Goal: Task Accomplishment & Management: Use online tool/utility

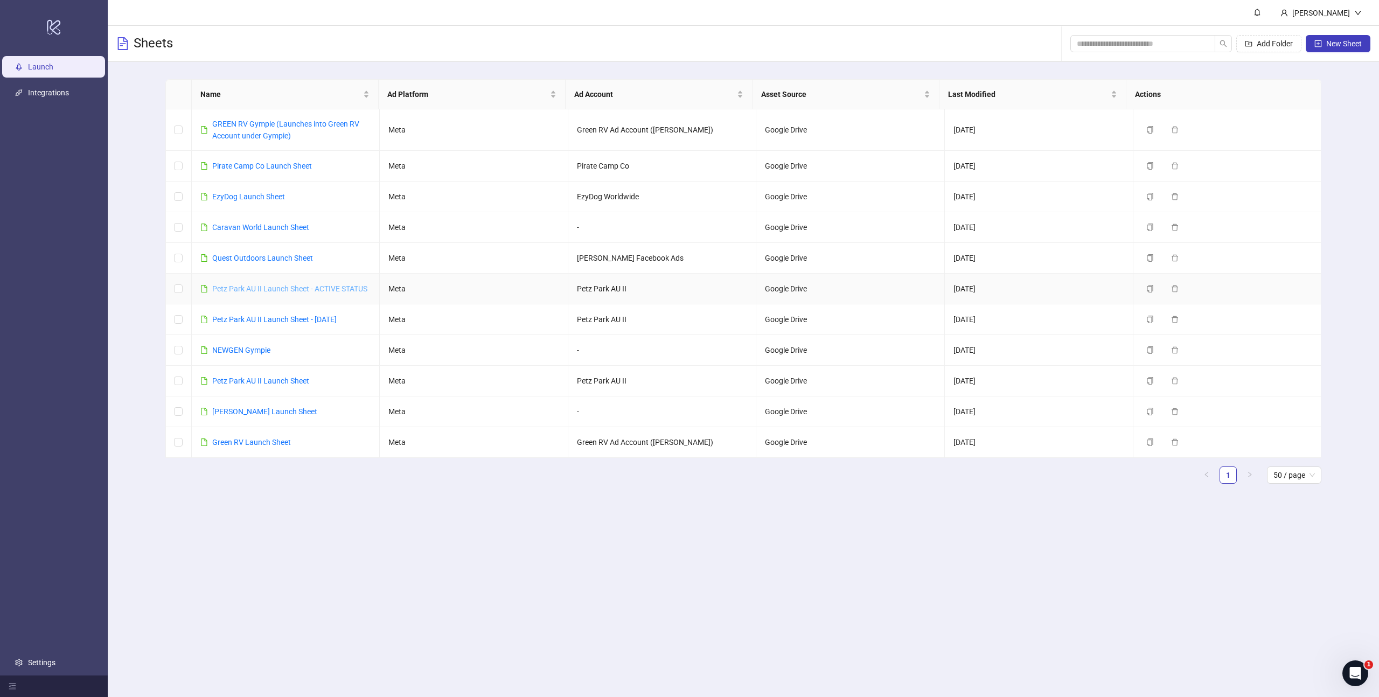
click at [262, 288] on link "Petz Park AU II Launch Sheet - ACTIVE STATUS" at bounding box center [289, 288] width 155 height 9
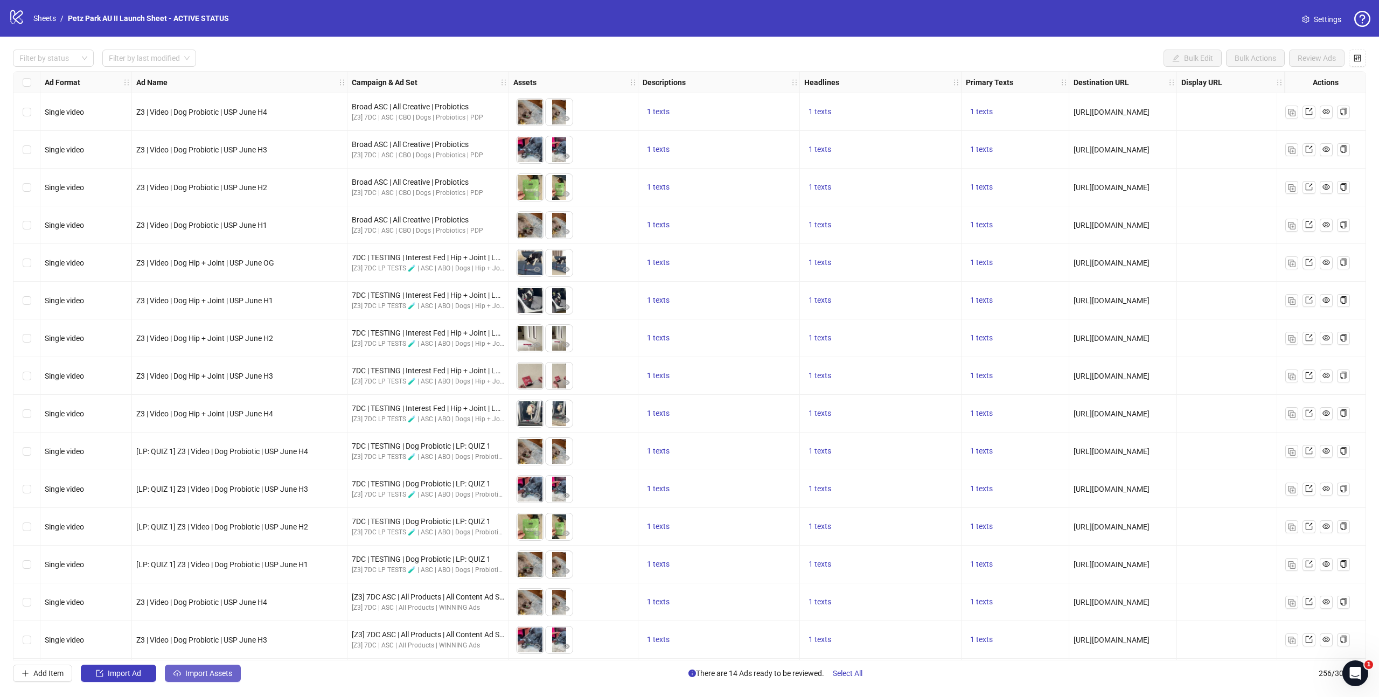
click at [199, 674] on span "Import Assets" at bounding box center [208, 673] width 47 height 9
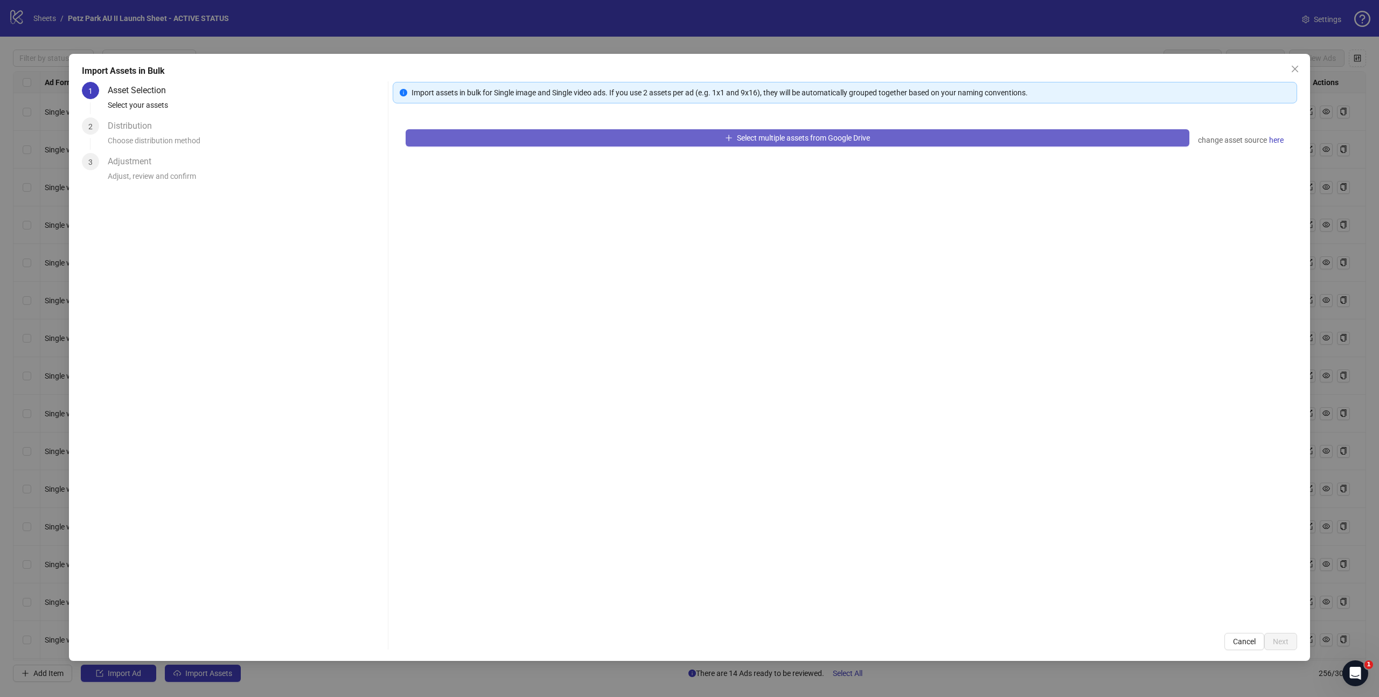
click at [812, 142] on button "Select multiple assets from Google Drive" at bounding box center [798, 137] width 784 height 17
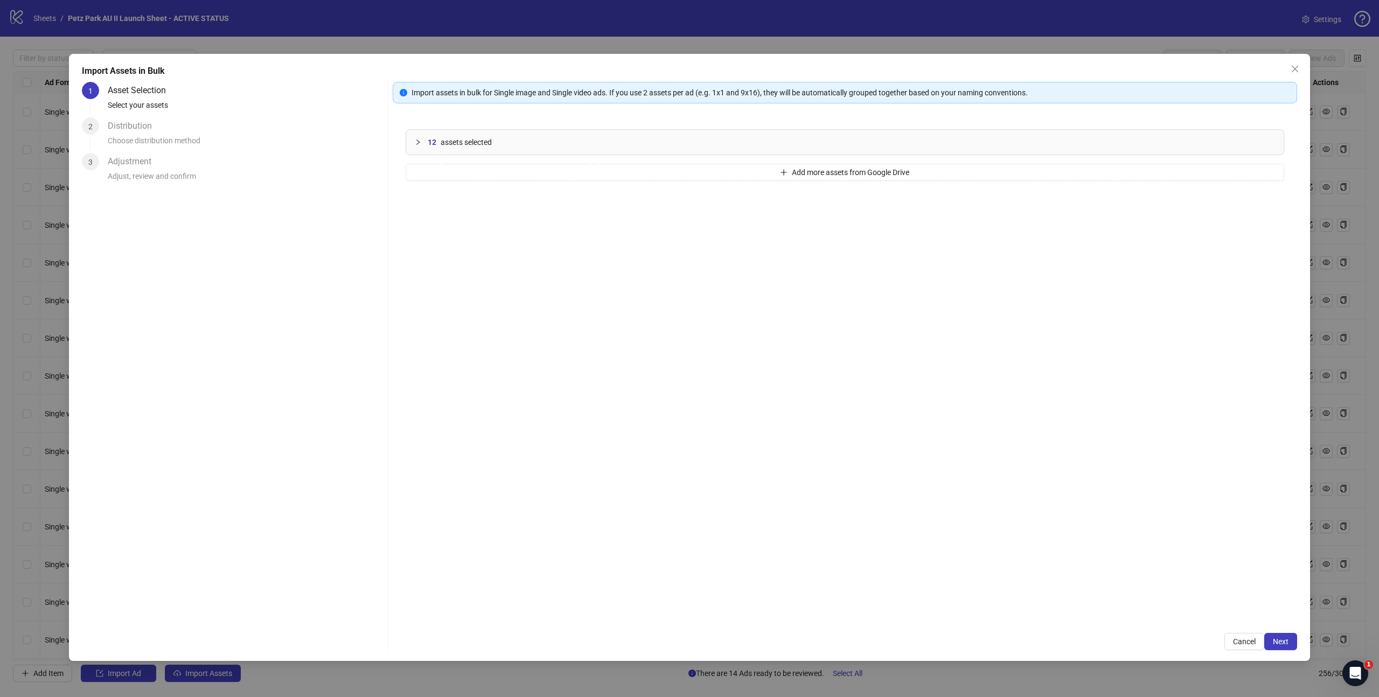
click at [420, 142] on icon "collapsed" at bounding box center [418, 142] width 6 height 6
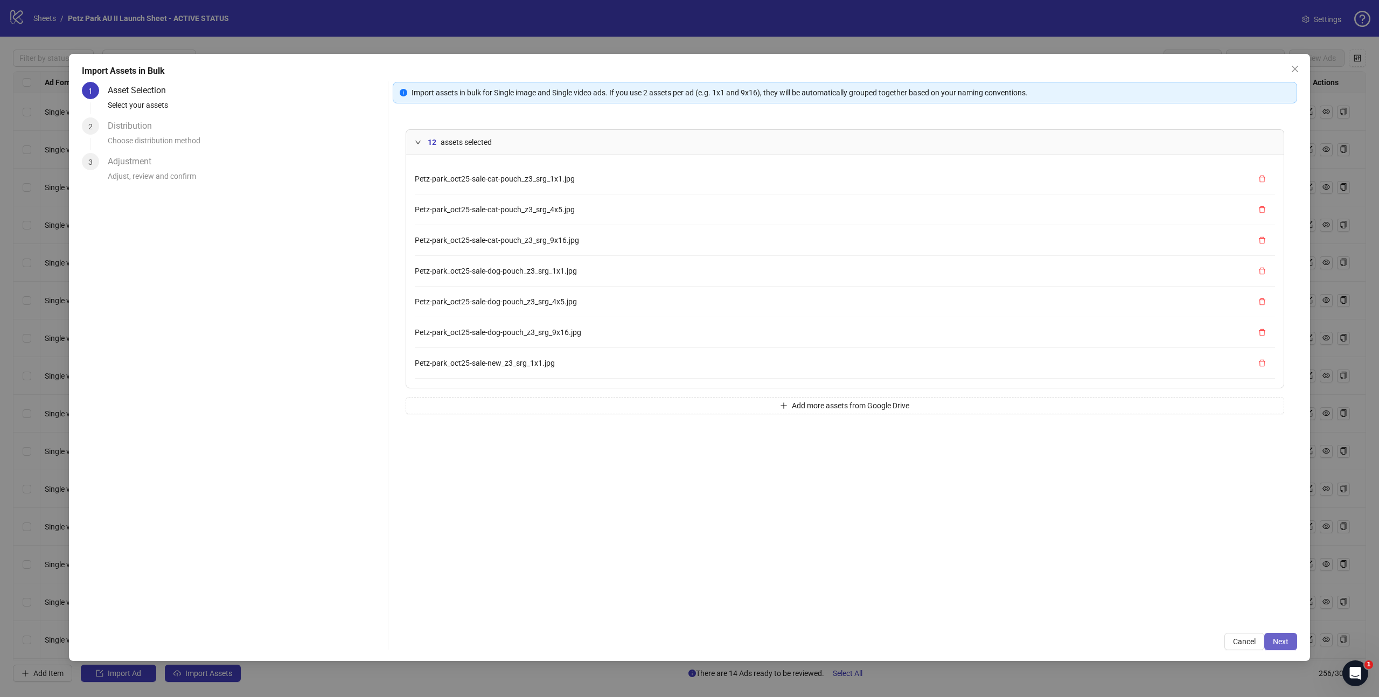
click at [1284, 643] on span "Next" at bounding box center [1281, 641] width 16 height 9
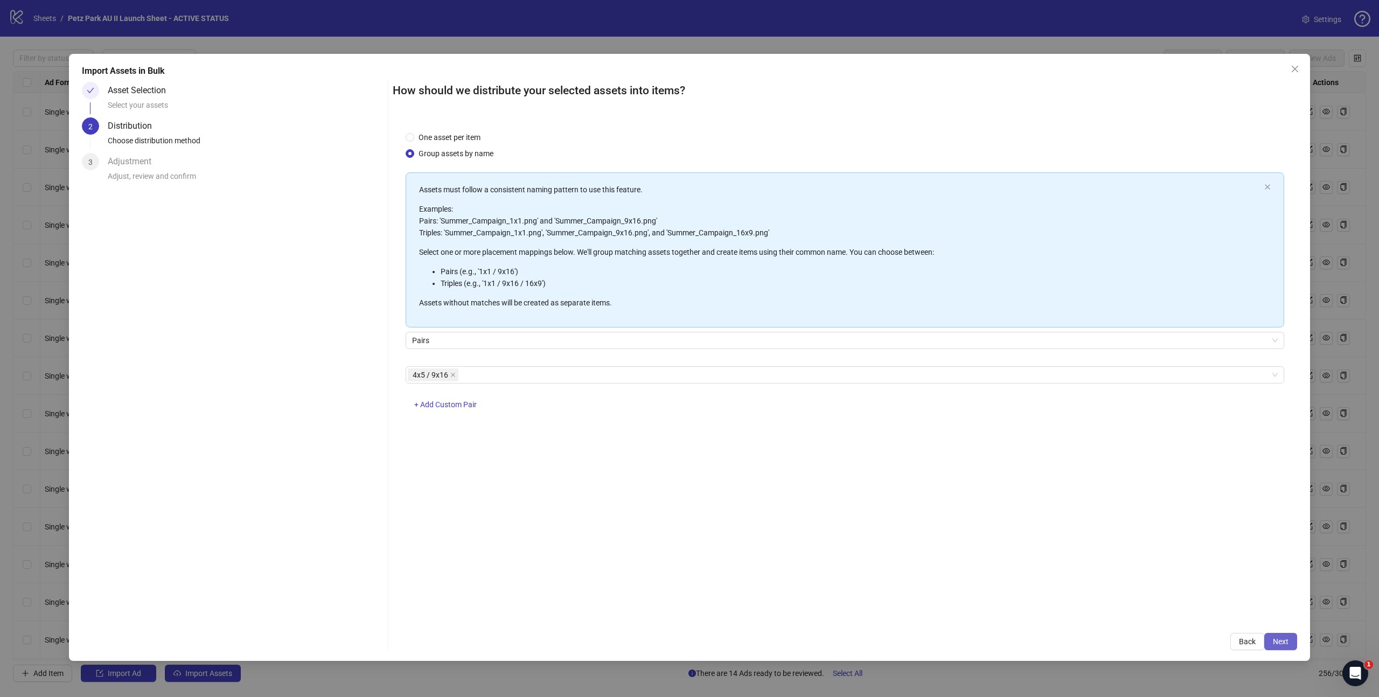
click at [1284, 648] on button "Next" at bounding box center [1280, 641] width 33 height 17
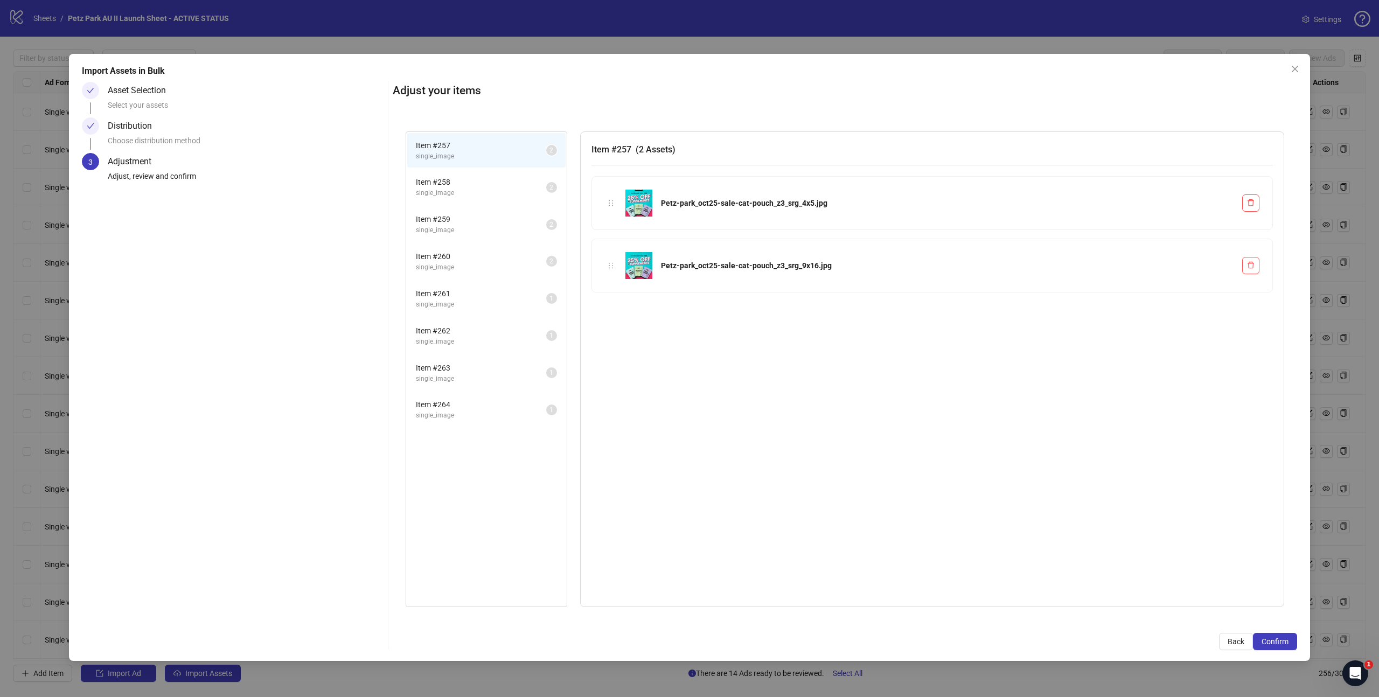
click at [457, 179] on span "Item # 258" at bounding box center [481, 182] width 130 height 12
click at [471, 218] on span "Item # 259" at bounding box center [481, 219] width 130 height 12
click at [470, 255] on span "Item # 260" at bounding box center [481, 256] width 130 height 12
click at [482, 292] on span "Item # 261" at bounding box center [481, 294] width 130 height 12
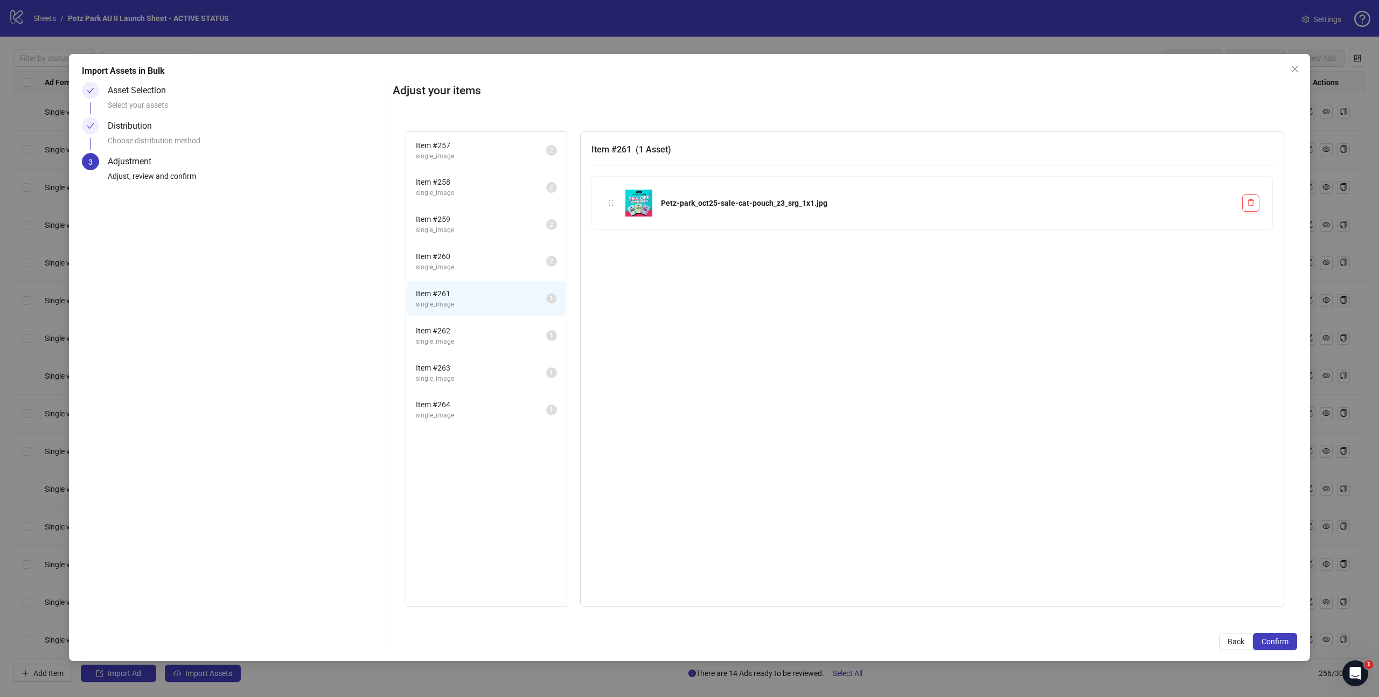
click at [484, 340] on span "single_image" at bounding box center [481, 342] width 130 height 10
click at [482, 307] on span "single_image" at bounding box center [481, 305] width 130 height 10
click at [478, 331] on span "Item # 262" at bounding box center [481, 331] width 130 height 12
click at [471, 375] on span "single_image" at bounding box center [481, 379] width 130 height 10
click at [477, 403] on span "Item # 264" at bounding box center [481, 405] width 130 height 12
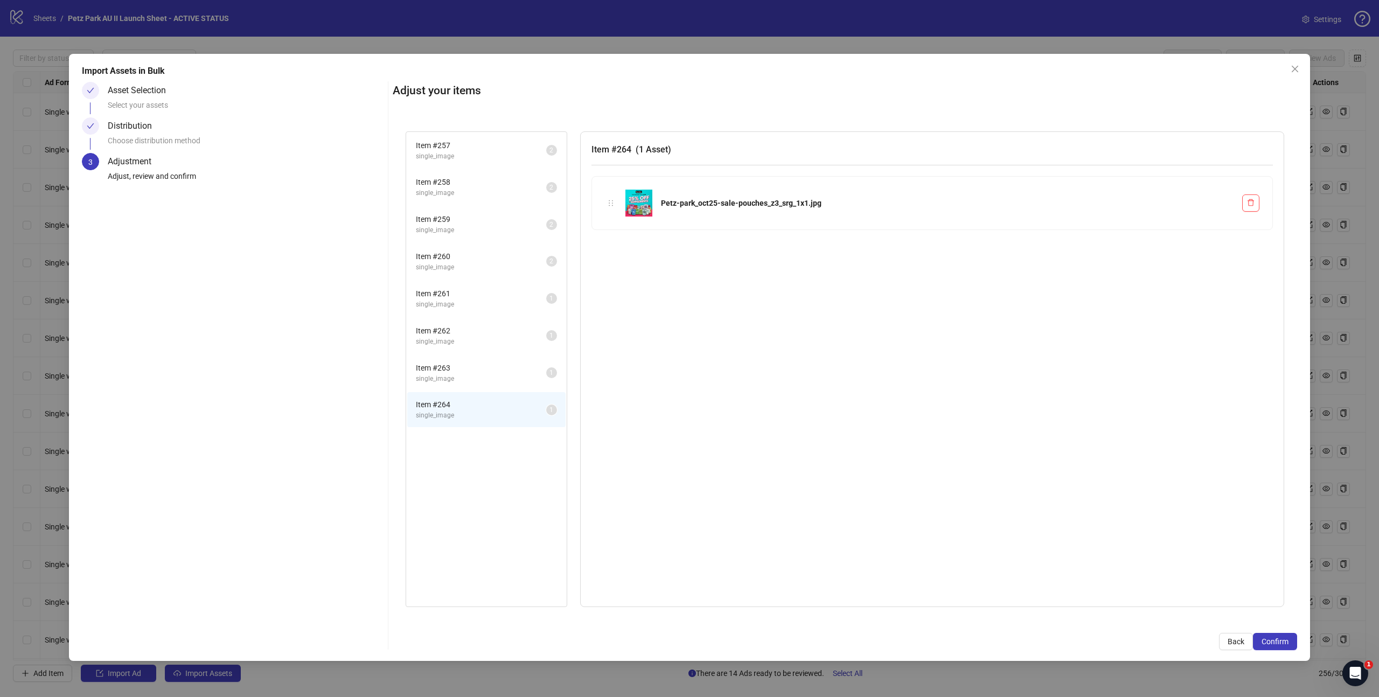
click at [475, 376] on span "single_image" at bounding box center [481, 379] width 130 height 10
click at [500, 318] on div "Item # 262 single_image 1" at bounding box center [486, 335] width 161 height 37
click at [500, 303] on span "single_image" at bounding box center [481, 305] width 130 height 10
click at [1252, 204] on icon "delete" at bounding box center [1251, 203] width 8 height 8
click at [1249, 201] on icon "delete" at bounding box center [1251, 203] width 8 height 8
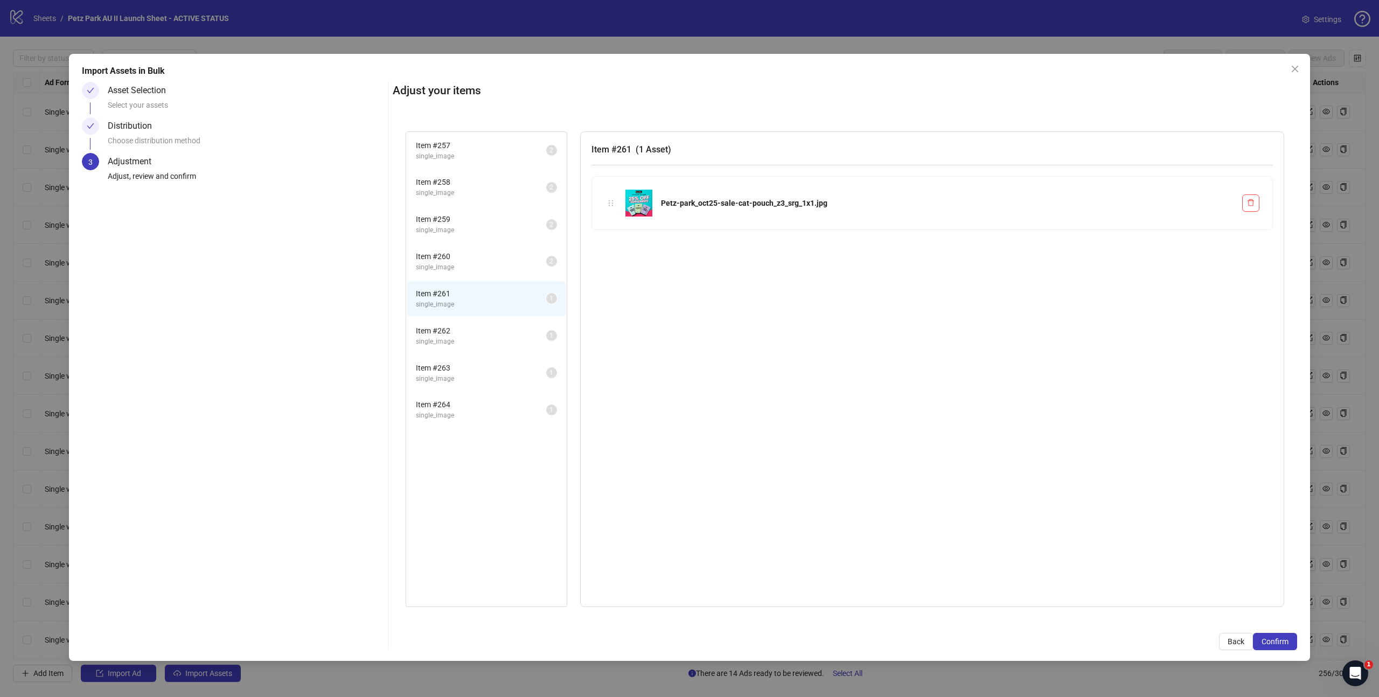
click at [499, 335] on span "Item # 262" at bounding box center [481, 331] width 130 height 12
click at [91, 124] on icon "check" at bounding box center [91, 126] width 8 height 8
click at [1234, 643] on span "Back" at bounding box center [1236, 641] width 17 height 9
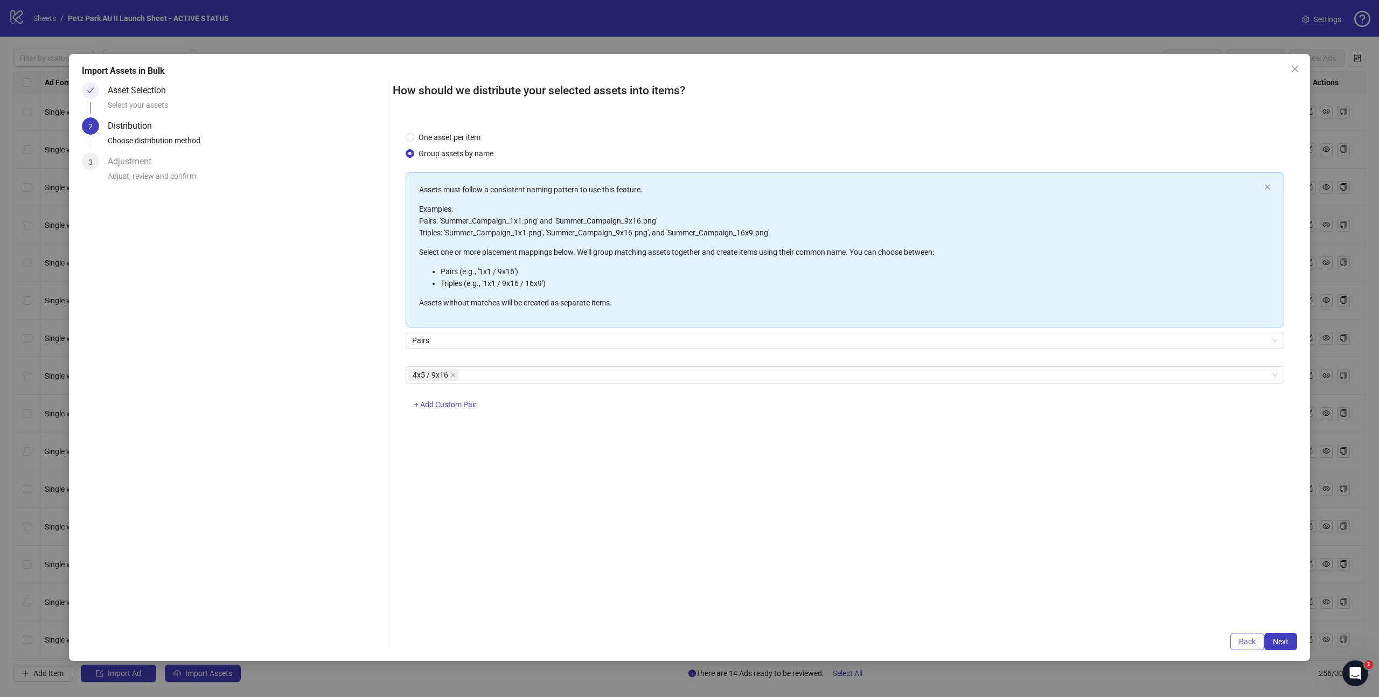
click at [1254, 645] on button "Back" at bounding box center [1247, 641] width 34 height 17
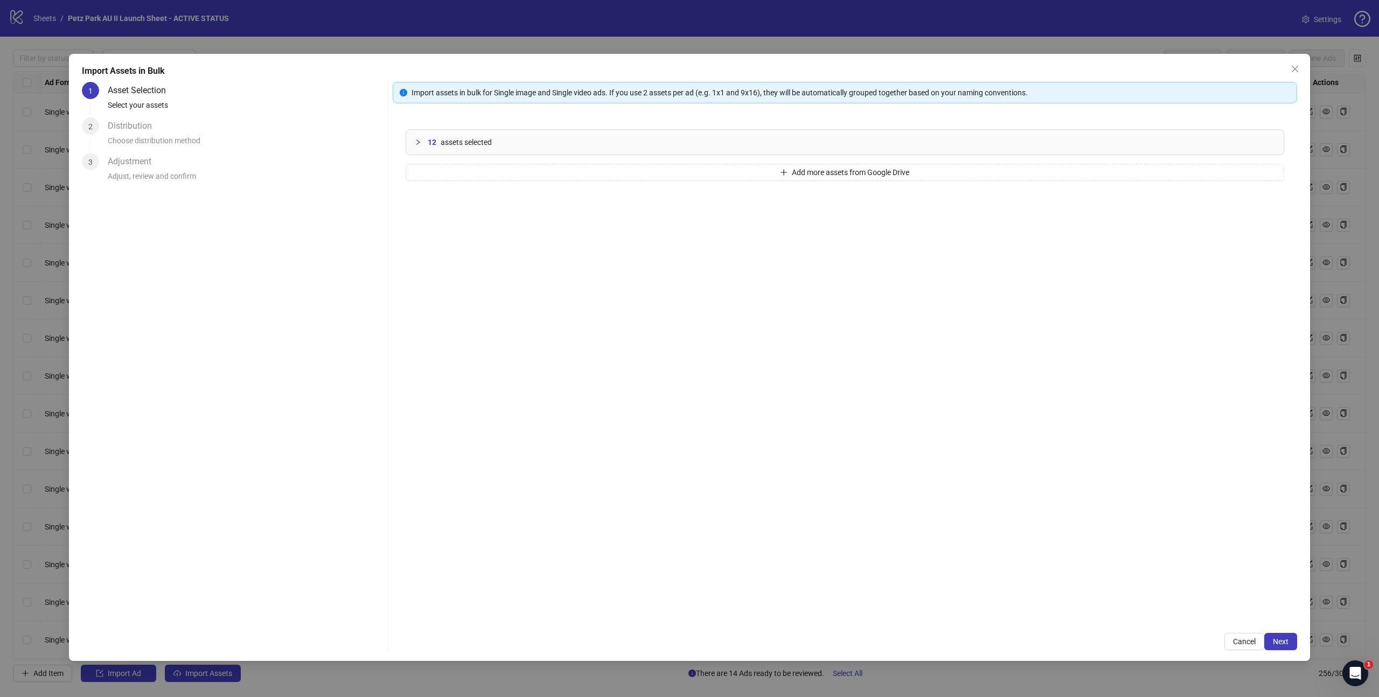
click at [432, 142] on span "12" at bounding box center [432, 142] width 9 height 12
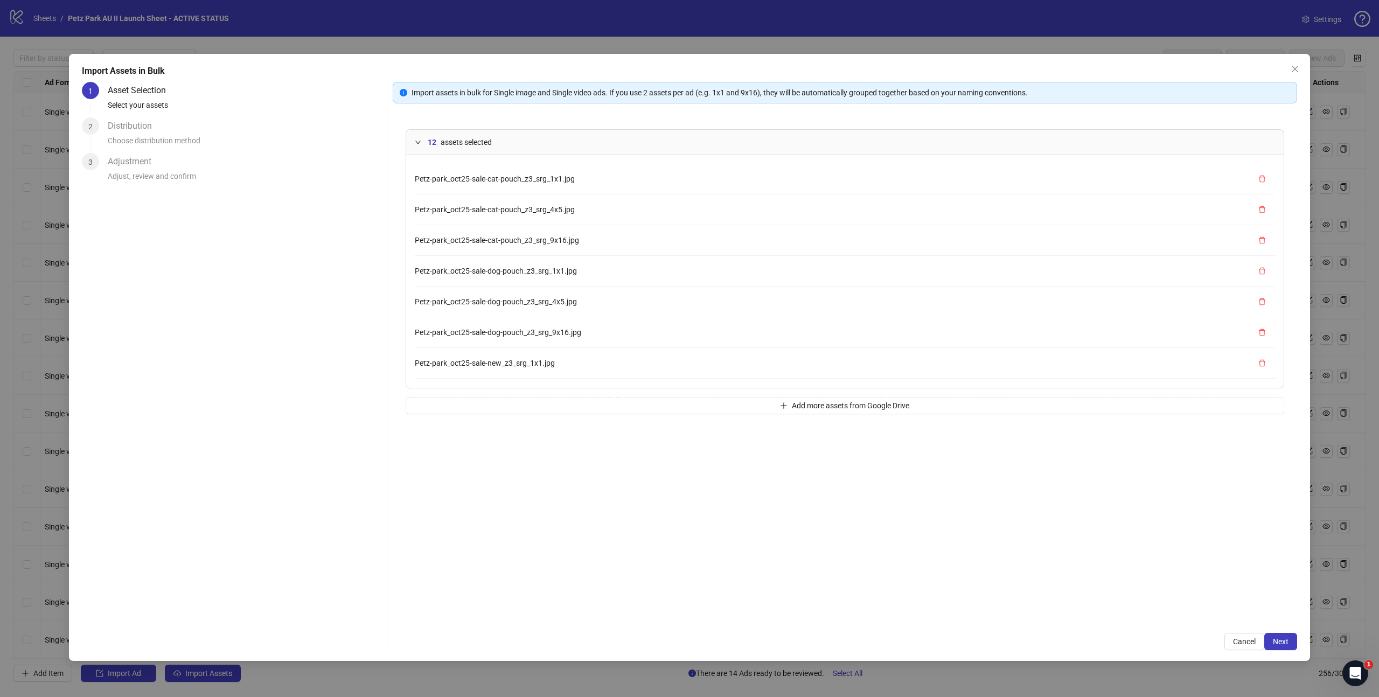
scroll to position [6, 0]
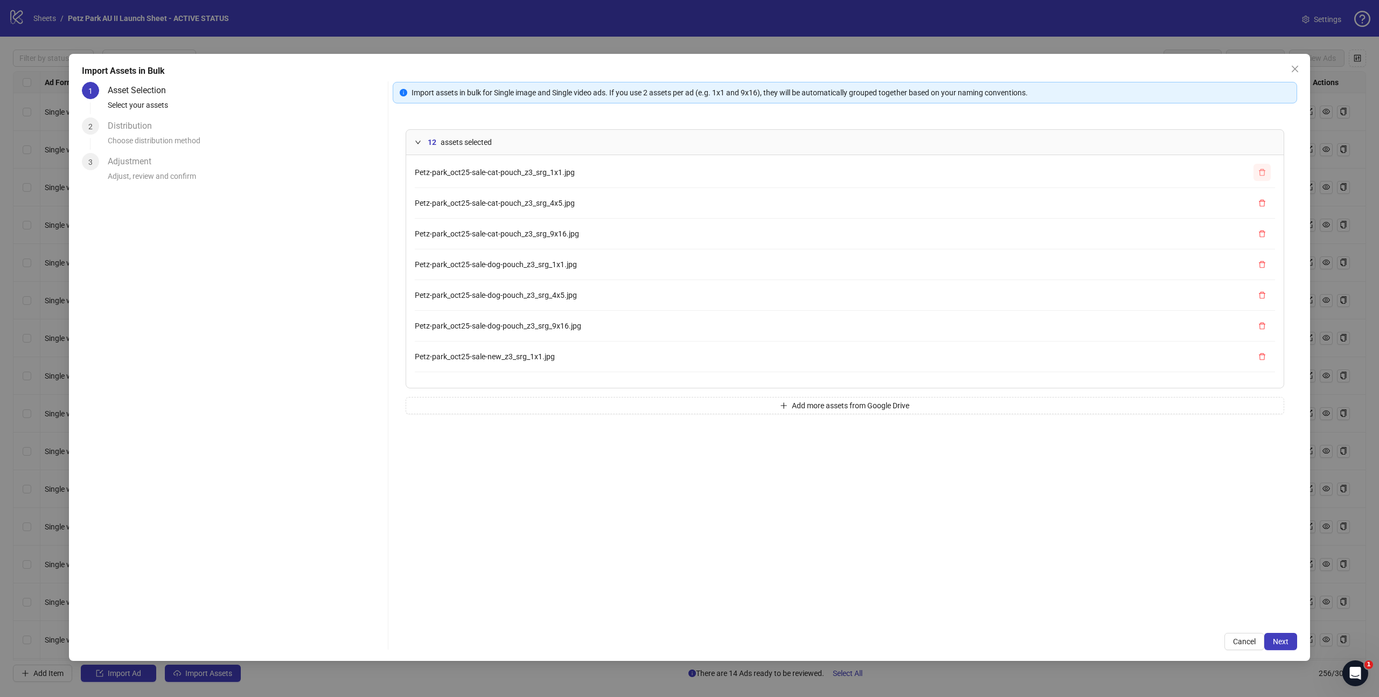
click at [1258, 172] on icon "delete" at bounding box center [1262, 173] width 8 height 8
click at [1259, 236] on icon "delete" at bounding box center [1262, 233] width 6 height 7
click at [1258, 295] on icon "delete" at bounding box center [1262, 295] width 8 height 8
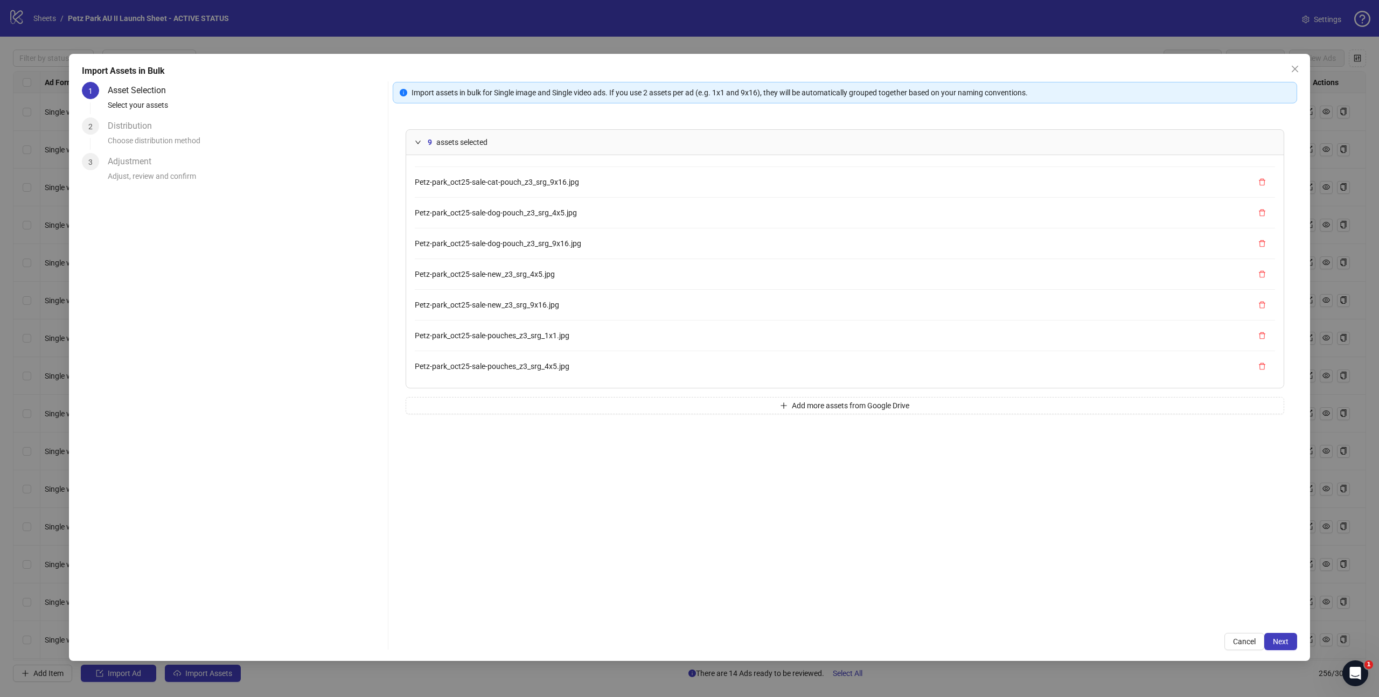
scroll to position [52, 0]
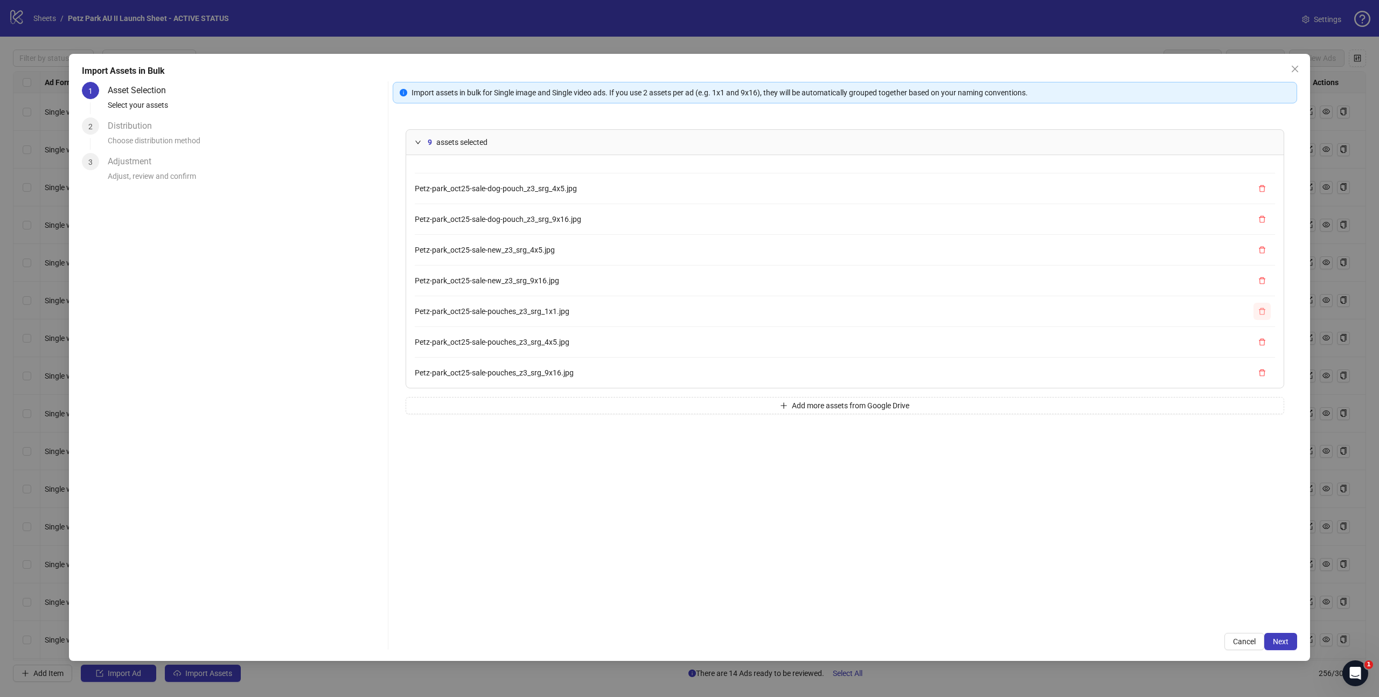
click at [1258, 309] on icon "delete" at bounding box center [1262, 312] width 8 height 8
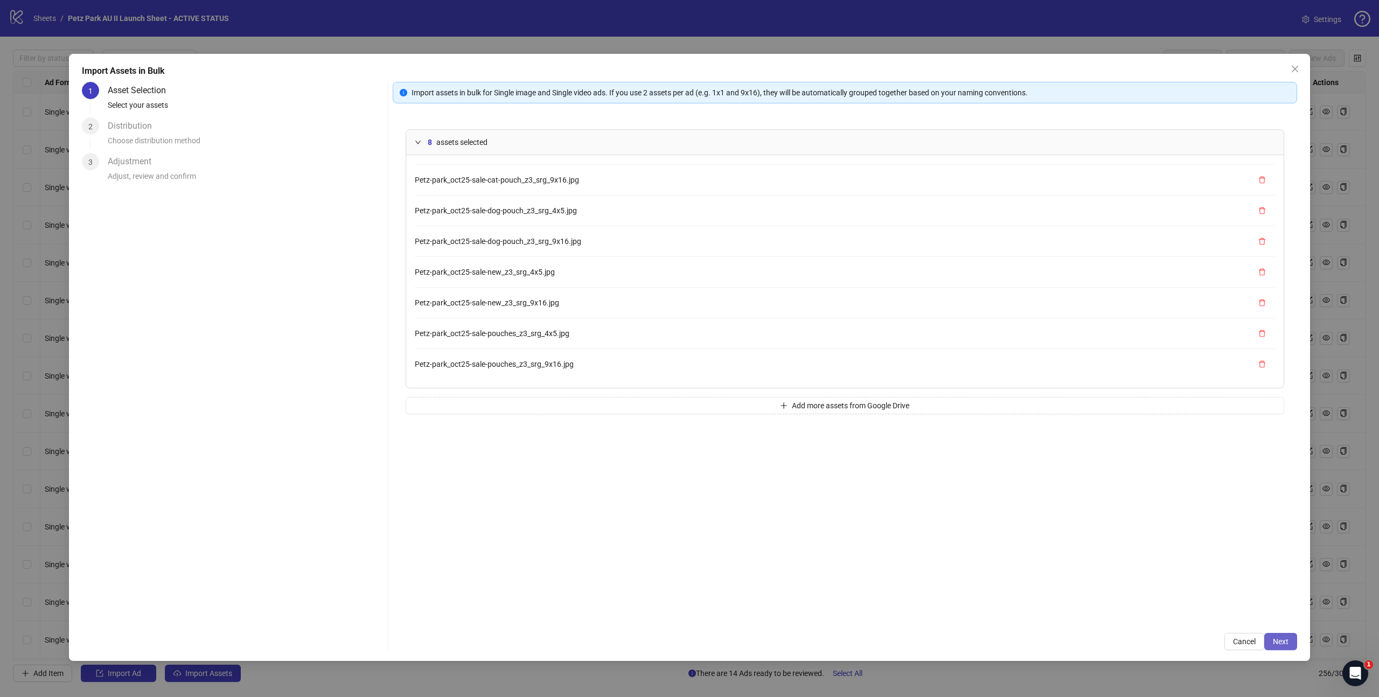
click at [1288, 640] on span "Next" at bounding box center [1281, 641] width 16 height 9
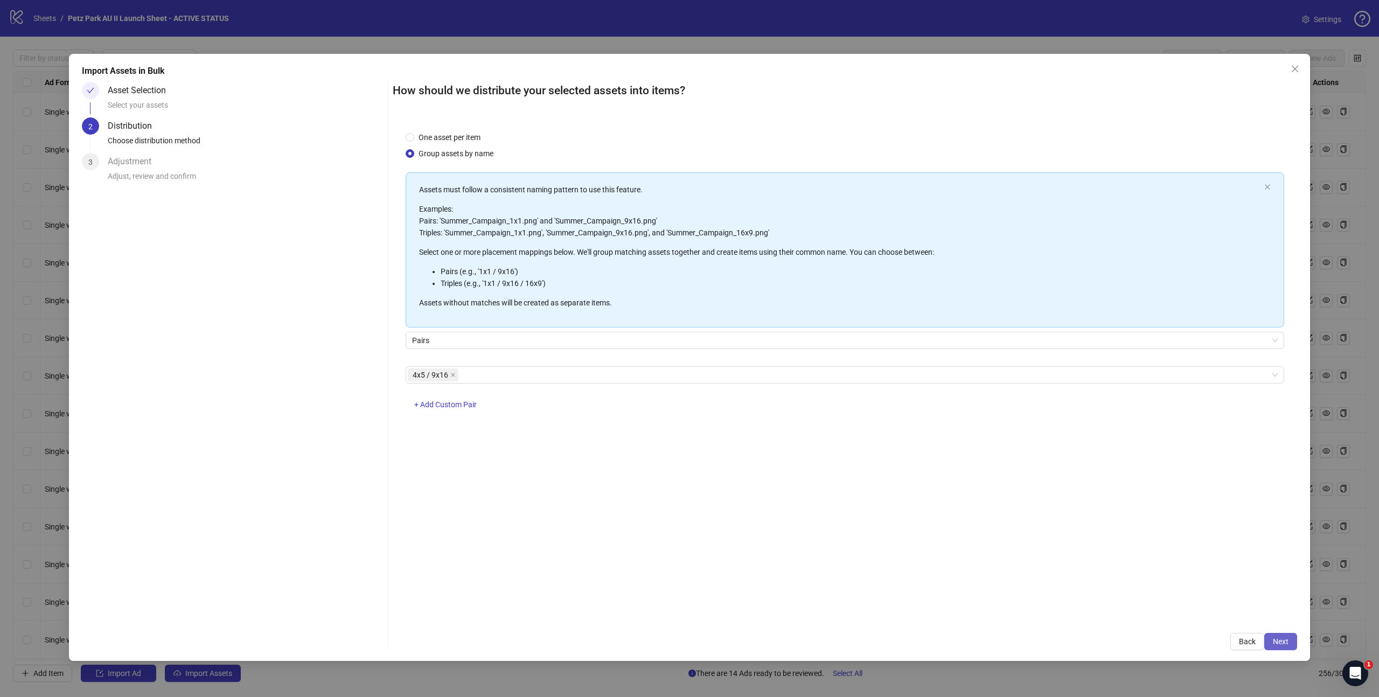
click at [1287, 643] on span "Next" at bounding box center [1281, 641] width 16 height 9
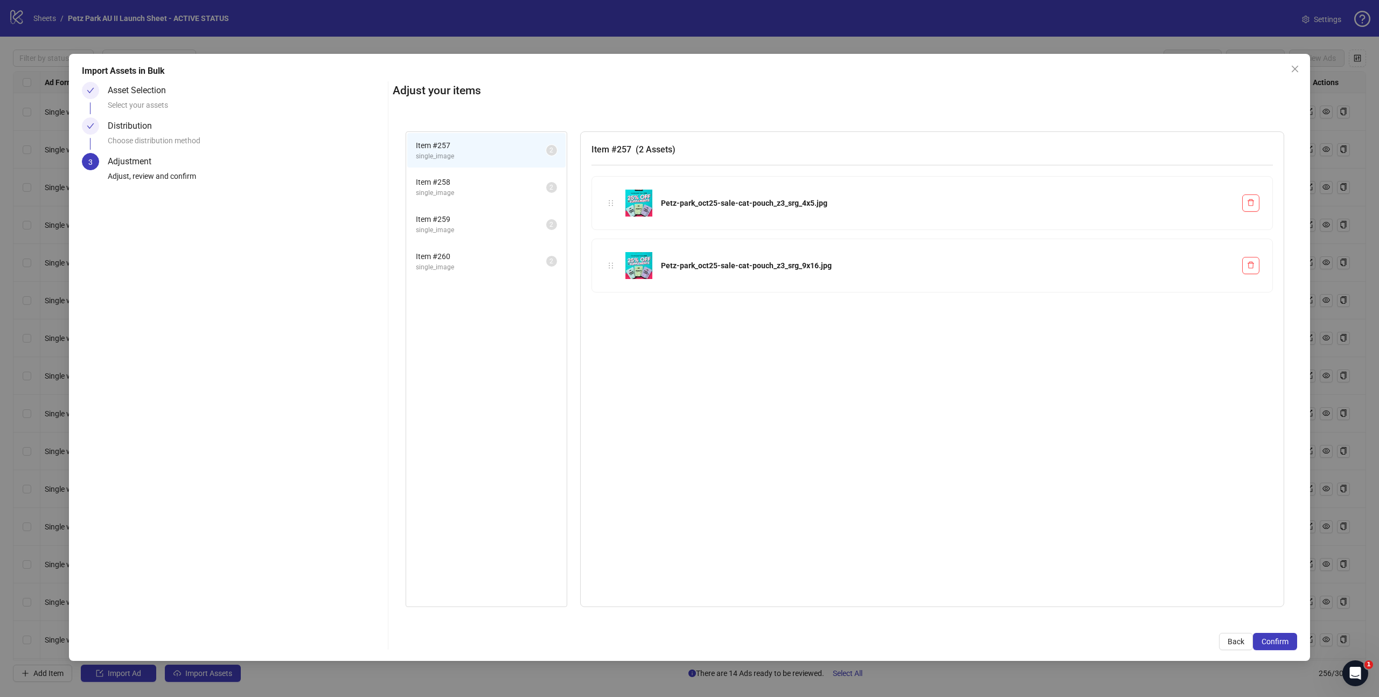
click at [454, 184] on span "Item # 258" at bounding box center [481, 182] width 130 height 12
click at [452, 207] on li "Item # 259 single_image 2" at bounding box center [486, 224] width 158 height 35
click at [455, 258] on span "Item # 260" at bounding box center [481, 256] width 130 height 12
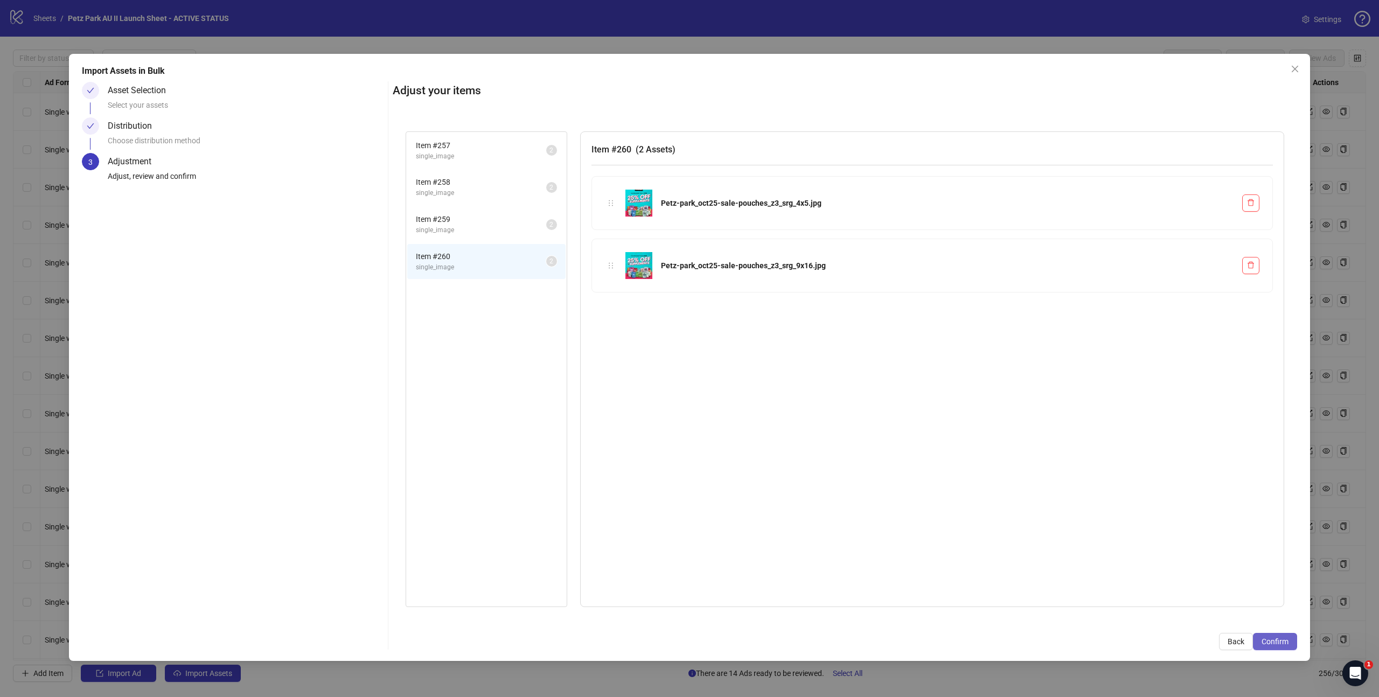
click at [1276, 643] on span "Confirm" at bounding box center [1275, 641] width 27 height 9
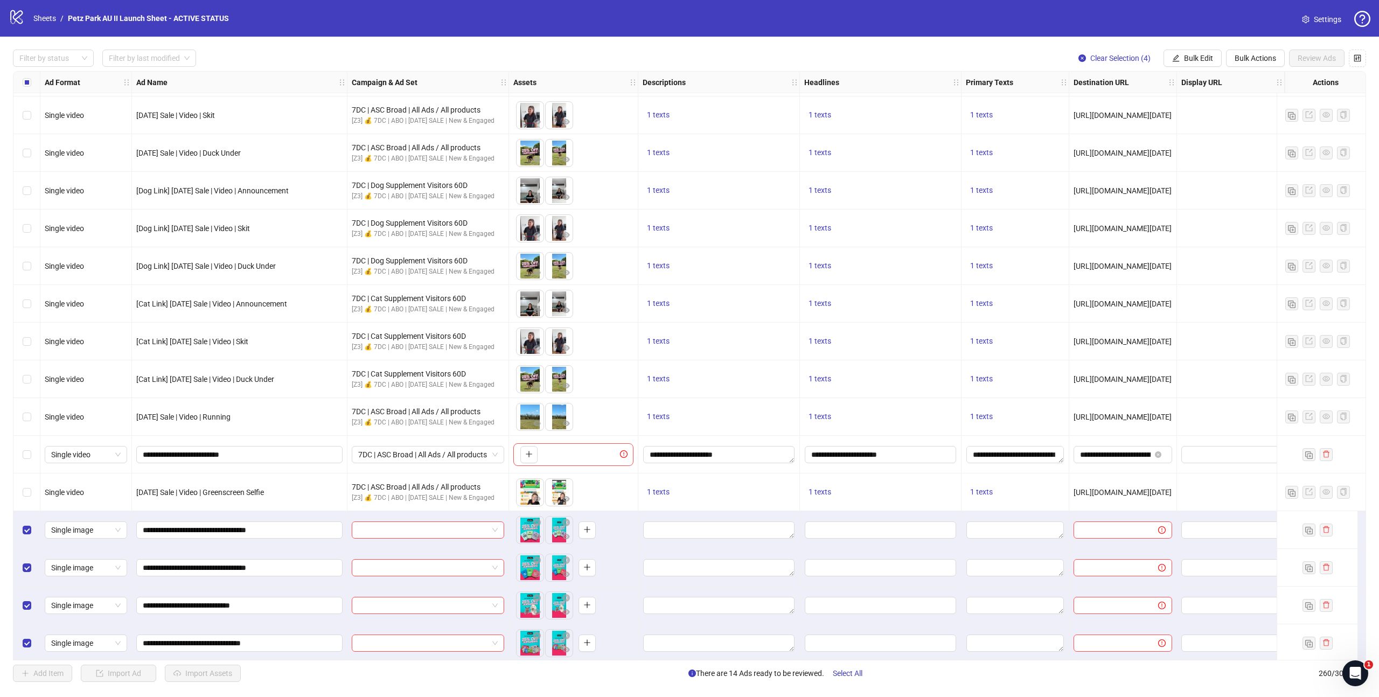
scroll to position [9242, 0]
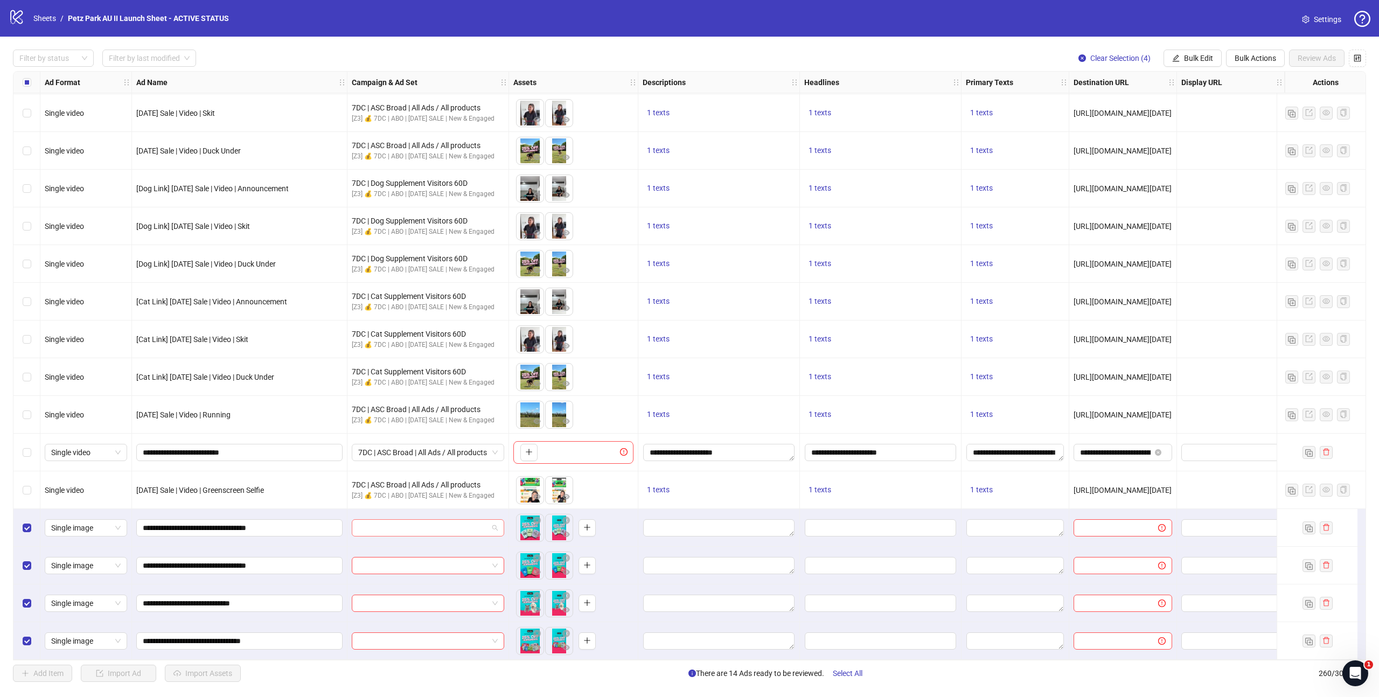
click at [497, 524] on span at bounding box center [428, 528] width 140 height 16
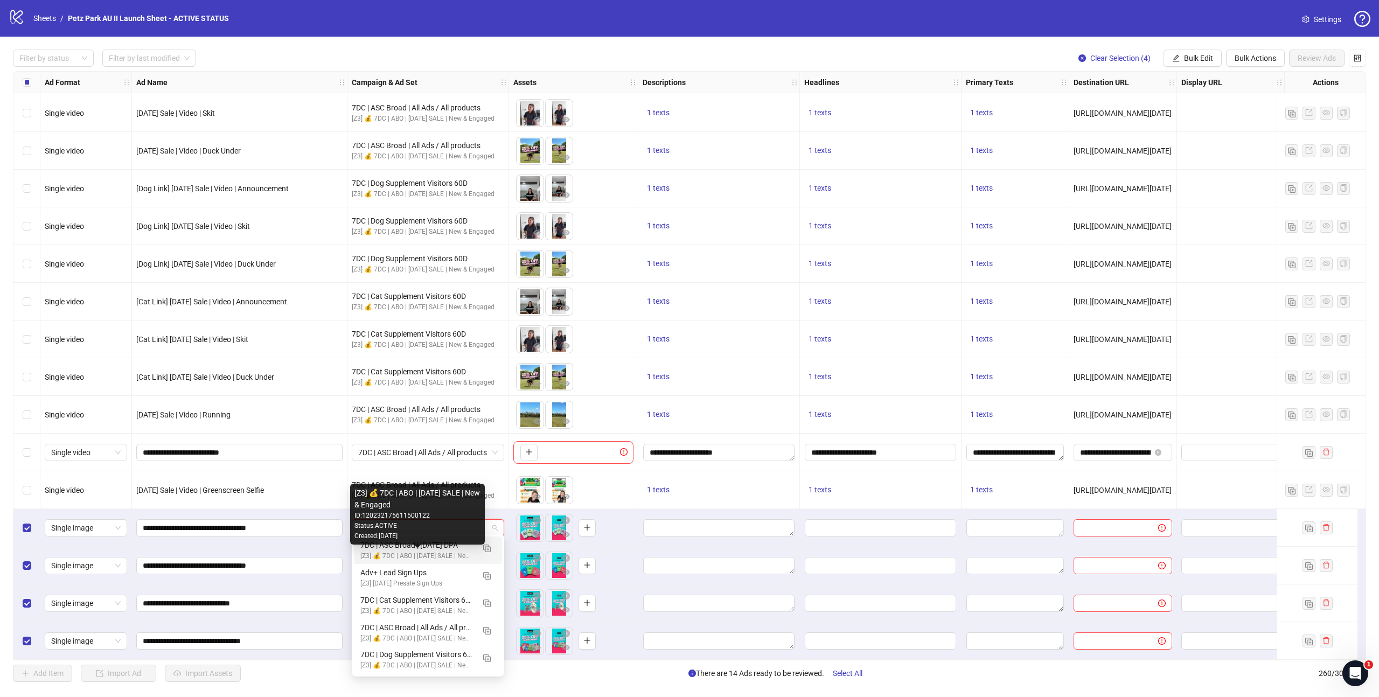
click at [448, 552] on div "[Z3] 💰 7DC | ABO | [DATE] SALE | New & Engaged" at bounding box center [417, 556] width 114 height 10
click at [491, 526] on span "7DC | ASC Broad | [DATE] DPA" at bounding box center [428, 528] width 140 height 16
click at [507, 510] on div "7DC | ASC Broad | [DATE] DPA" at bounding box center [428, 528] width 162 height 38
click at [471, 527] on span "7DC | ASC Broad | [DATE] DPA" at bounding box center [428, 528] width 140 height 16
click at [485, 511] on div "7DC | ASC Broad | [DATE] DPA" at bounding box center [428, 528] width 162 height 38
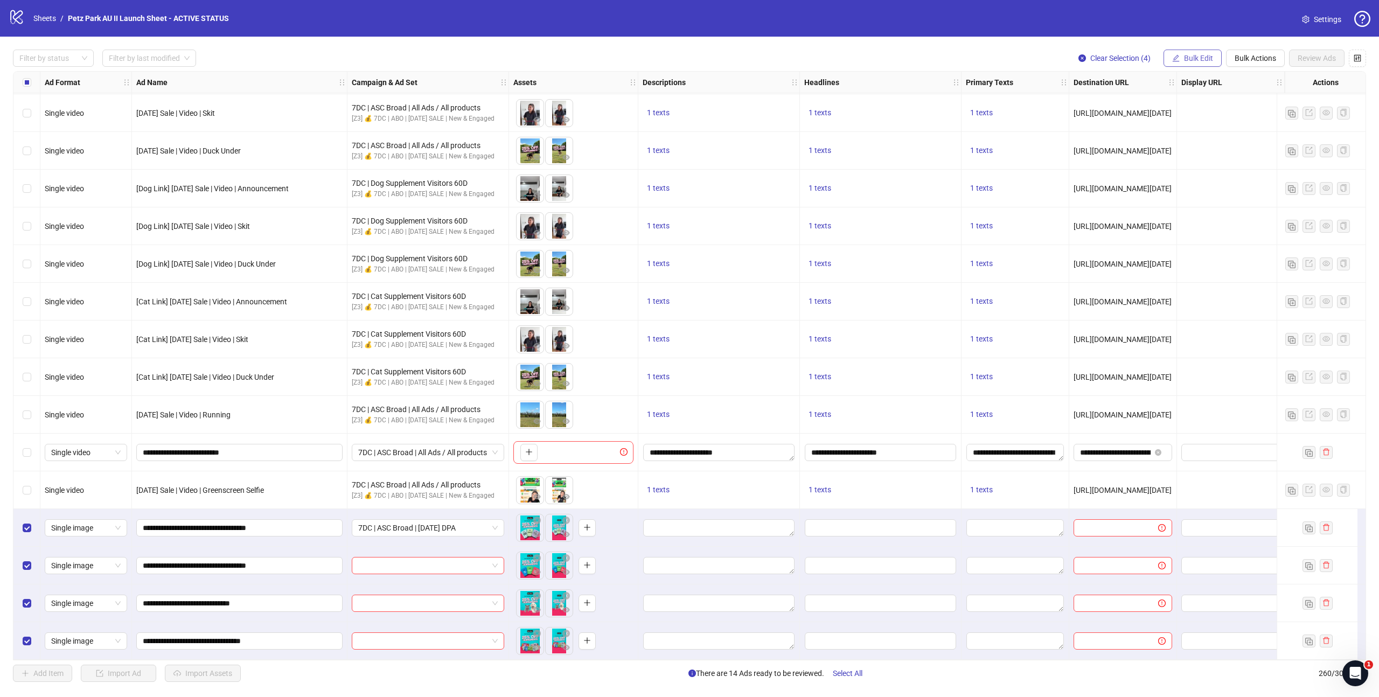
click at [1186, 58] on span "Bulk Edit" at bounding box center [1198, 58] width 29 height 9
click at [1242, 57] on span "Bulk Actions" at bounding box center [1255, 58] width 41 height 9
click at [1087, 43] on div "Filter by status Filter by last modified Clear Selection (4) Bulk Edit Bulk Act…" at bounding box center [689, 366] width 1379 height 658
click at [474, 560] on input "search" at bounding box center [423, 566] width 130 height 16
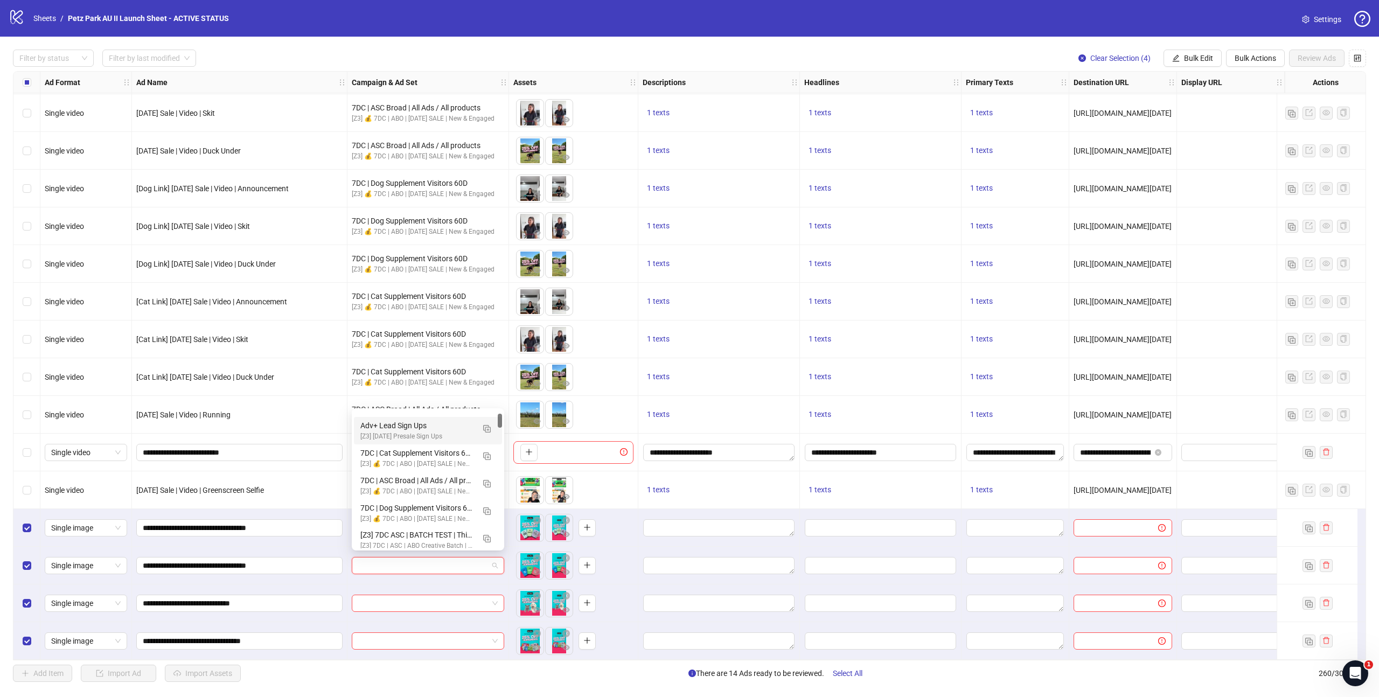
scroll to position [28, 0]
click at [440, 502] on div "7DC | Dog Supplement Visitors 60D" at bounding box center [417, 501] width 114 height 12
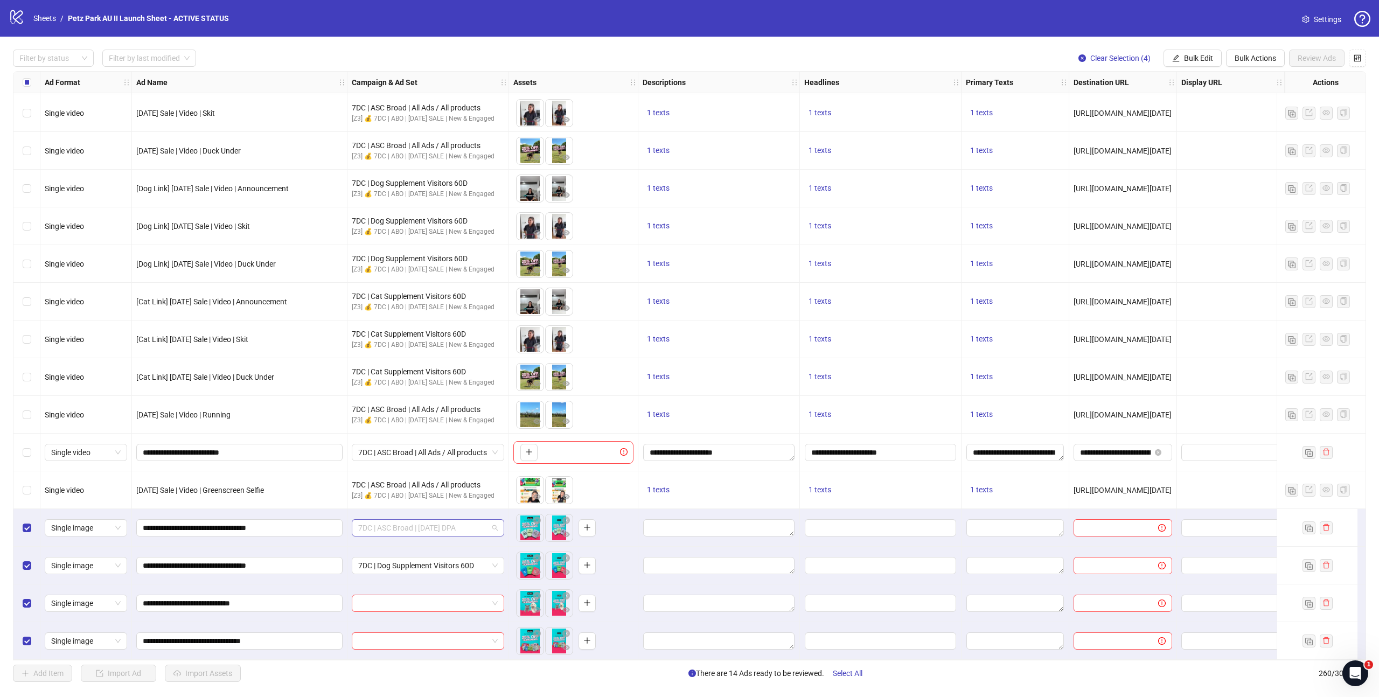
click at [438, 528] on span "7DC | ASC Broad | [DATE] DPA" at bounding box center [428, 528] width 140 height 16
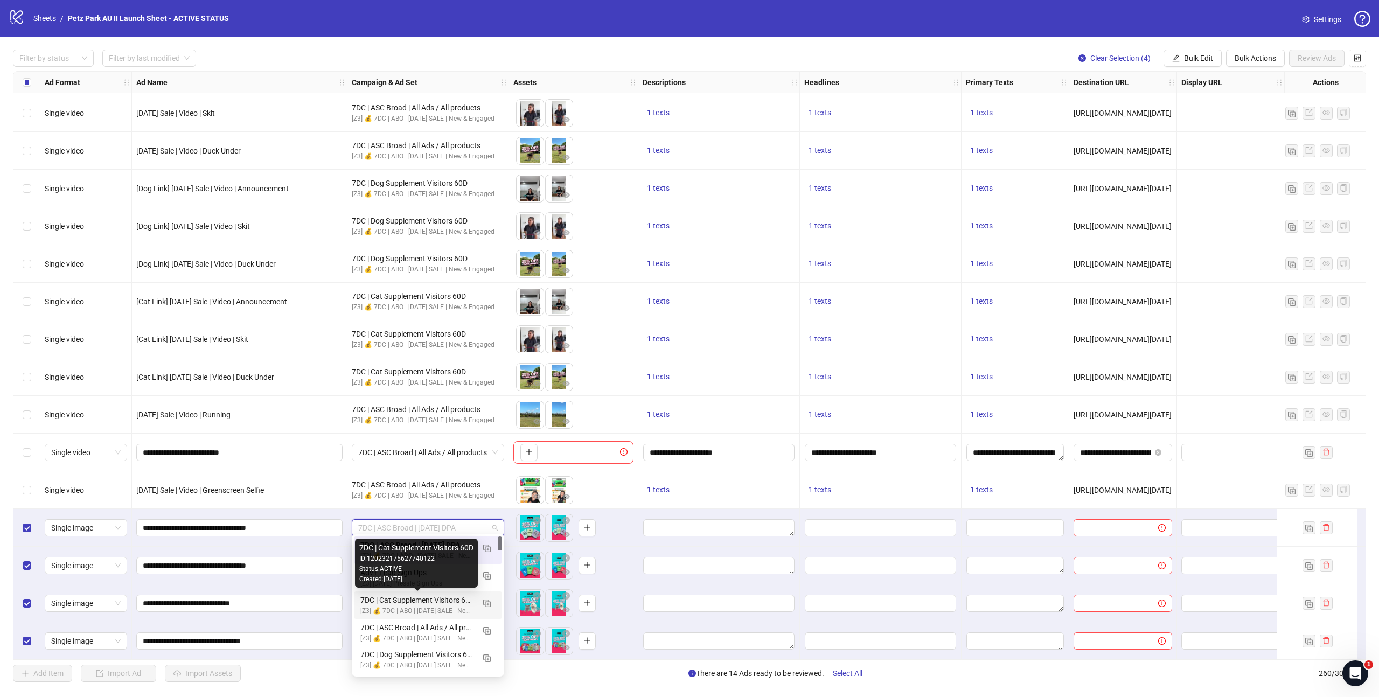
click at [437, 600] on div "7DC | Cat Supplement Visitors 60D" at bounding box center [417, 600] width 114 height 12
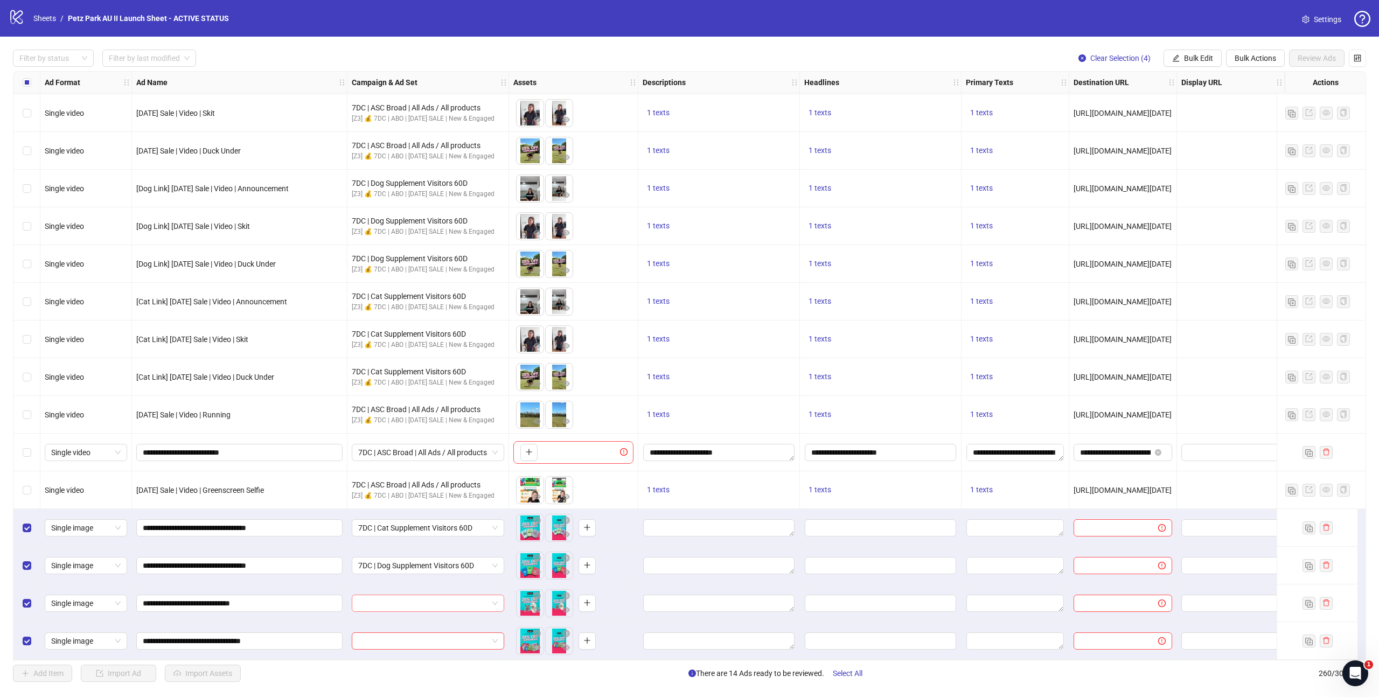
click at [447, 601] on input "search" at bounding box center [423, 603] width 130 height 16
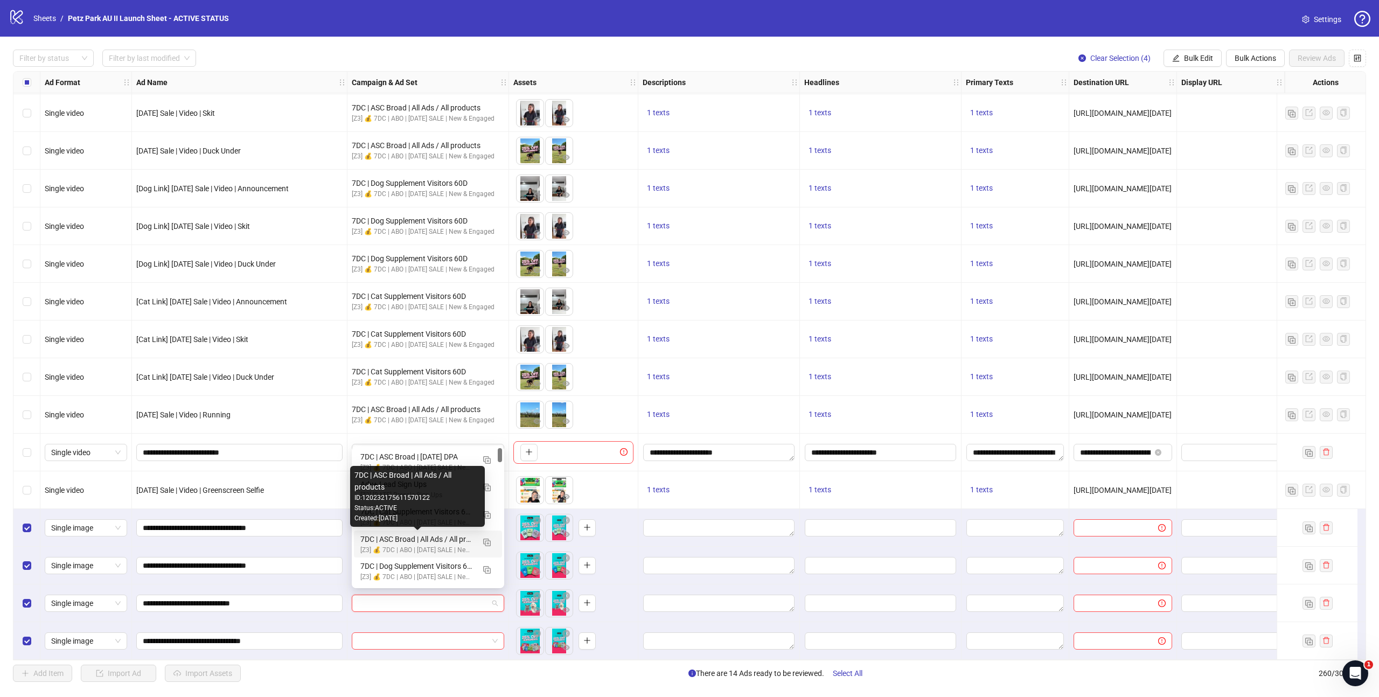
click at [441, 539] on div "7DC | ASC Broad | All Ads / All products" at bounding box center [417, 539] width 114 height 12
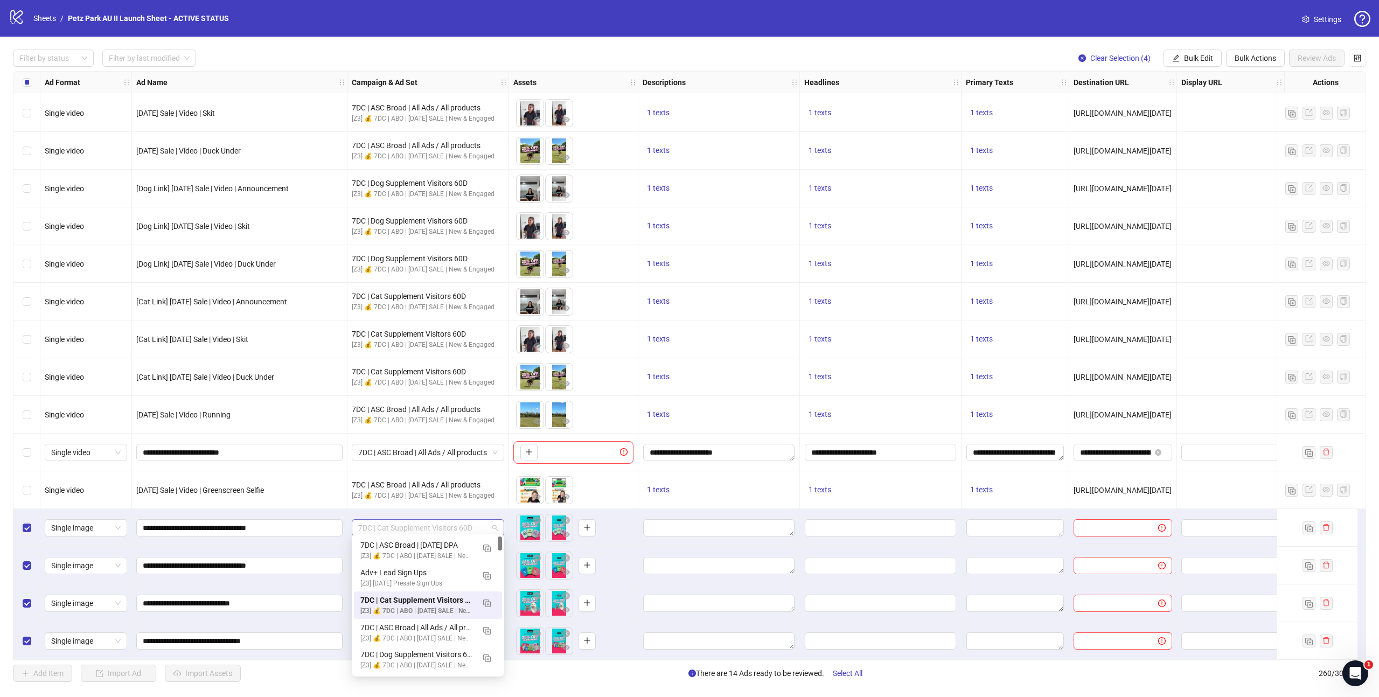
click at [491, 527] on span "7DC | Cat Supplement Visitors 60D" at bounding box center [428, 528] width 140 height 16
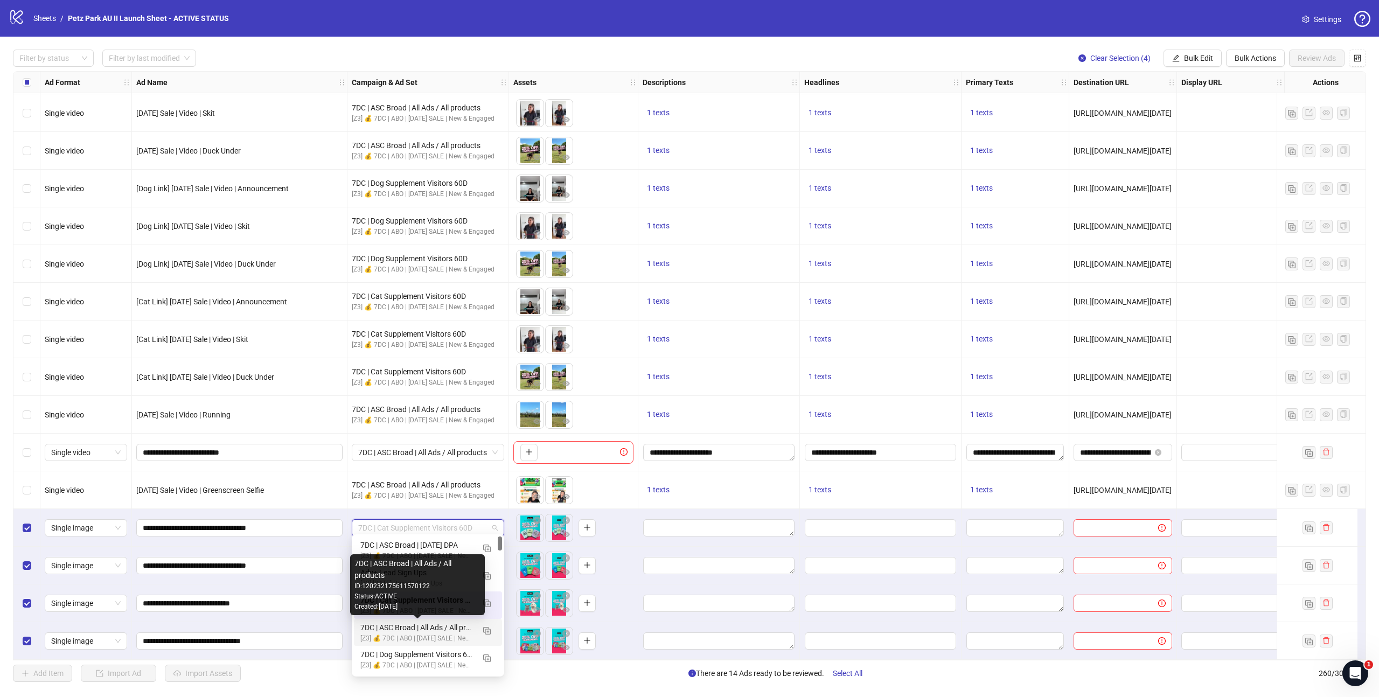
click at [442, 630] on div "7DC | ASC Broad | All Ads / All products" at bounding box center [417, 628] width 114 height 12
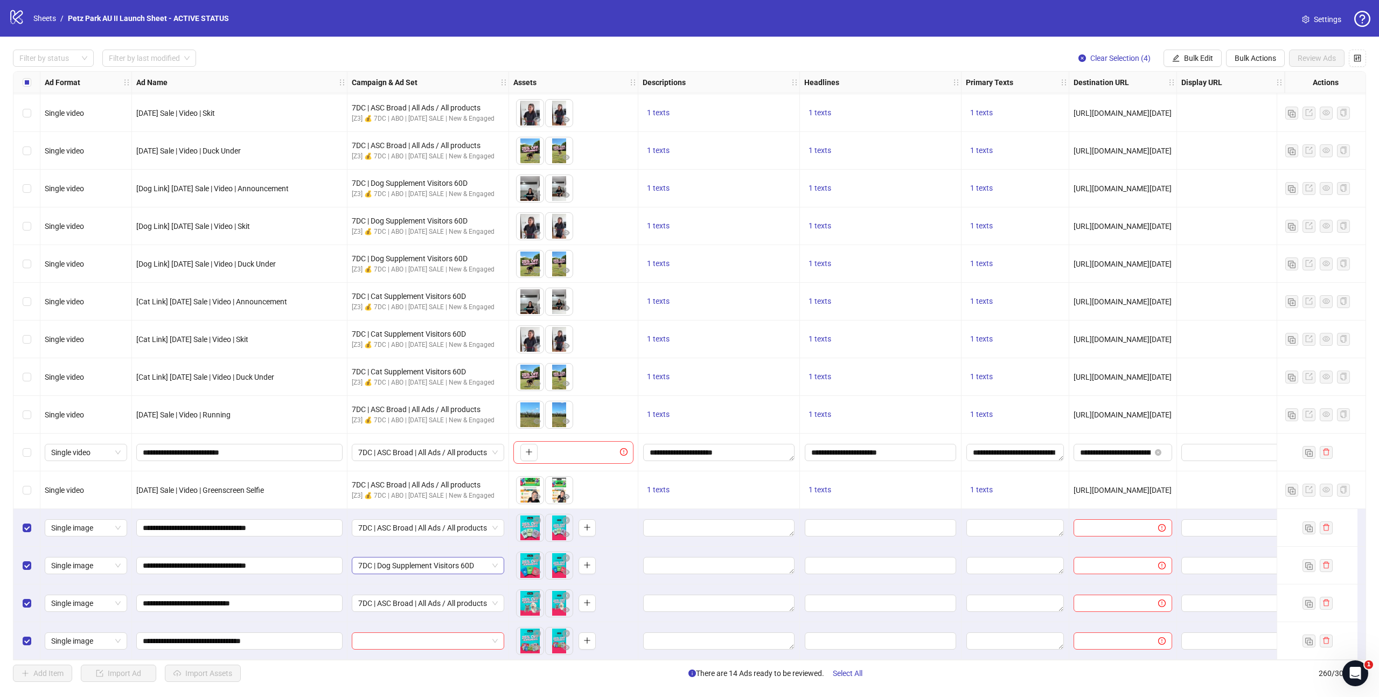
click at [461, 565] on span "7DC | Dog Supplement Visitors 60D" at bounding box center [428, 566] width 140 height 16
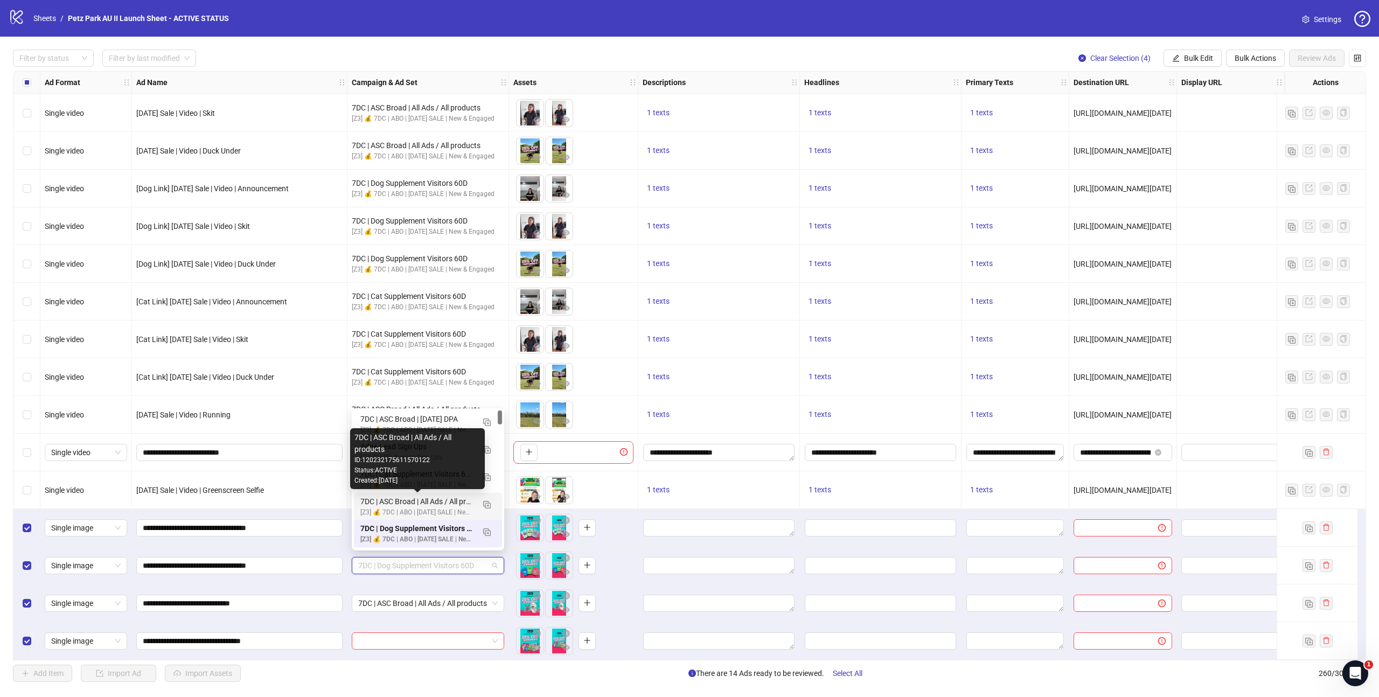
click at [430, 503] on div "7DC | ASC Broad | All Ads / All products" at bounding box center [417, 502] width 114 height 12
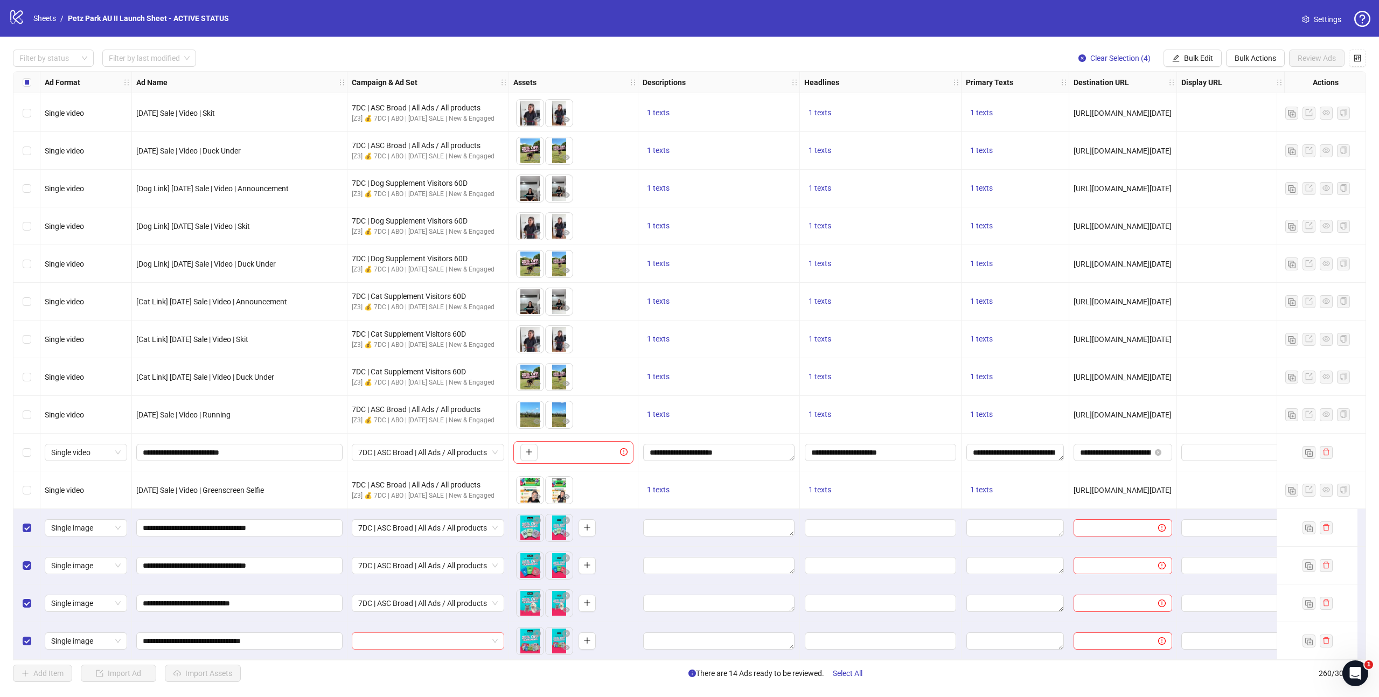
click at [456, 633] on input "search" at bounding box center [423, 641] width 130 height 16
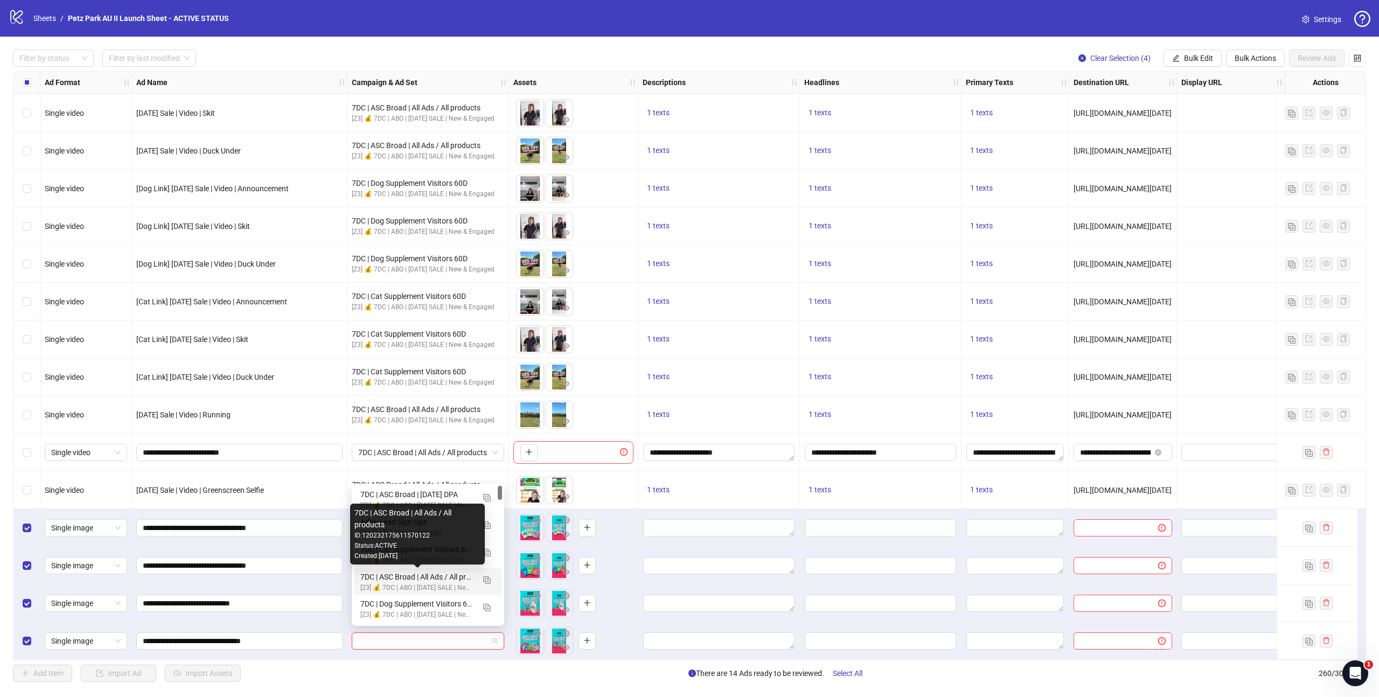
click at [443, 582] on div "7DC | ASC Broad | All Ads / All products" at bounding box center [417, 577] width 114 height 12
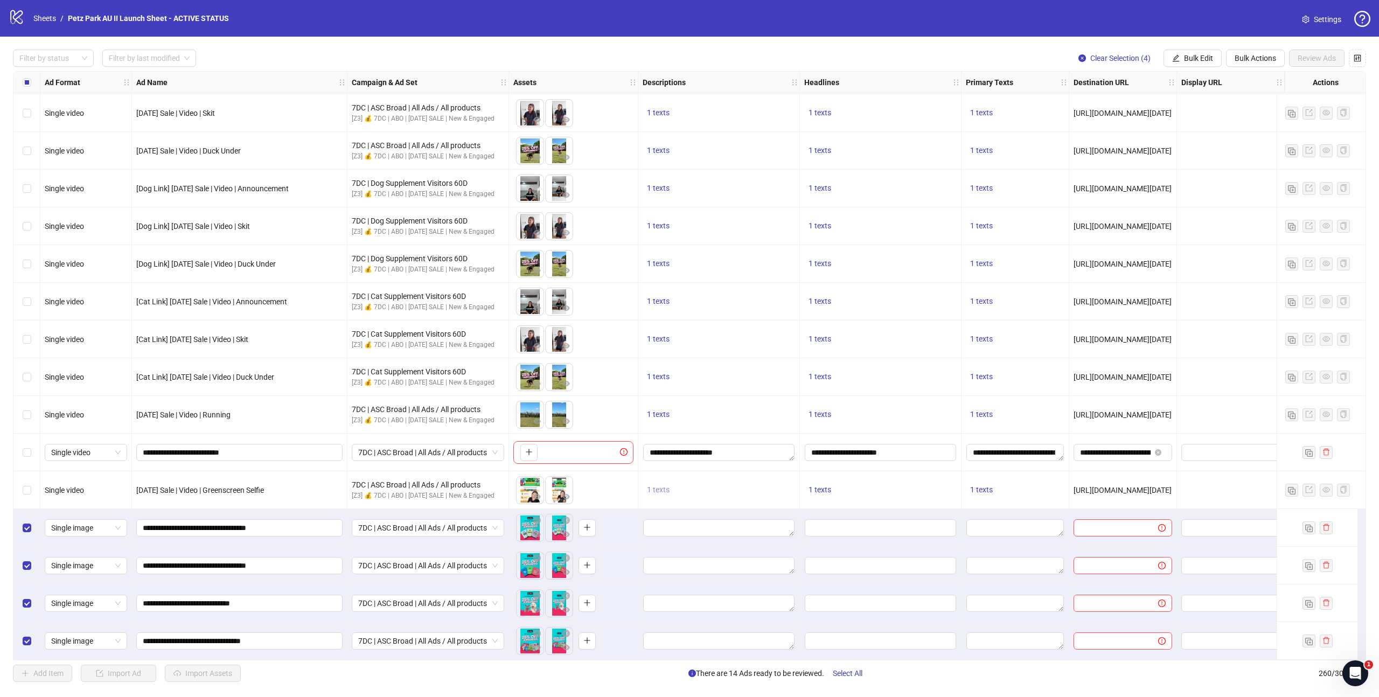
click at [659, 485] on span "1 texts" at bounding box center [658, 489] width 23 height 9
click at [772, 478] on div "This won't last long ⏱️" at bounding box center [767, 477] width 89 height 12
copy div "This won't last long ⏱️"
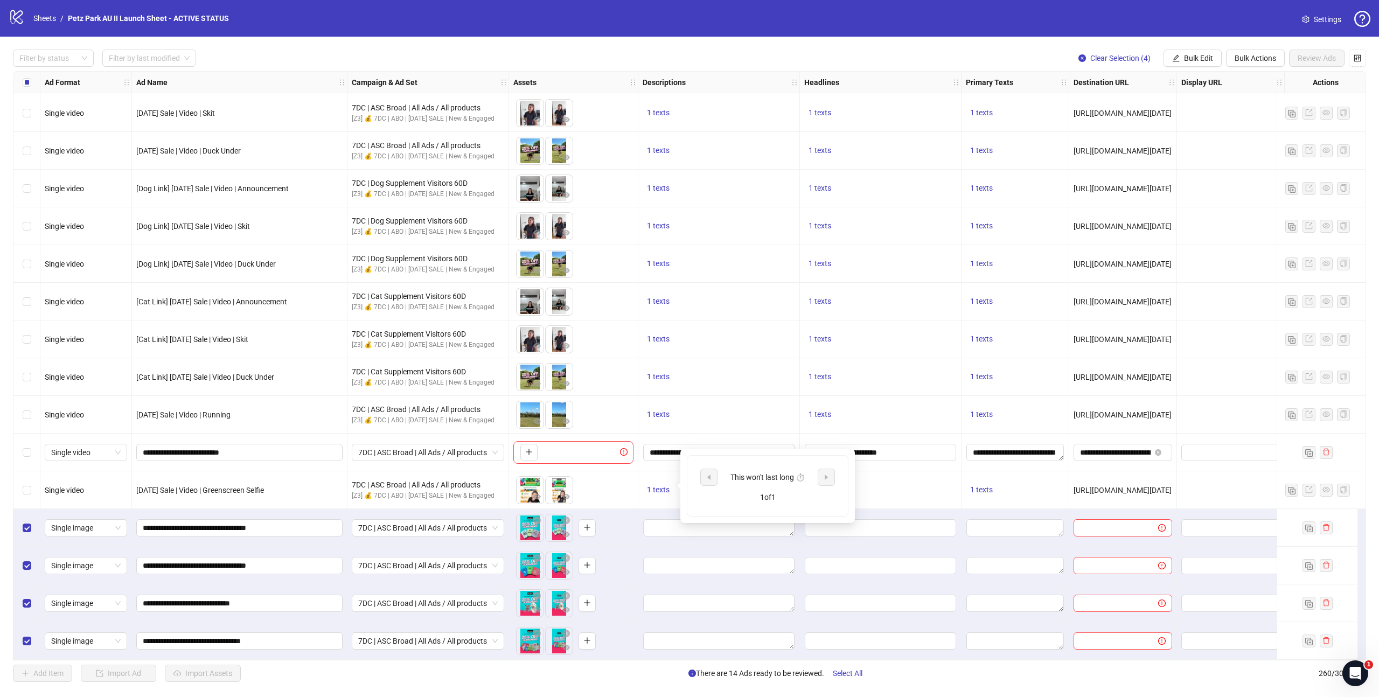
click at [686, 547] on div at bounding box center [719, 566] width 162 height 38
click at [1187, 61] on span "Bulk Edit" at bounding box center [1198, 58] width 29 height 9
click at [1200, 135] on span "Descriptions" at bounding box center [1203, 132] width 64 height 12
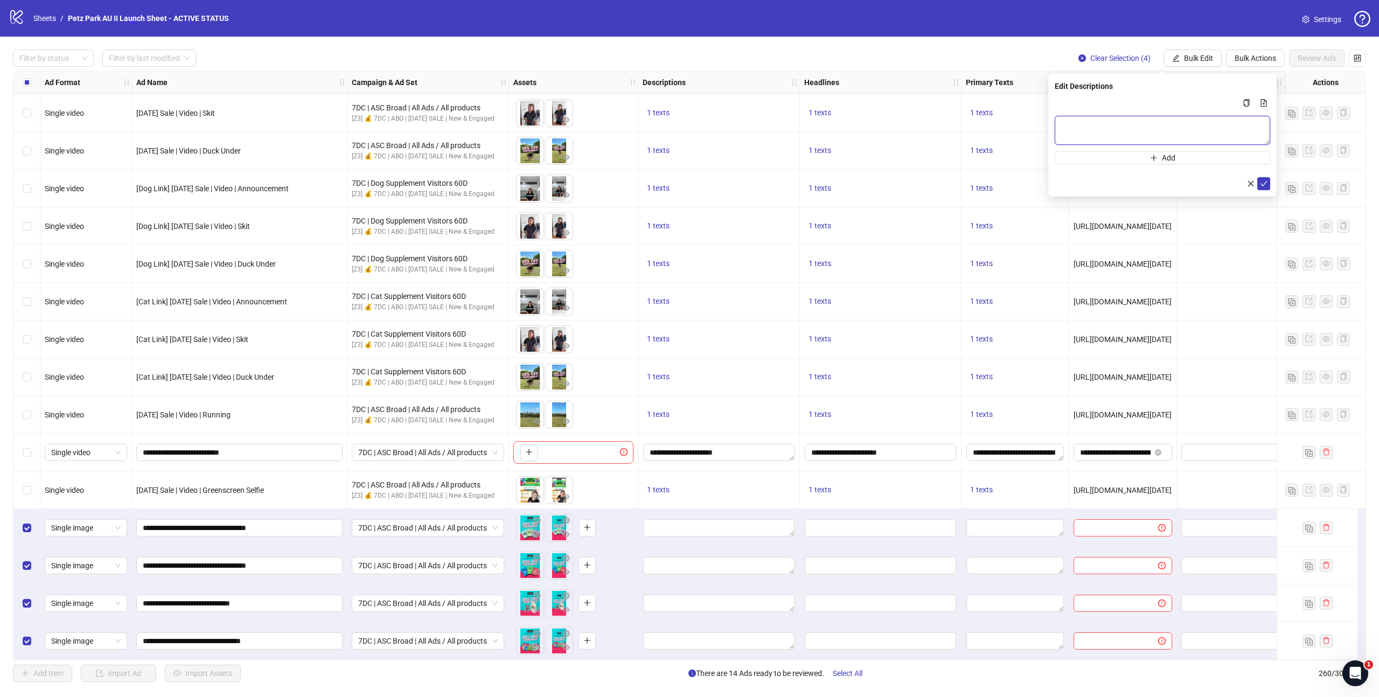
click at [1095, 136] on textarea "Multi-text input container - paste or copy values" at bounding box center [1162, 130] width 215 height 29
paste textarea "**********"
type textarea "**********"
click at [1263, 184] on icon "check" at bounding box center [1264, 184] width 8 height 8
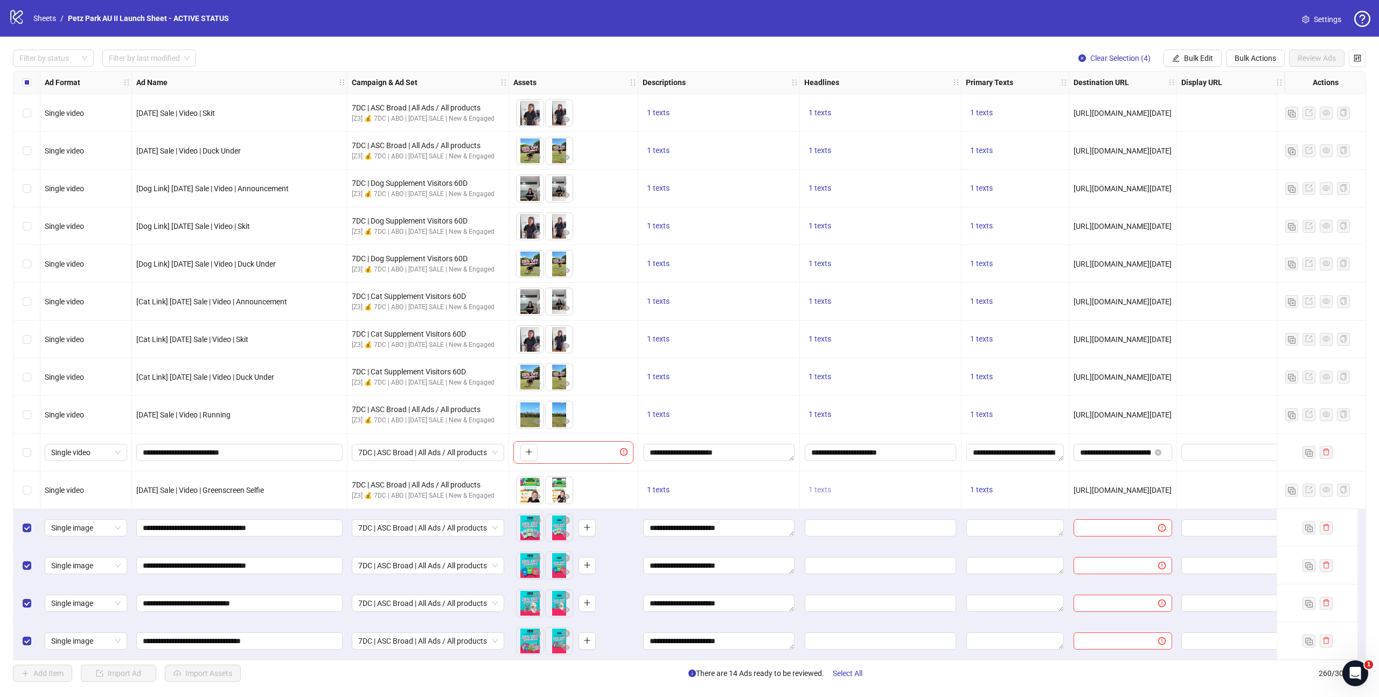
click at [824, 485] on span "1 texts" at bounding box center [820, 489] width 23 height 9
drag, startPoint x: 894, startPoint y: 471, endPoint x: 945, endPoint y: 482, distance: 52.9
click at [945, 480] on div "25% OFF | Use Code [DATE]" at bounding box center [929, 474] width 89 height 12
copy div "25% OFF | Use Code [DATE]"
click at [816, 526] on input "Edit values" at bounding box center [880, 527] width 151 height 17
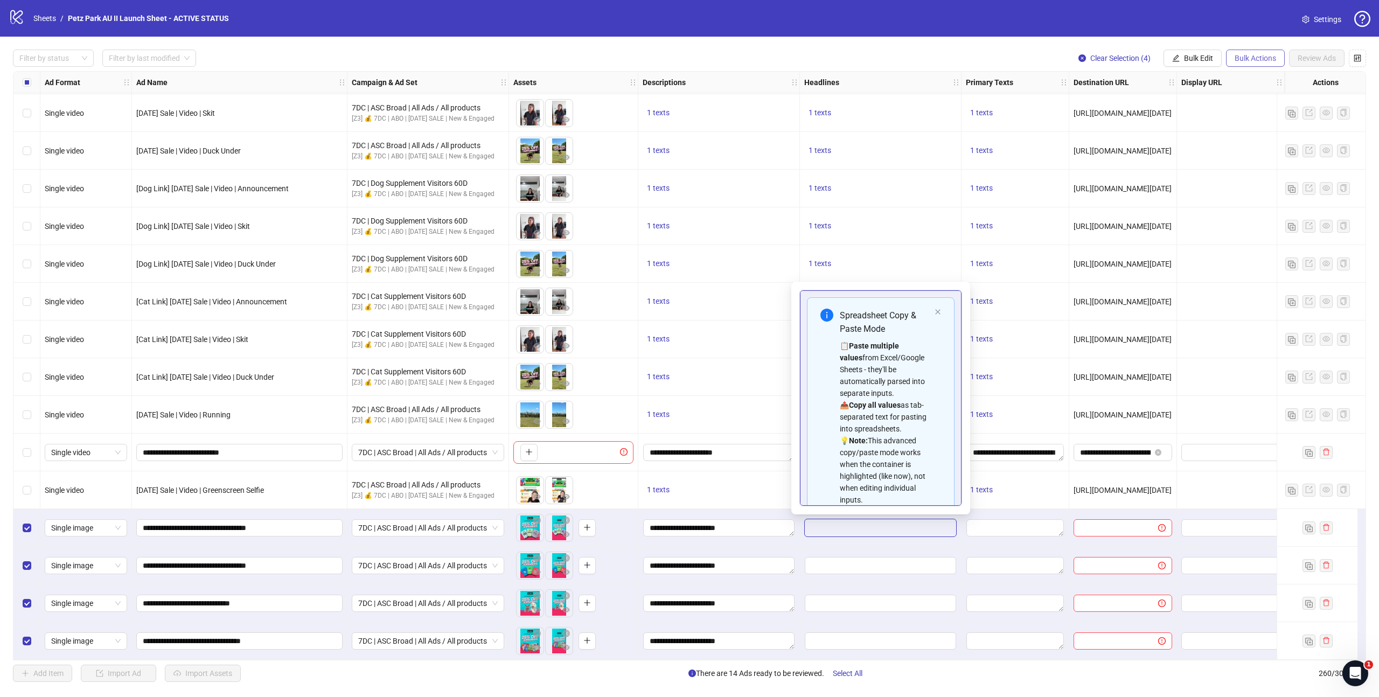
click at [1241, 59] on span "Bulk Actions" at bounding box center [1255, 58] width 41 height 9
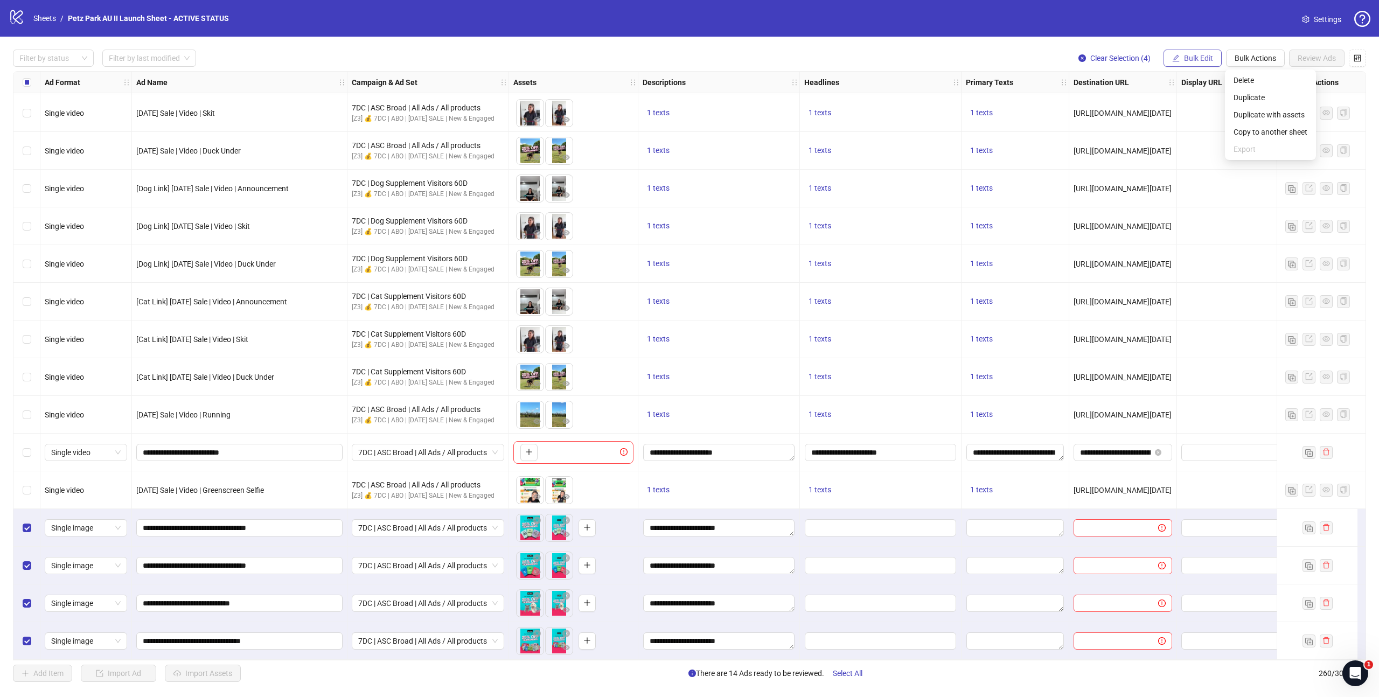
click at [1198, 58] on span "Bulk Edit" at bounding box center [1198, 58] width 29 height 9
click at [1200, 150] on span "Headlines" at bounding box center [1203, 149] width 64 height 12
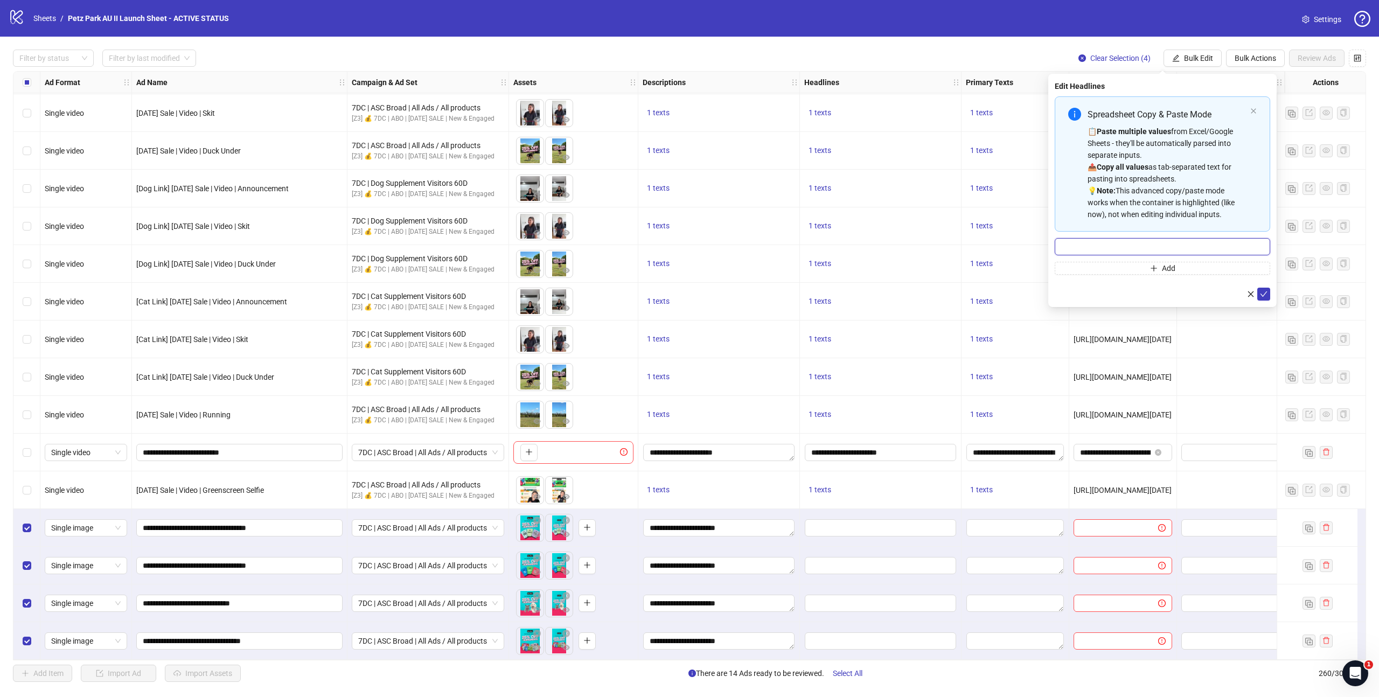
click at [1104, 250] on input "Multi-input container - paste or copy values" at bounding box center [1162, 246] width 215 height 17
paste input "**********"
type input "**********"
click at [1259, 294] on button "submit" at bounding box center [1263, 294] width 13 height 13
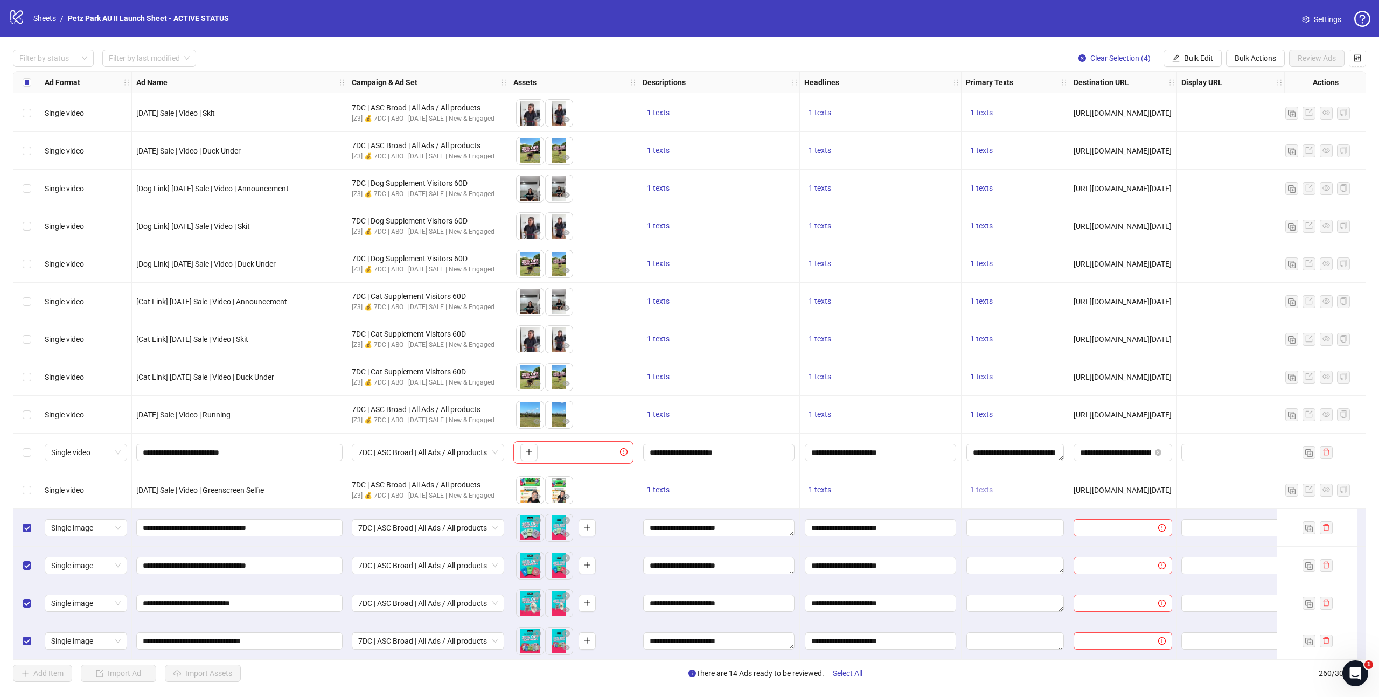
click at [985, 486] on span "1 texts" at bounding box center [981, 489] width 23 height 9
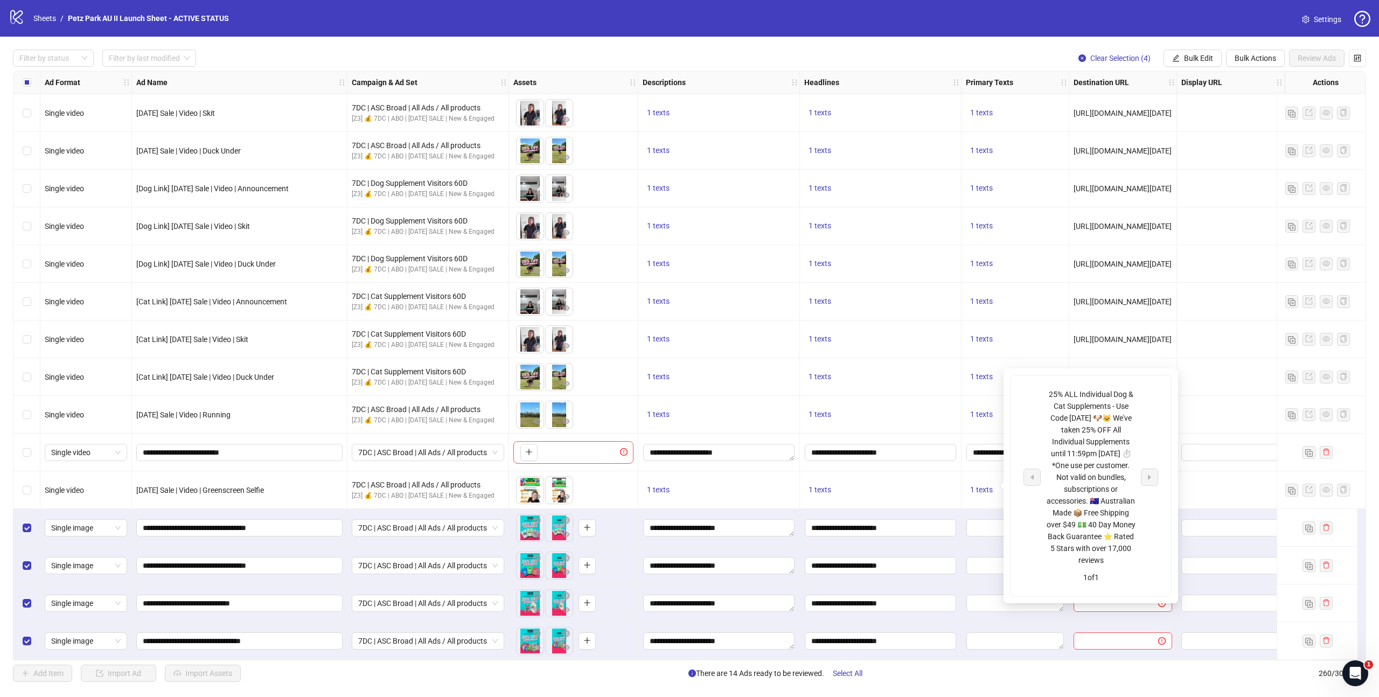
drag, startPoint x: 1049, startPoint y: 393, endPoint x: 1105, endPoint y: 558, distance: 174.6
click at [1105, 558] on div "25% ALL Individual Dog & Cat Supplements - Use Code [DATE] 🐶🐱 We've taken 25% O…" at bounding box center [1090, 477] width 89 height 178
copy div "25% ALL Individual Dog & Cat Supplements - Use Code [DATE] 🐶🐱 We've taken 25% O…"
drag, startPoint x: 982, startPoint y: 556, endPoint x: 982, endPoint y: 548, distance: 8.6
click at [982, 557] on textarea "Edit values" at bounding box center [1015, 565] width 98 height 17
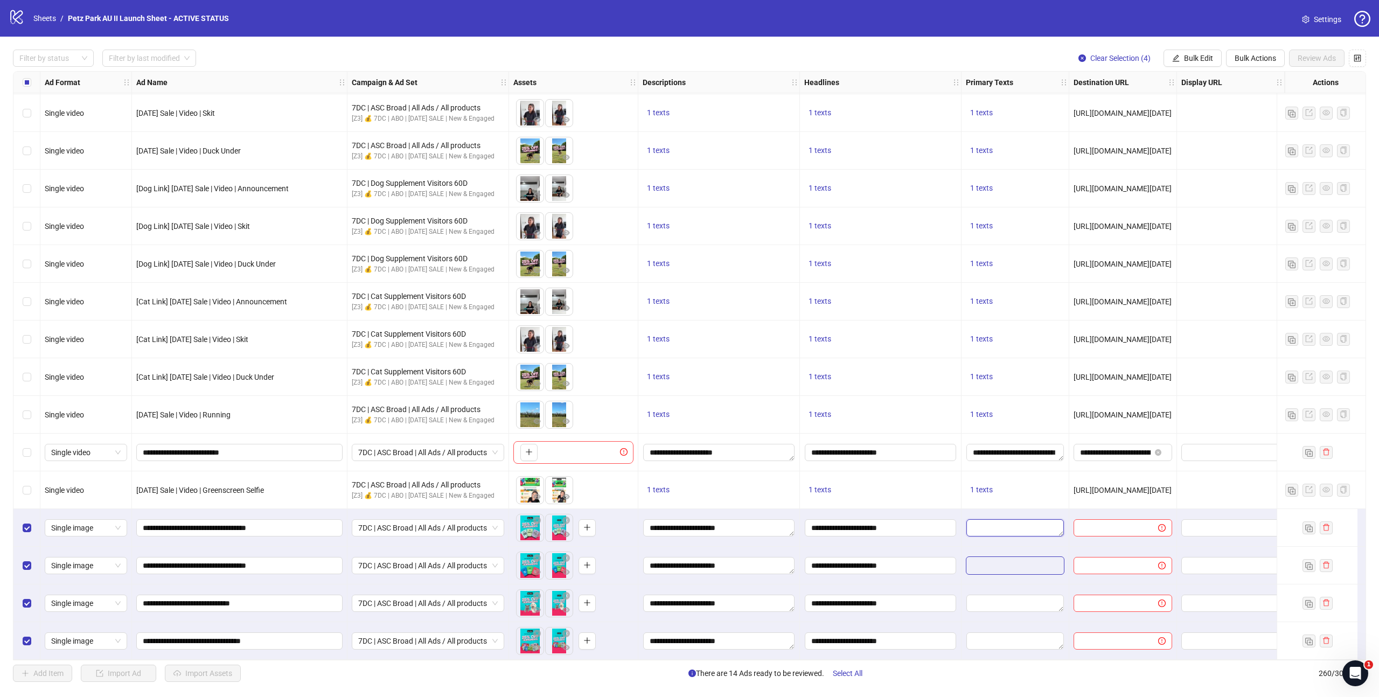
click at [984, 519] on textarea "Edit values" at bounding box center [1015, 527] width 98 height 17
click at [1264, 59] on span "Bulk Actions" at bounding box center [1255, 58] width 41 height 9
click at [1201, 60] on span "Bulk Edit" at bounding box center [1198, 58] width 29 height 9
click at [1200, 163] on span "Primary Texts" at bounding box center [1203, 167] width 64 height 12
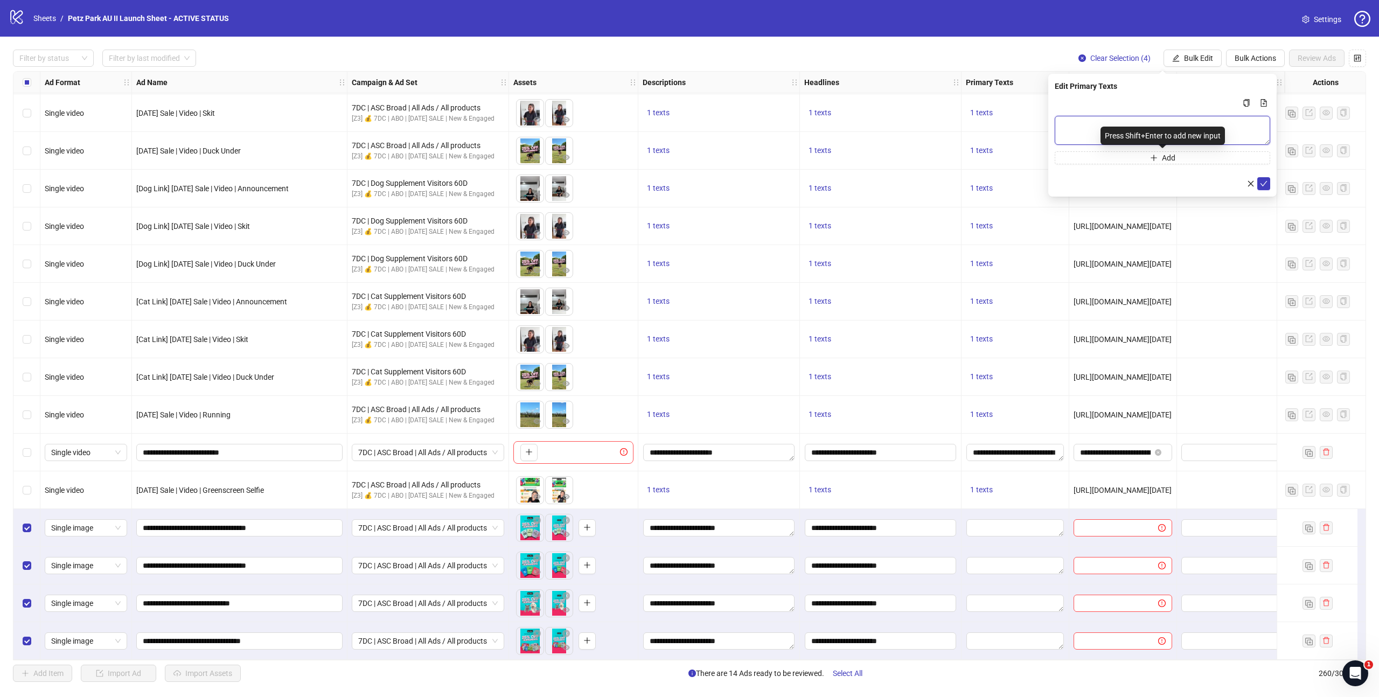
click at [1081, 131] on textarea "Multi-text input container - paste or copy values" at bounding box center [1162, 130] width 215 height 29
paste textarea "**********"
click at [1104, 128] on textarea "**********" at bounding box center [1162, 130] width 215 height 29
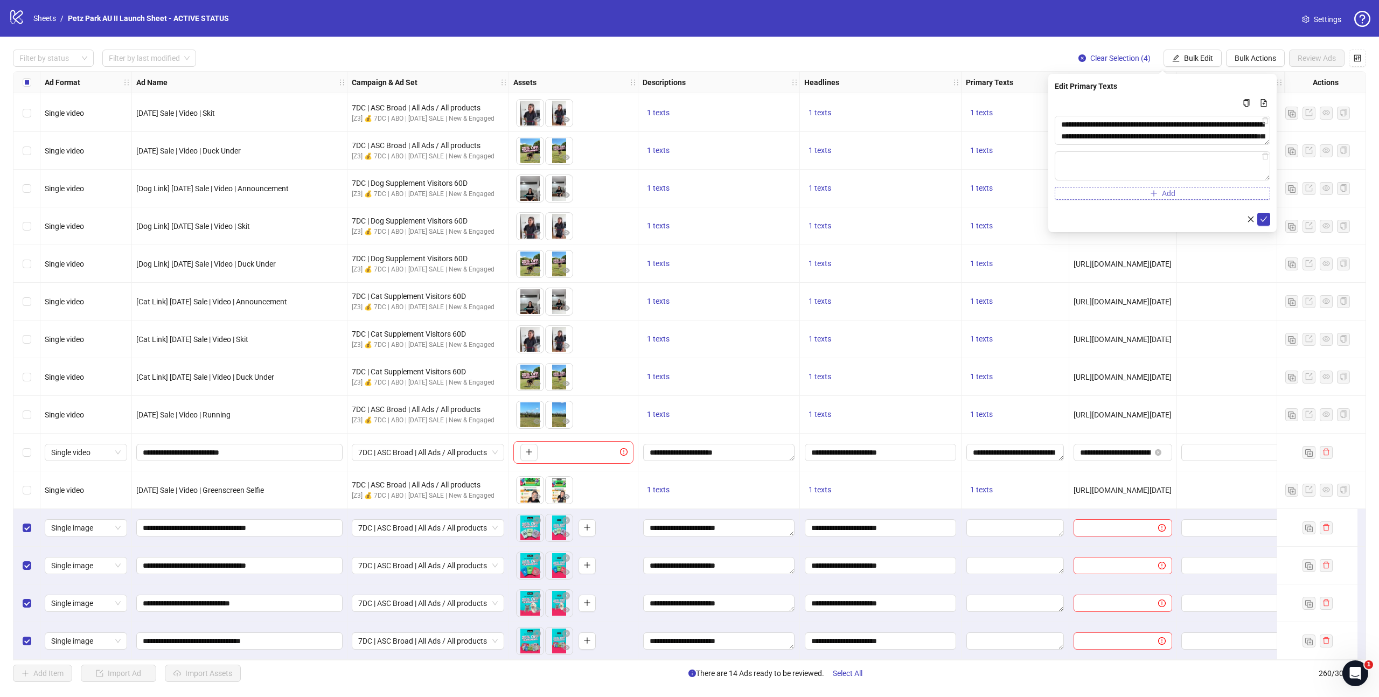
drag, startPoint x: 1265, startPoint y: 158, endPoint x: 1256, endPoint y: 158, distance: 9.7
click at [1265, 158] on icon "delete" at bounding box center [1266, 156] width 8 height 8
click at [1102, 136] on textarea "**********" at bounding box center [1162, 130] width 215 height 29
click at [1174, 123] on textarea "**********" at bounding box center [1162, 130] width 215 height 29
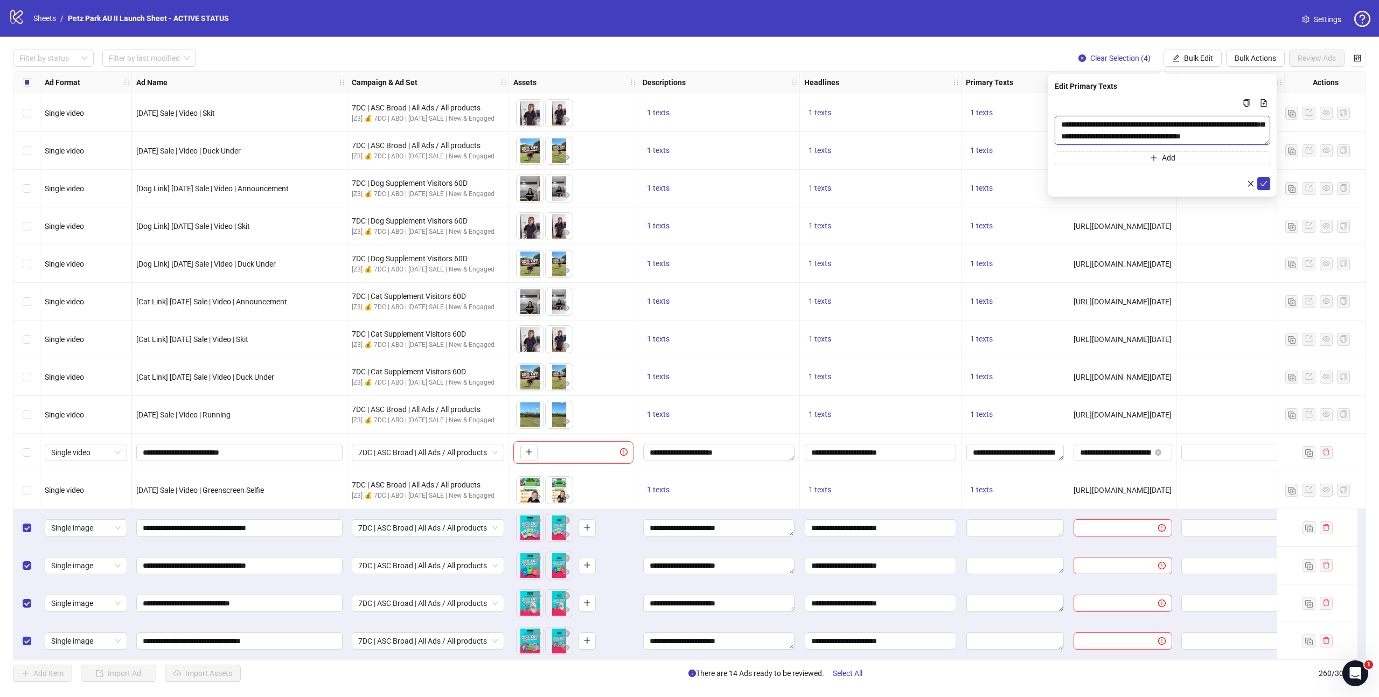
scroll to position [58, 0]
click at [1163, 127] on textarea "**********" at bounding box center [1162, 130] width 215 height 29
click at [1127, 128] on textarea "**********" at bounding box center [1162, 130] width 215 height 29
click at [1149, 140] on textarea "**********" at bounding box center [1162, 130] width 215 height 29
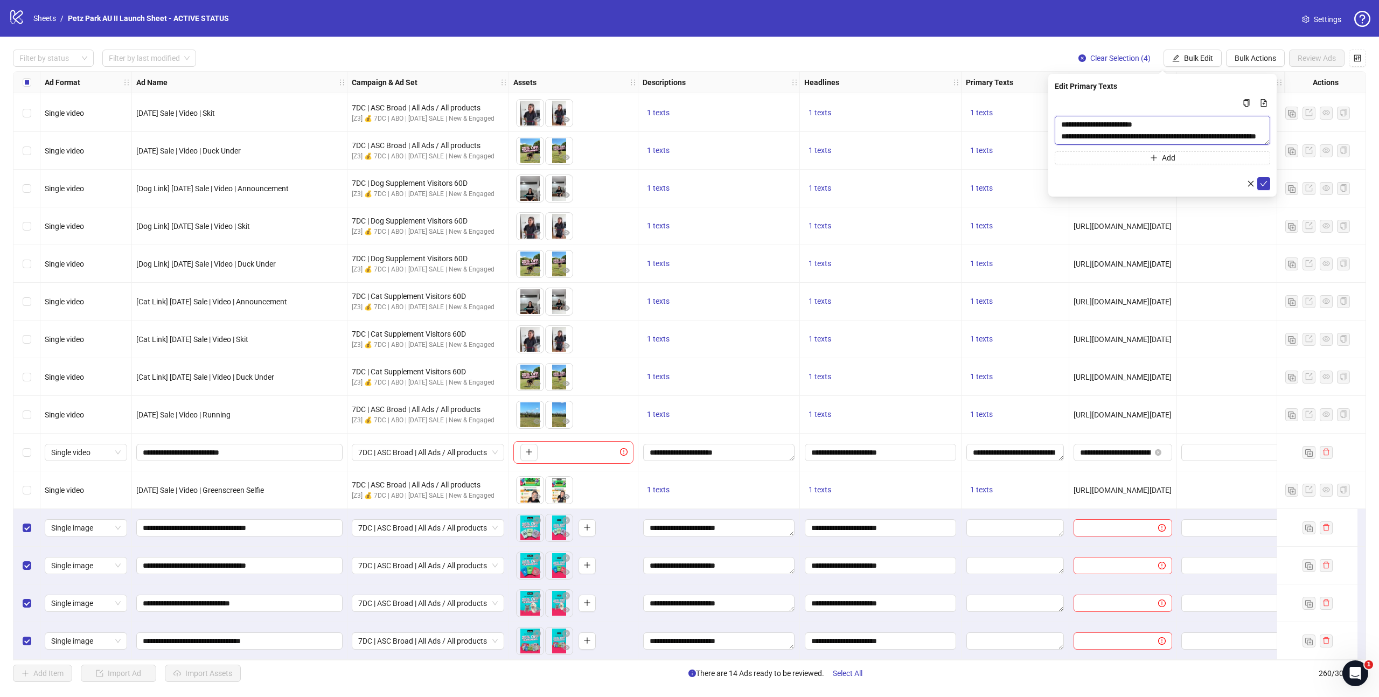
scroll to position [95, 0]
click at [1176, 125] on textarea "**********" at bounding box center [1162, 130] width 215 height 29
type textarea "**********"
click at [1264, 185] on icon "check" at bounding box center [1264, 184] width 8 height 8
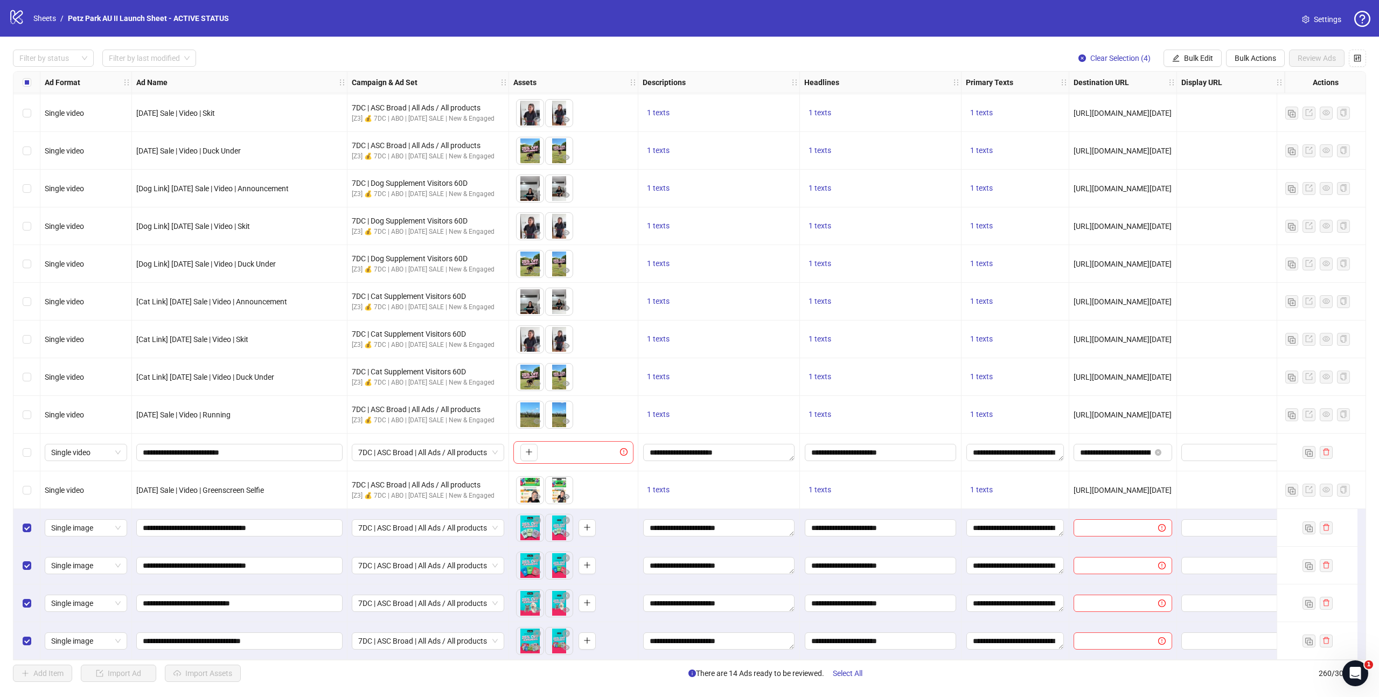
click at [1107, 486] on span "[URL][DOMAIN_NAME][DATE]" at bounding box center [1123, 490] width 98 height 9
click at [1108, 487] on span "[URL][DOMAIN_NAME][DATE]" at bounding box center [1123, 490] width 98 height 9
copy span "[URL][DOMAIN_NAME][DATE]"
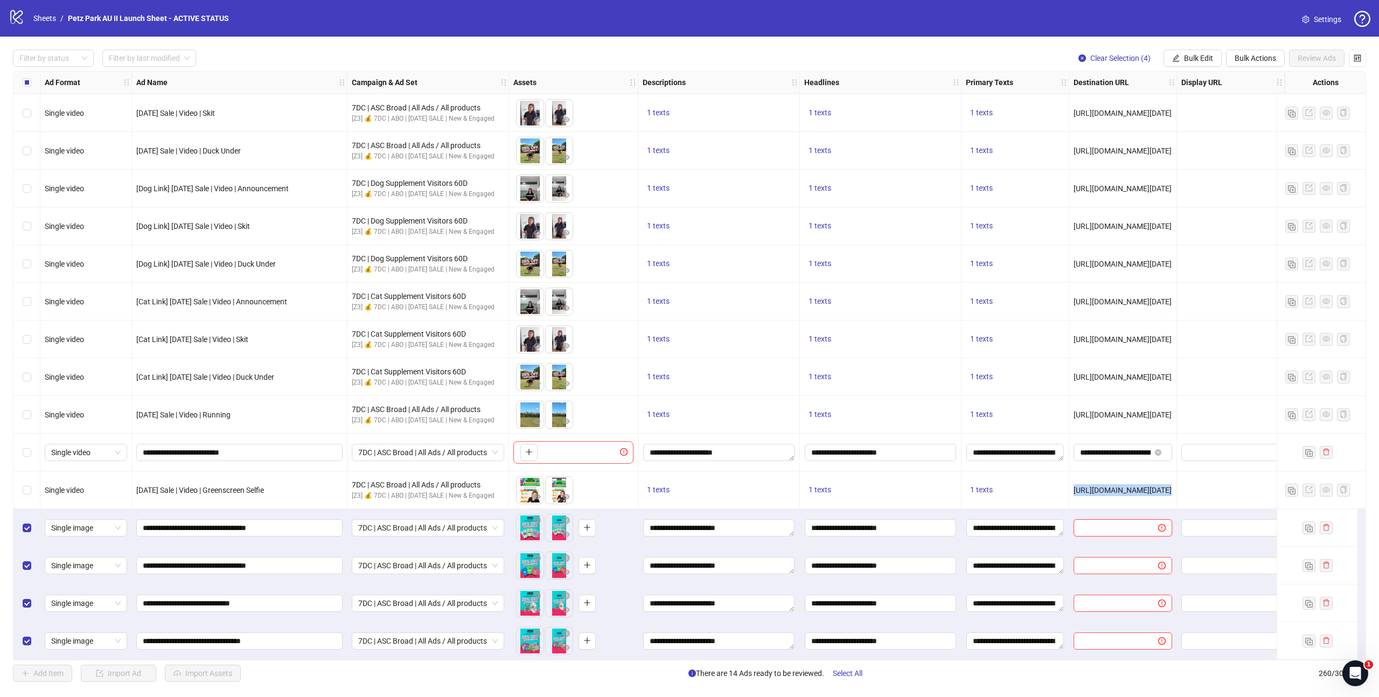
click at [1119, 525] on input "text" at bounding box center [1111, 528] width 63 height 12
paste input "**********"
type input "**********"
click at [1159, 525] on icon "close-circle" at bounding box center [1158, 528] width 6 height 6
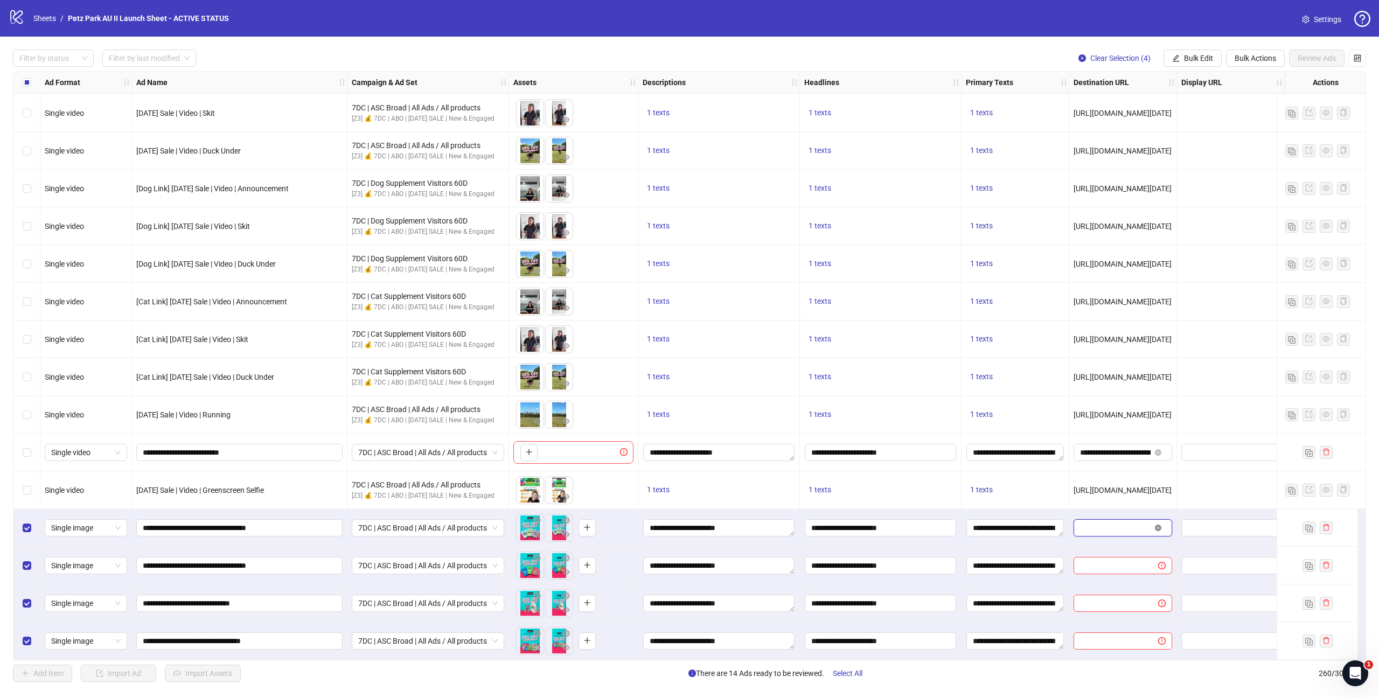
scroll to position [0, 0]
click at [1203, 60] on span "Bulk Edit" at bounding box center [1198, 58] width 29 height 9
click at [1197, 183] on span "Destination URL" at bounding box center [1203, 184] width 64 height 12
click at [1133, 112] on span at bounding box center [1162, 104] width 215 height 17
click at [1131, 109] on input "text" at bounding box center [1158, 105] width 194 height 12
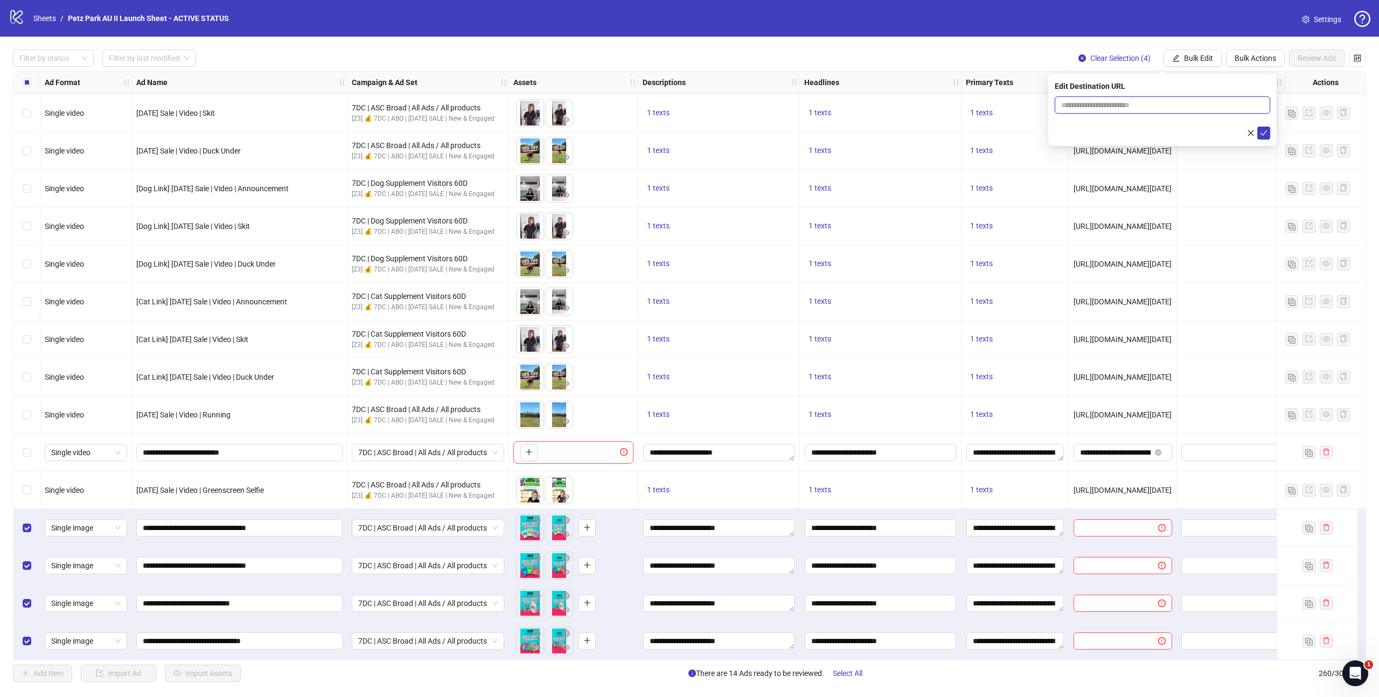
paste input "**********"
drag, startPoint x: 1105, startPoint y: 106, endPoint x: 986, endPoint y: 105, distance: 119.1
click at [986, 105] on body "logo/logo-mobile Sheets / Petz Park AU II Launch Sheet - ACTIVE STATUS Settings…" at bounding box center [689, 348] width 1379 height 697
click at [1148, 105] on input "**********" at bounding box center [1158, 105] width 194 height 12
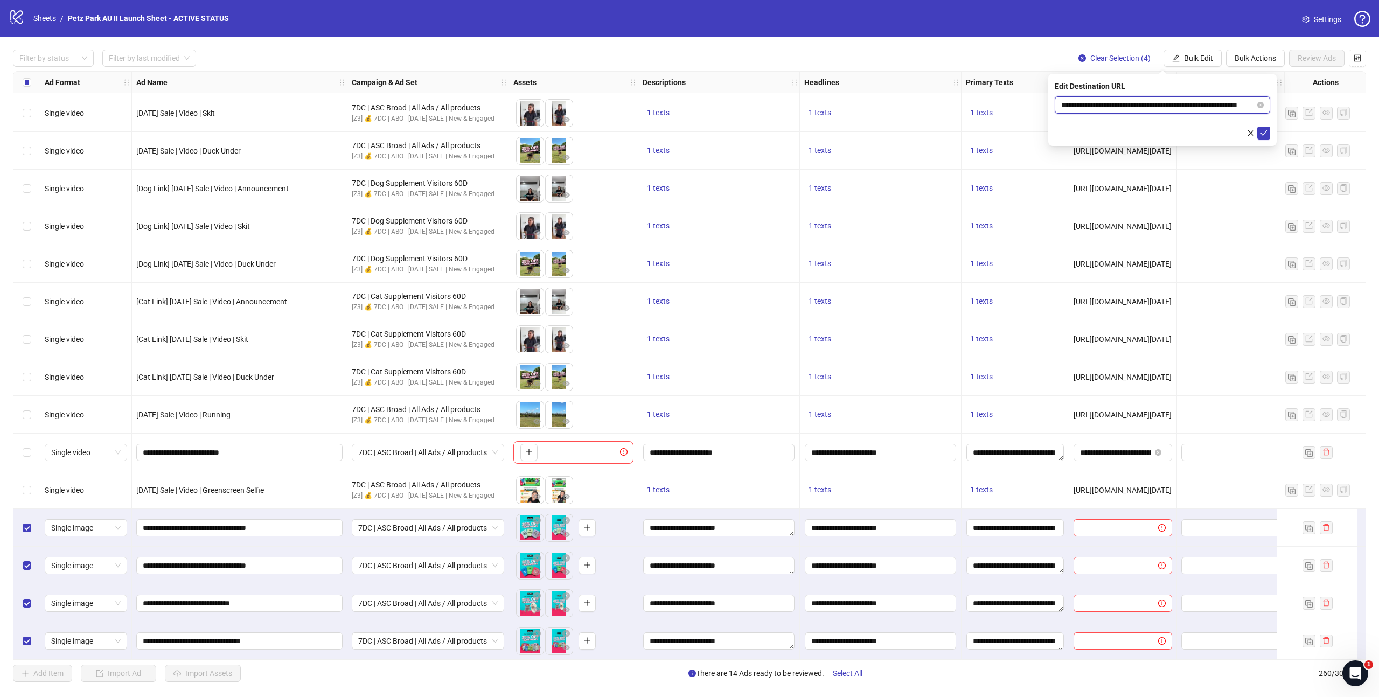
click at [1148, 105] on input "**********" at bounding box center [1158, 105] width 194 height 12
type input "**********"
click at [1263, 132] on icon "check" at bounding box center [1264, 133] width 8 height 8
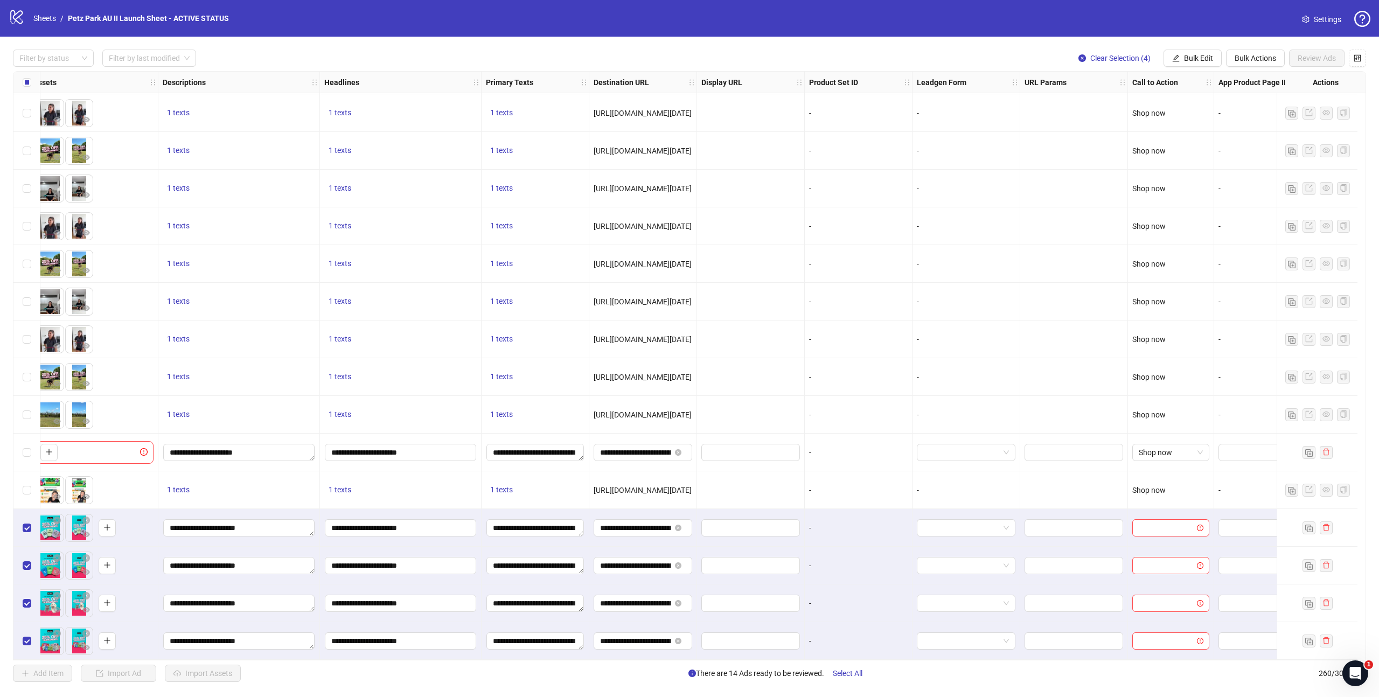
scroll to position [9242, 525]
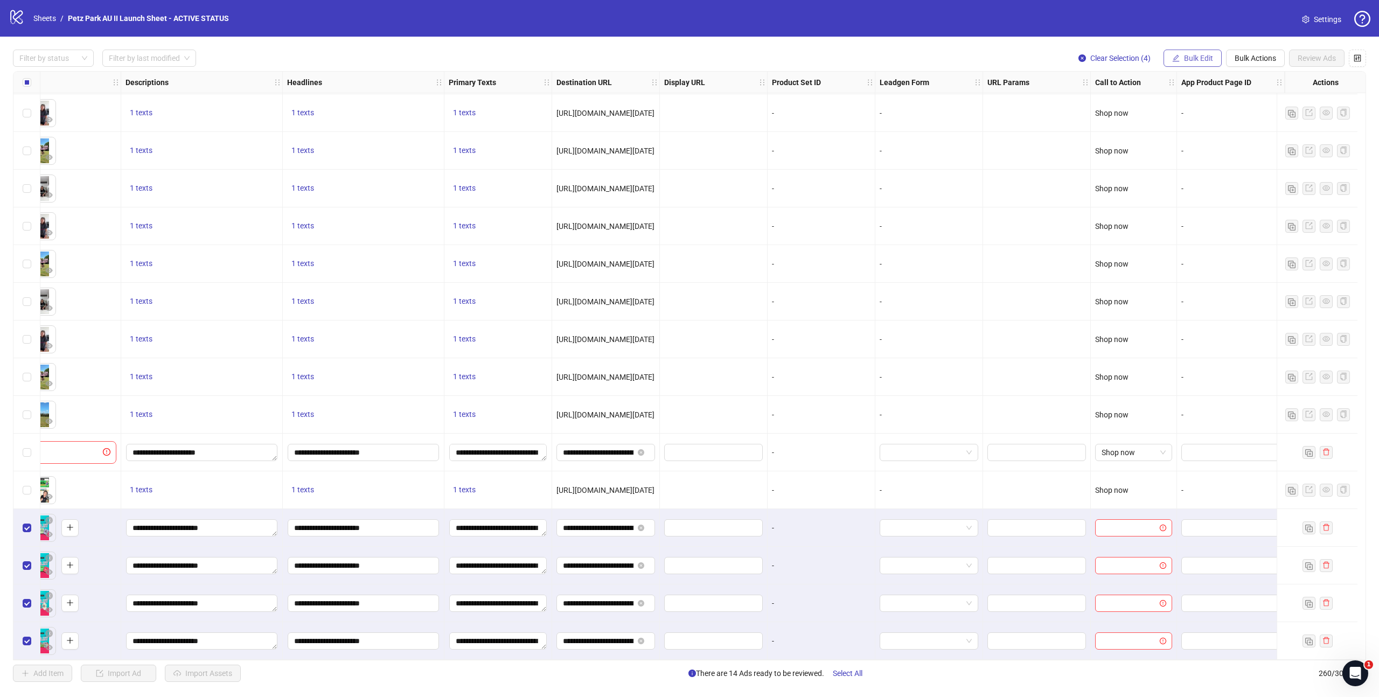
click at [1189, 60] on span "Bulk Edit" at bounding box center [1198, 58] width 29 height 9
click at [1201, 250] on span "Call to Action" at bounding box center [1203, 253] width 64 height 12
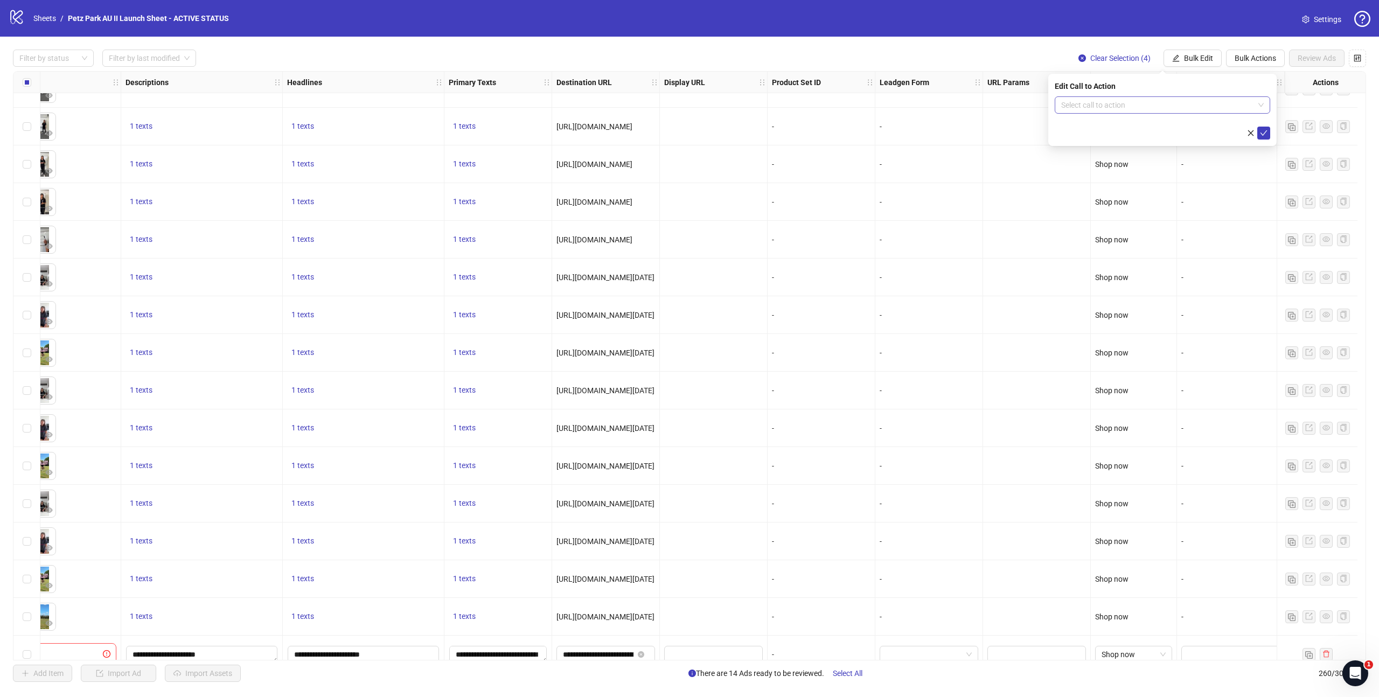
click at [1144, 103] on input "search" at bounding box center [1157, 105] width 193 height 16
click at [1096, 161] on div "Shop now" at bounding box center [1162, 161] width 198 height 12
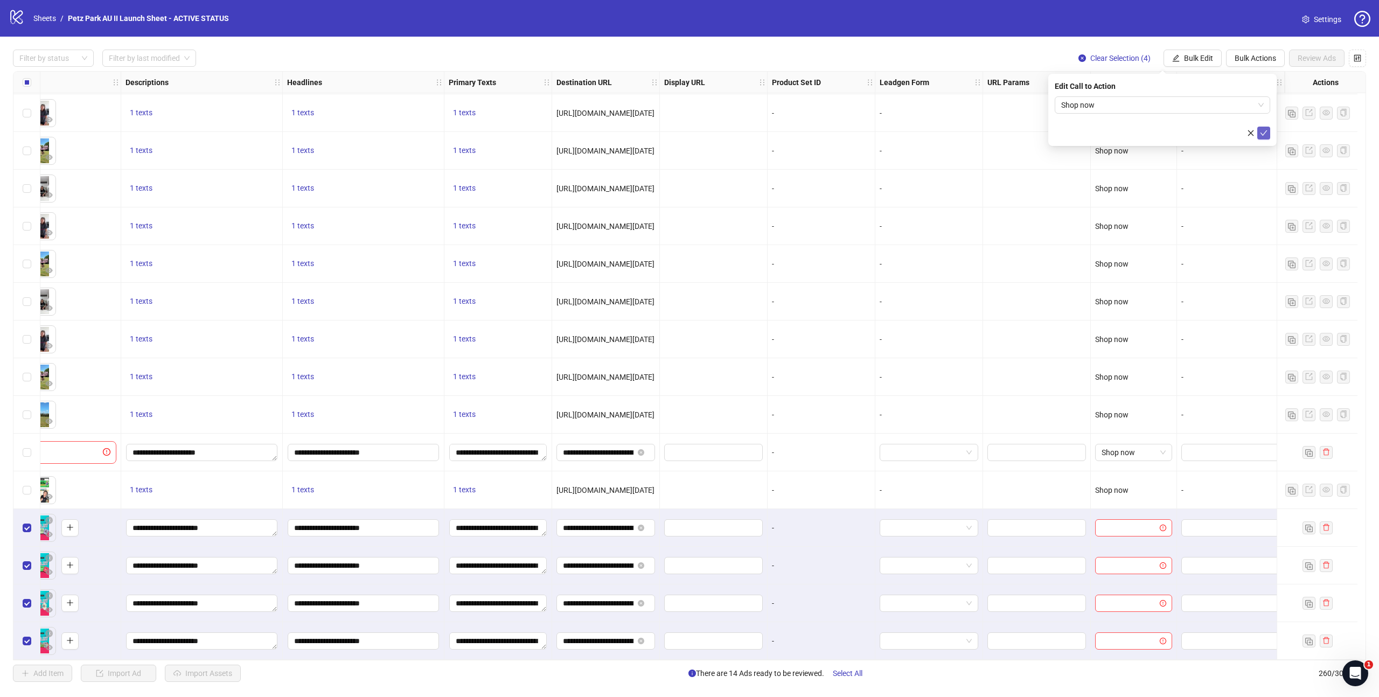
click at [1261, 136] on span "submit" at bounding box center [1264, 133] width 8 height 9
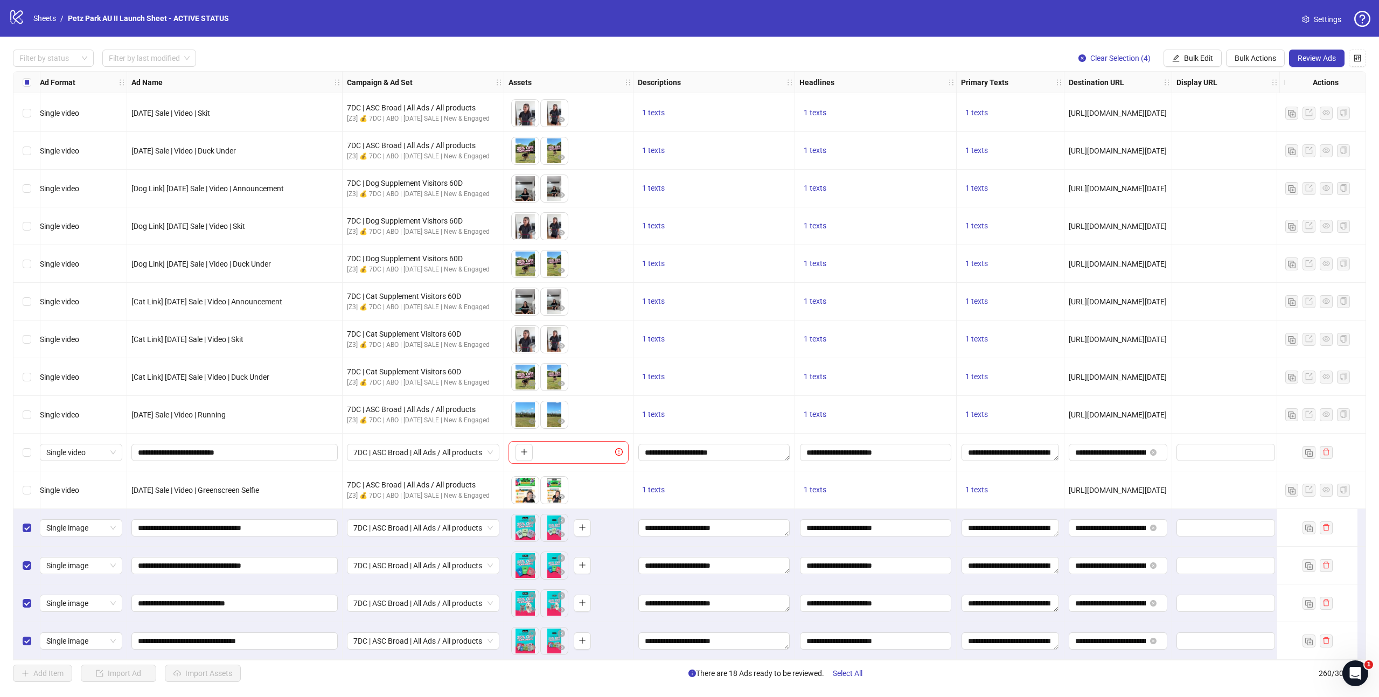
scroll to position [9242, 0]
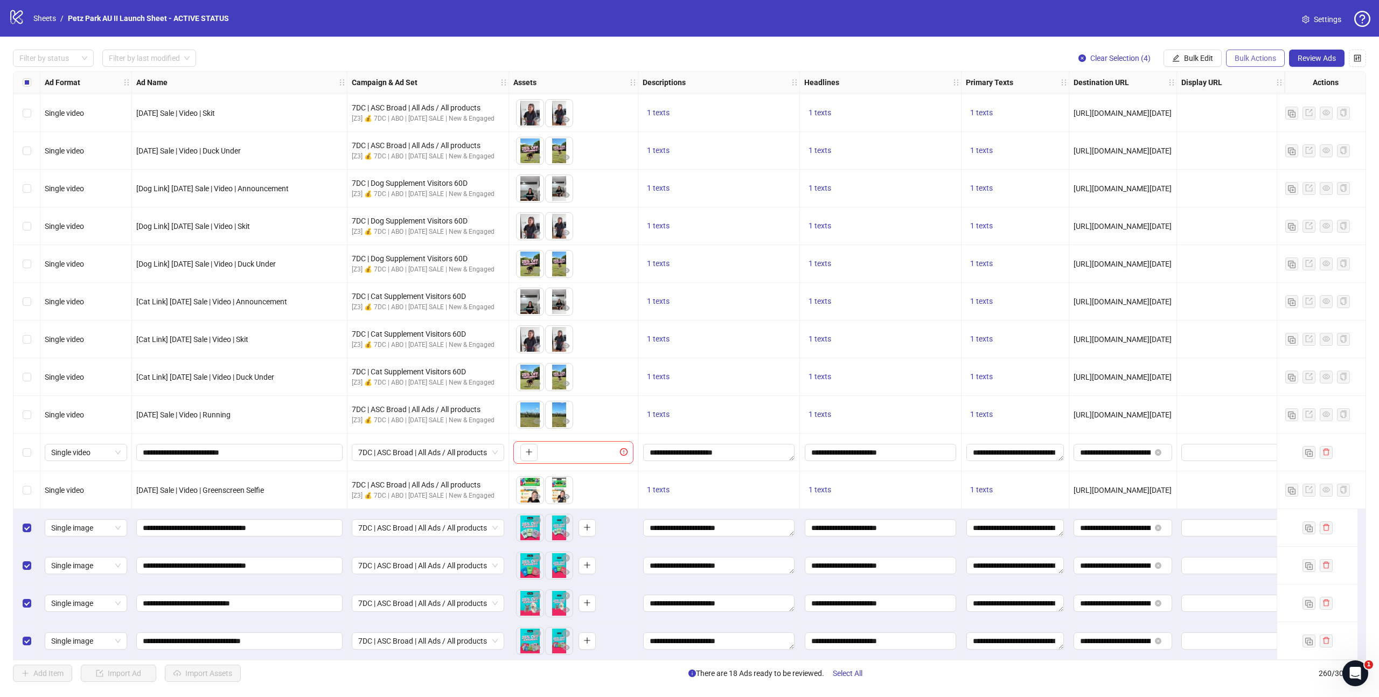
click at [1257, 54] on span "Bulk Actions" at bounding box center [1255, 58] width 41 height 9
click at [1263, 117] on span "Duplicate with assets" at bounding box center [1271, 115] width 74 height 12
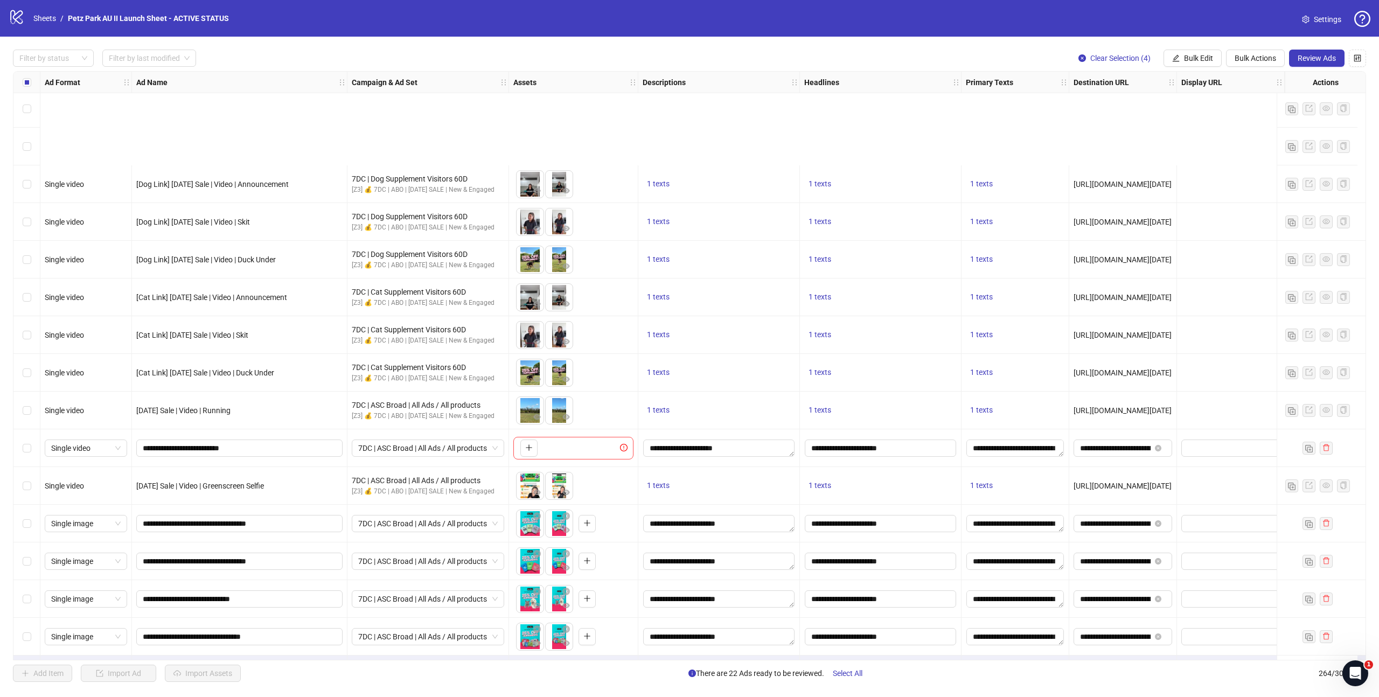
scroll to position [9393, 0]
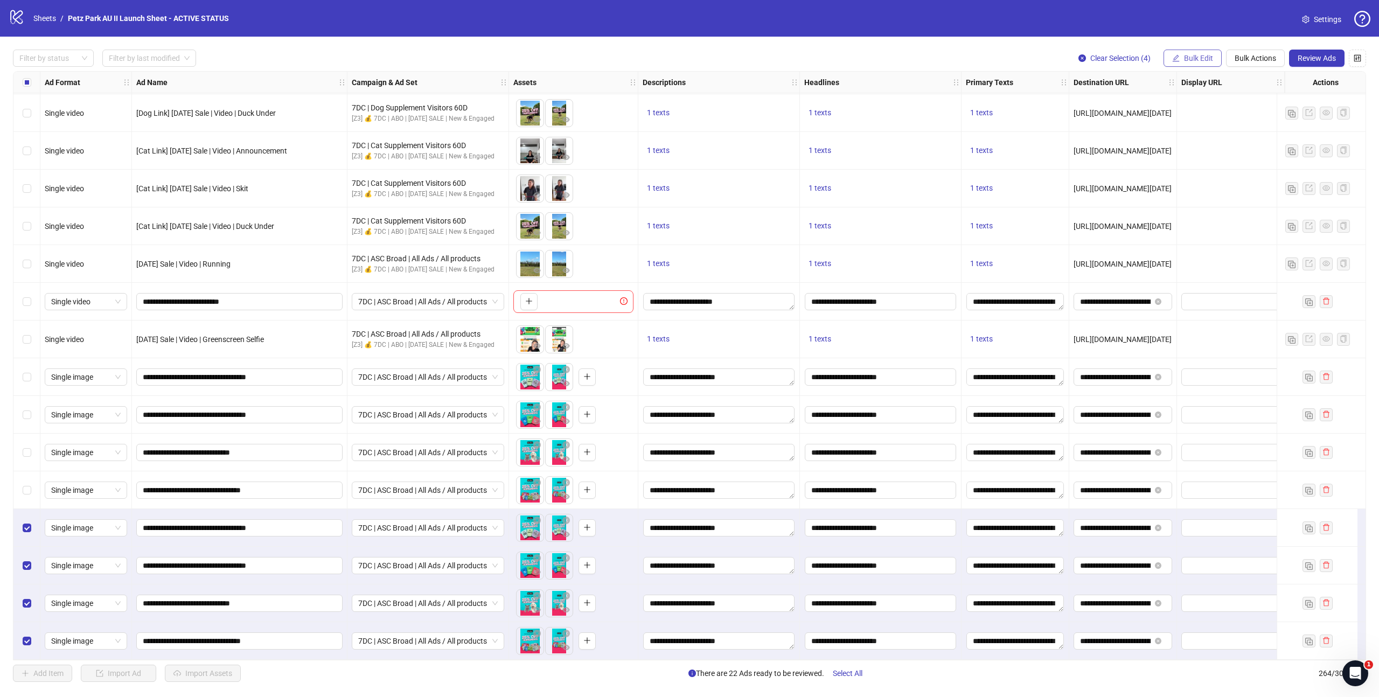
click at [1186, 61] on span "Bulk Edit" at bounding box center [1198, 58] width 29 height 9
click at [1192, 112] on span "Campaign & Ad Set" at bounding box center [1203, 115] width 64 height 12
click at [1262, 105] on span "7DC | ASC Broad | All Ads / All products" at bounding box center [1162, 105] width 203 height 16
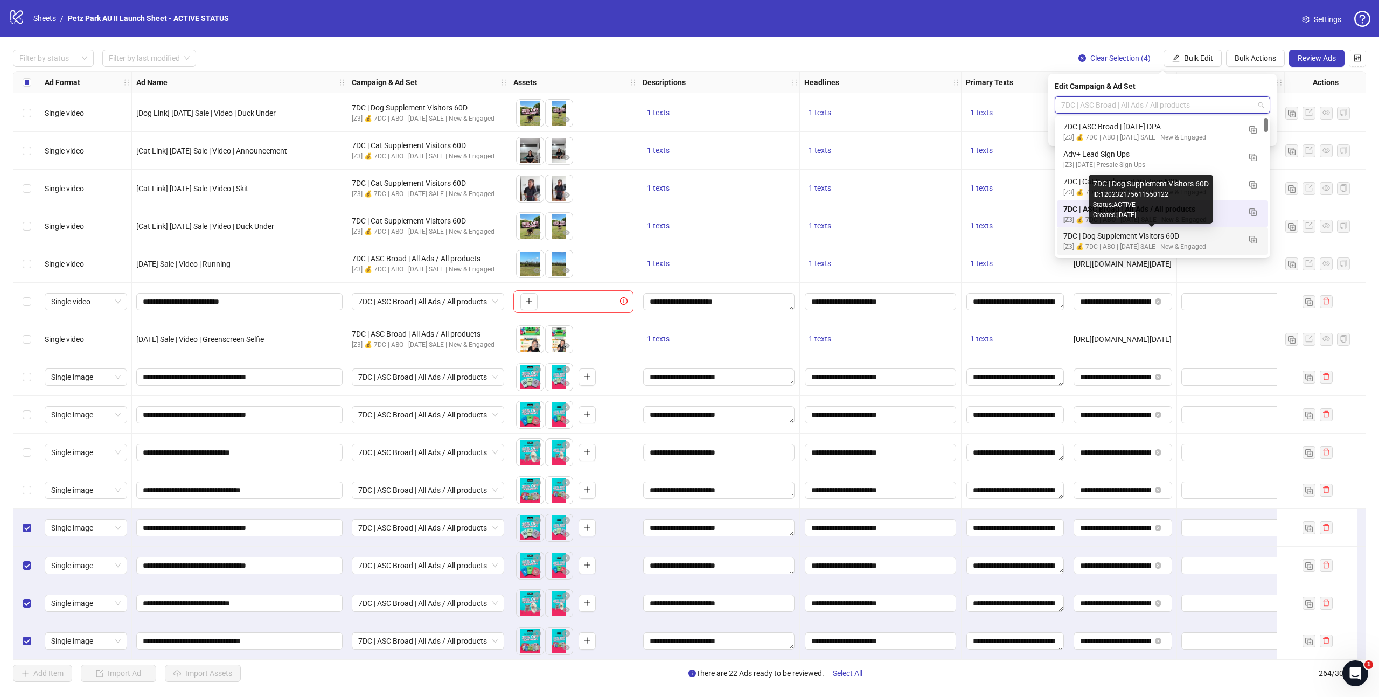
click at [1143, 235] on div "7DC | Dog Supplement Visitors 60D" at bounding box center [1151, 236] width 177 height 12
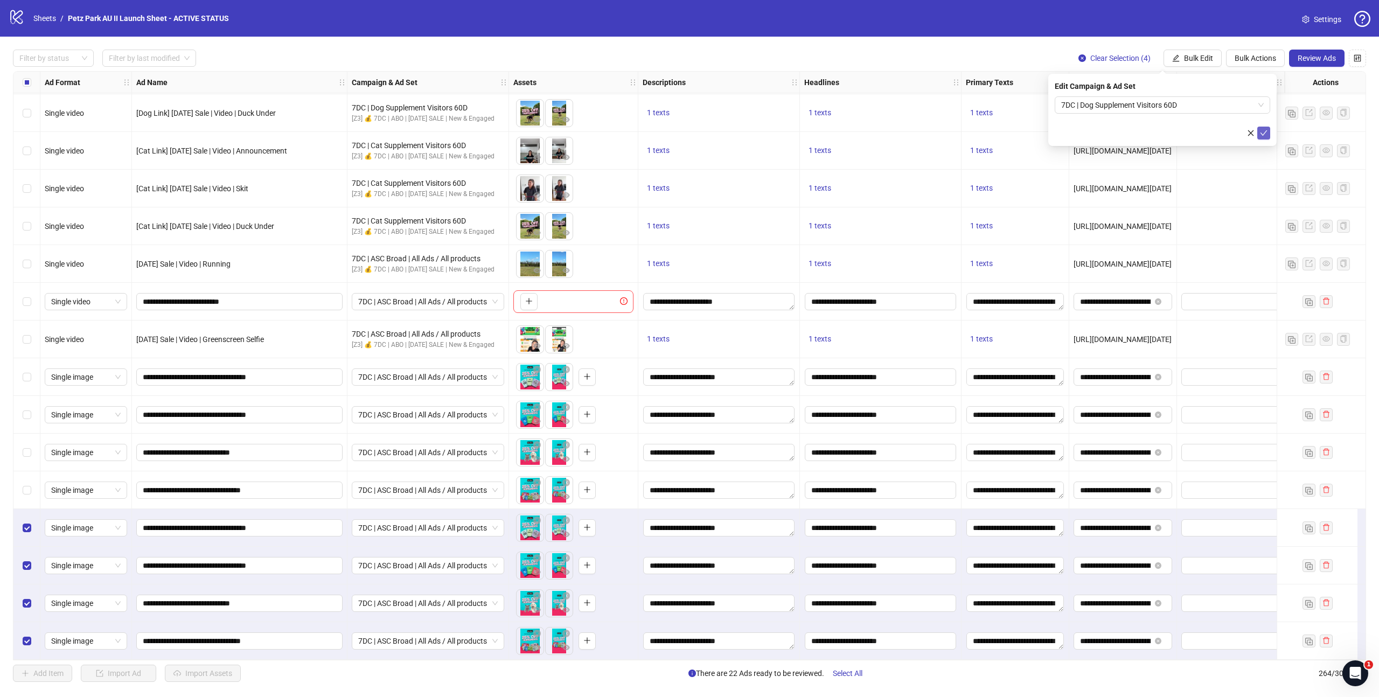
click at [1262, 134] on icon "check" at bounding box center [1264, 132] width 7 height 5
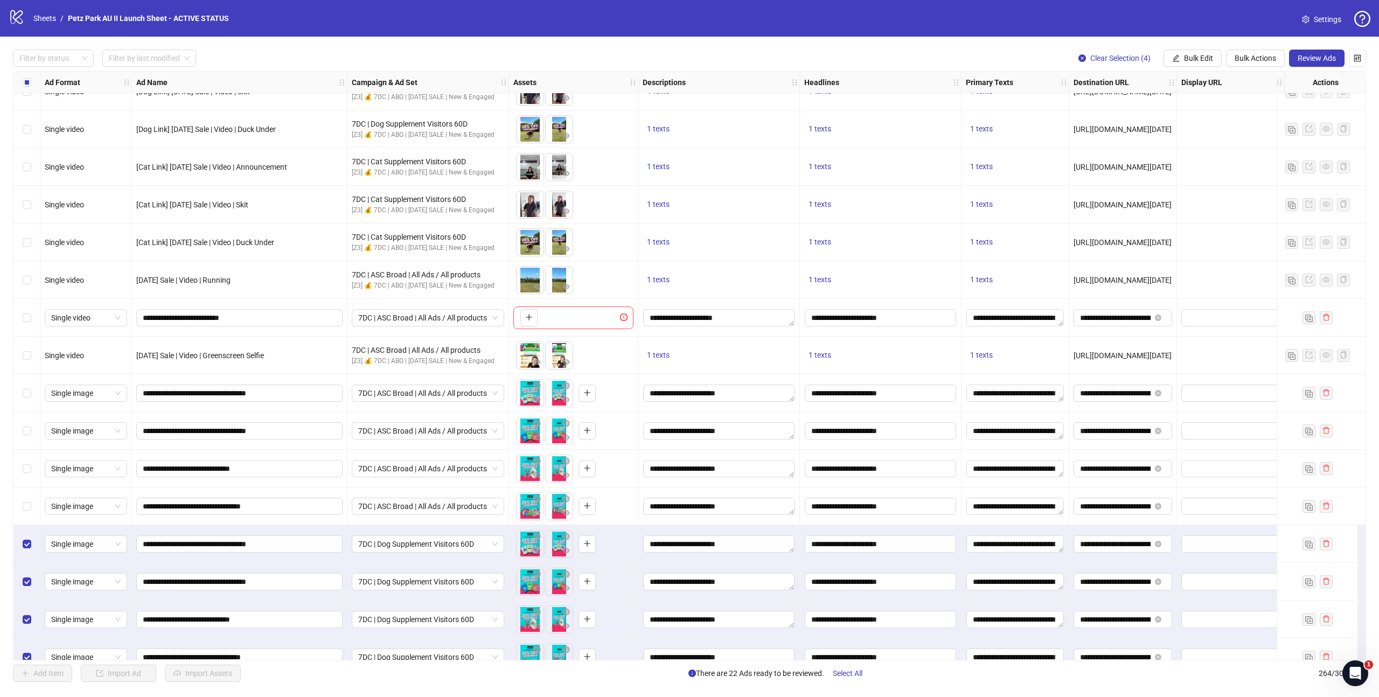
click at [1142, 131] on span "[URL][DOMAIN_NAME][DATE]" at bounding box center [1123, 129] width 98 height 9
copy span "[URL][DOMAIN_NAME][DATE]"
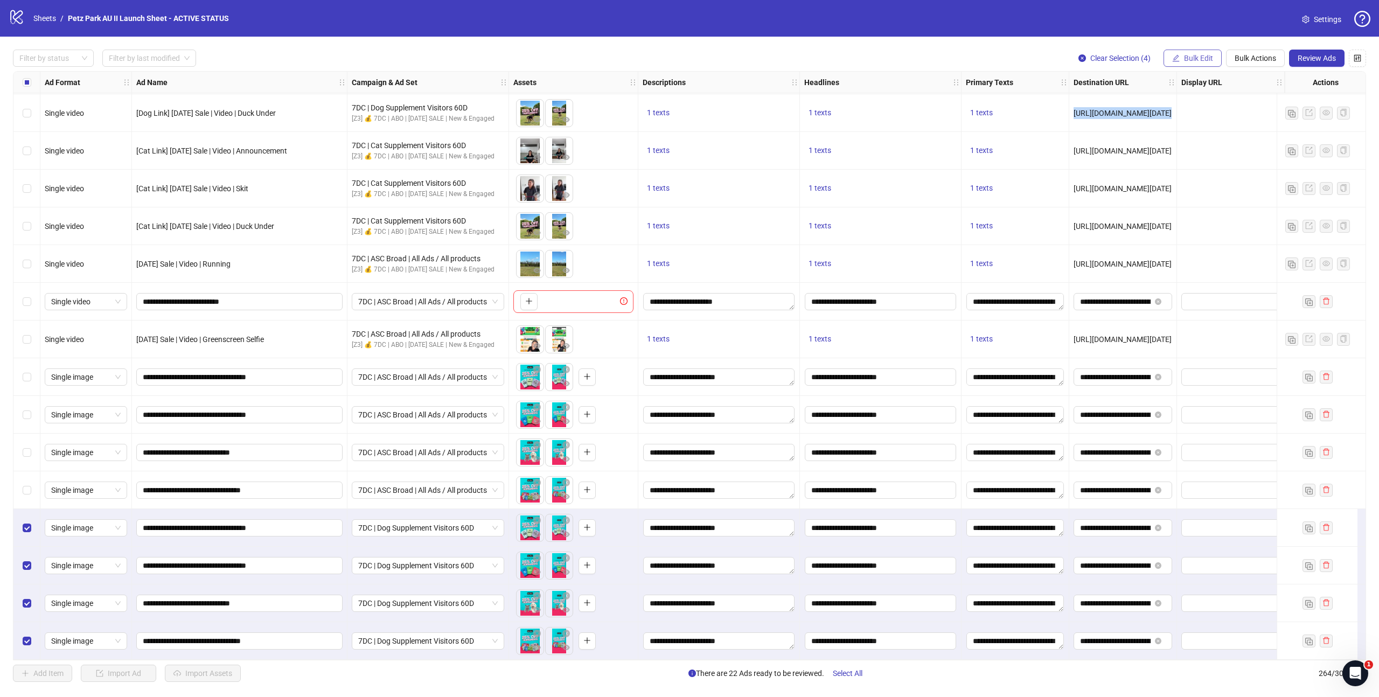
click at [1188, 61] on span "Bulk Edit" at bounding box center [1198, 58] width 29 height 9
click at [1202, 178] on span "Destination URL" at bounding box center [1203, 184] width 64 height 12
click at [1120, 106] on input "**********" at bounding box center [1158, 105] width 194 height 12
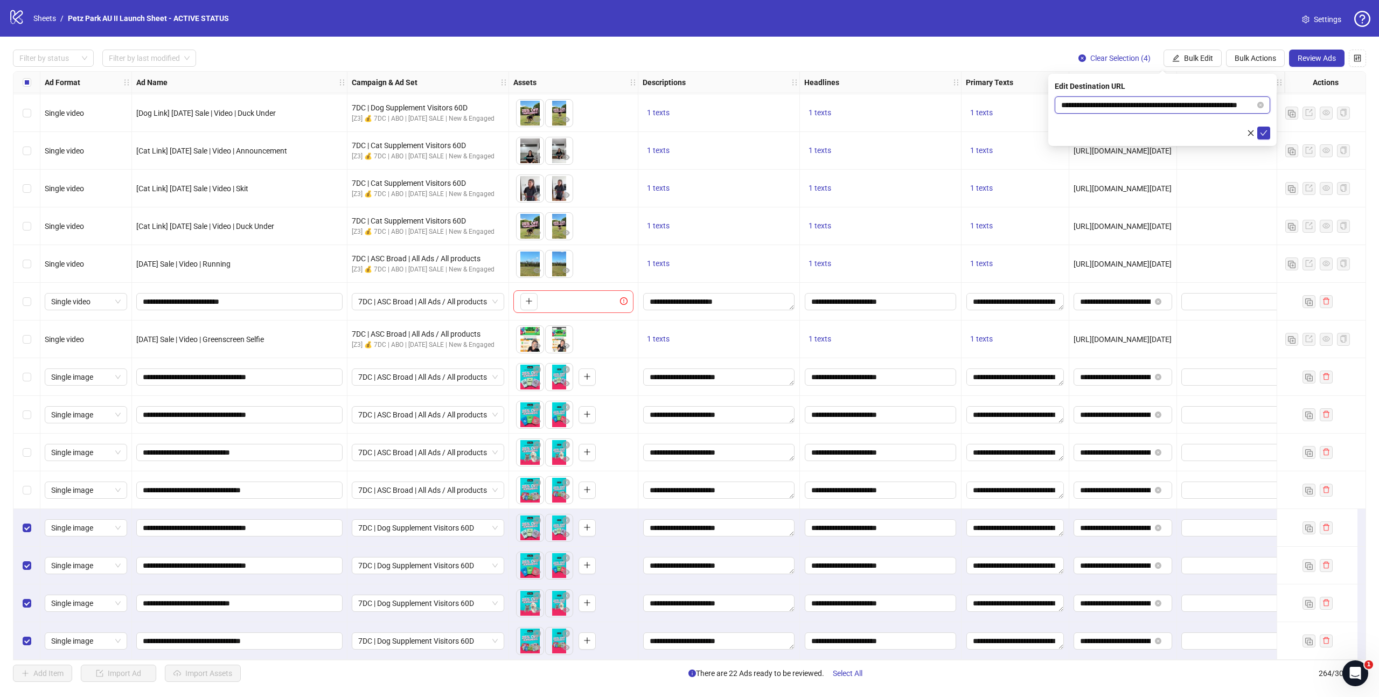
paste input "**********"
type input "**********"
click at [1266, 133] on icon "check" at bounding box center [1264, 133] width 8 height 8
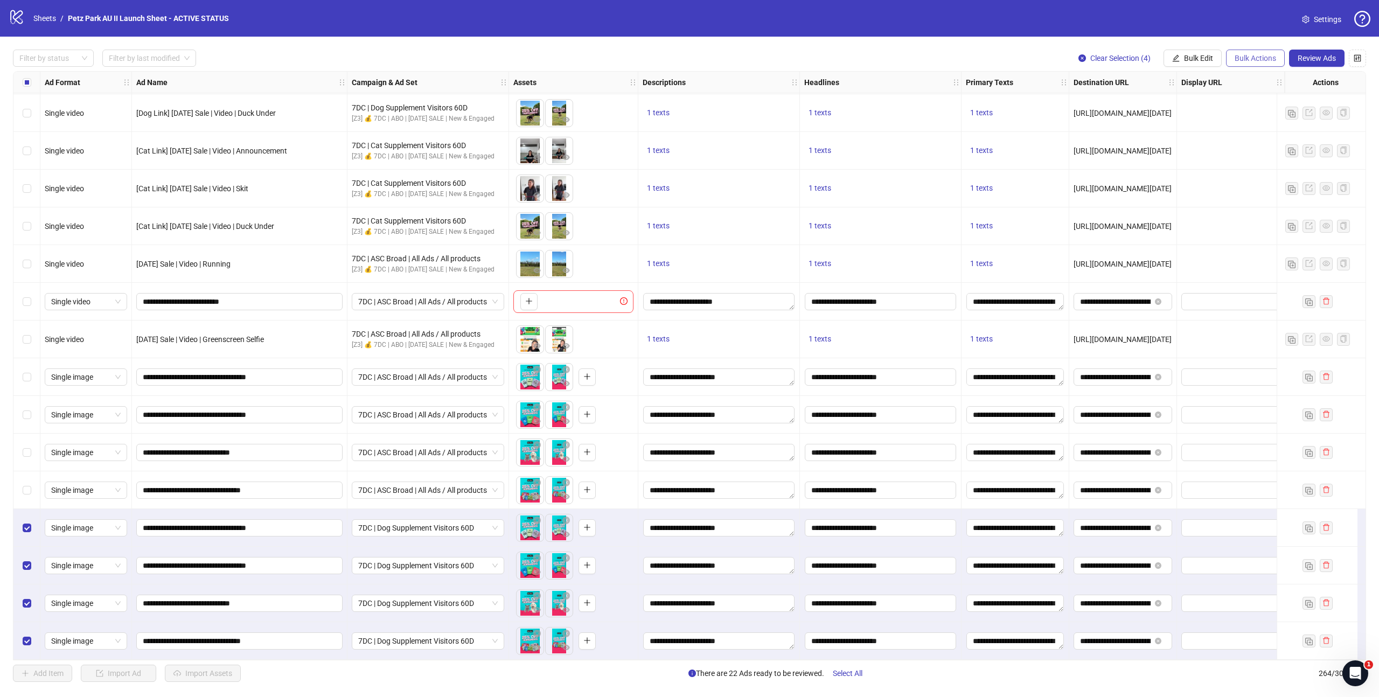
click at [1238, 59] on span "Bulk Actions" at bounding box center [1255, 58] width 41 height 9
click at [1247, 115] on span "Duplicate with assets" at bounding box center [1271, 115] width 74 height 12
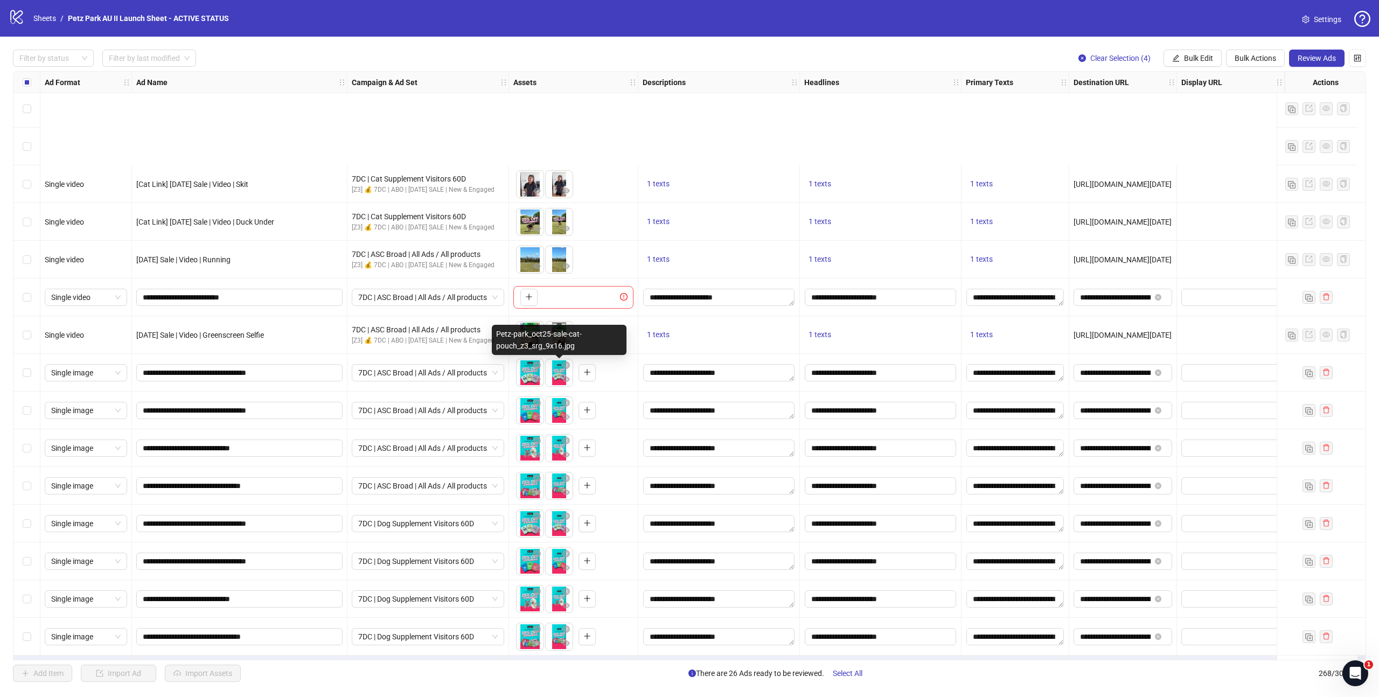
scroll to position [9544, 0]
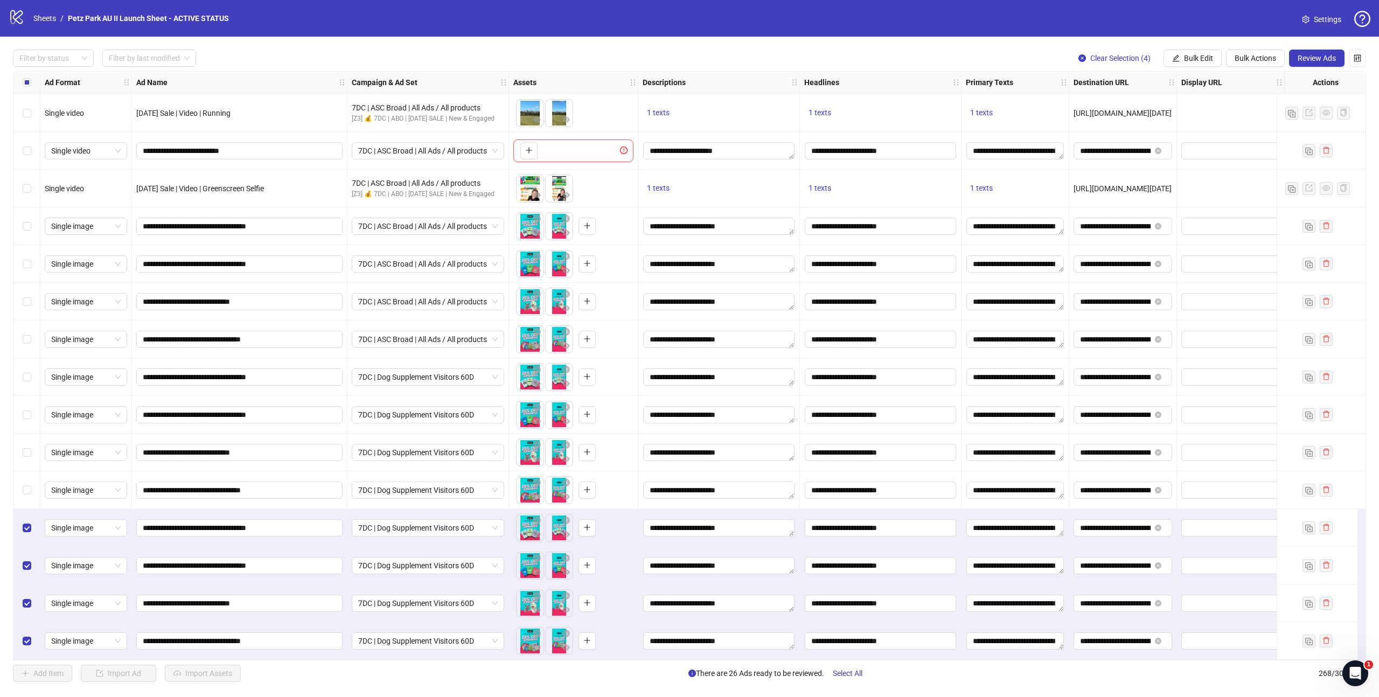
click at [1192, 49] on div "Filter by status Filter by last modified Clear Selection (4) Bulk Edit Bulk Act…" at bounding box center [689, 366] width 1379 height 658
click at [1191, 52] on button "Bulk Edit" at bounding box center [1193, 58] width 58 height 17
click at [1210, 118] on span "Campaign & Ad Set" at bounding box center [1203, 115] width 64 height 12
click at [1175, 109] on span "7DC | Dog Supplement Visitors 60D" at bounding box center [1162, 105] width 203 height 16
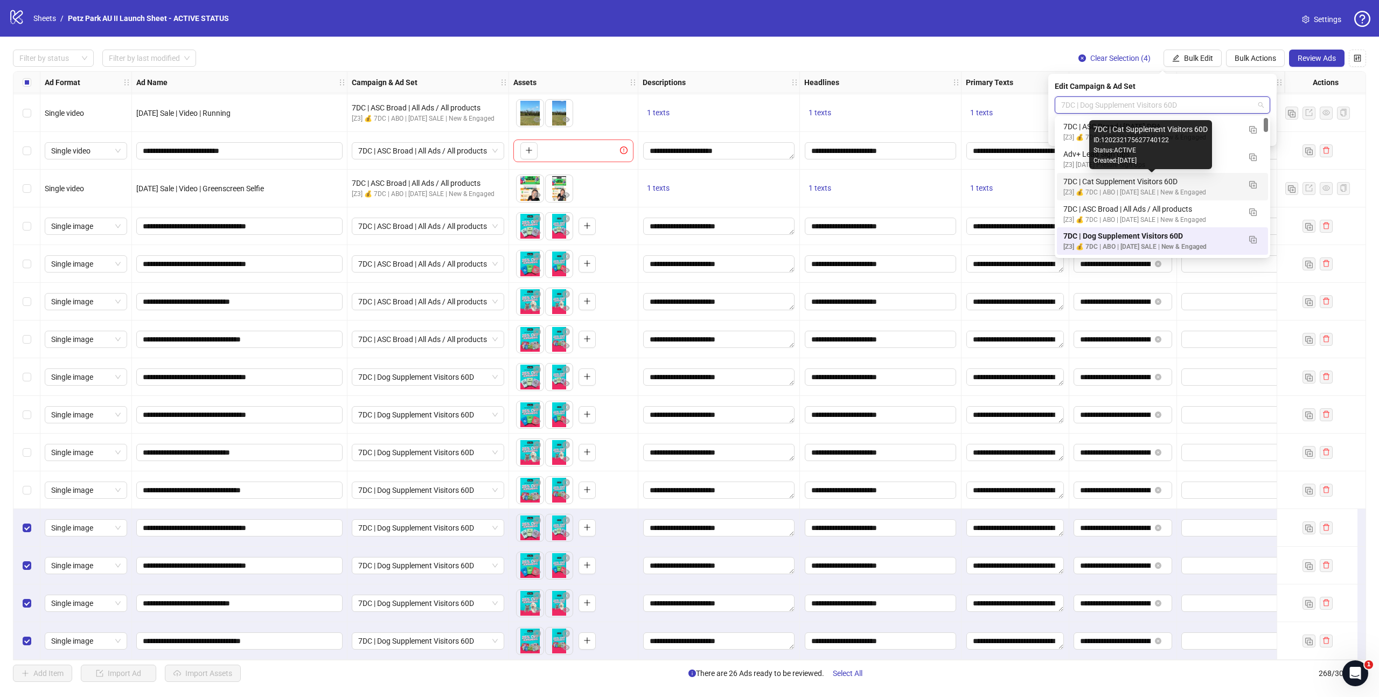
click at [1150, 183] on div "7DC | Cat Supplement Visitors 60D" at bounding box center [1151, 182] width 177 height 12
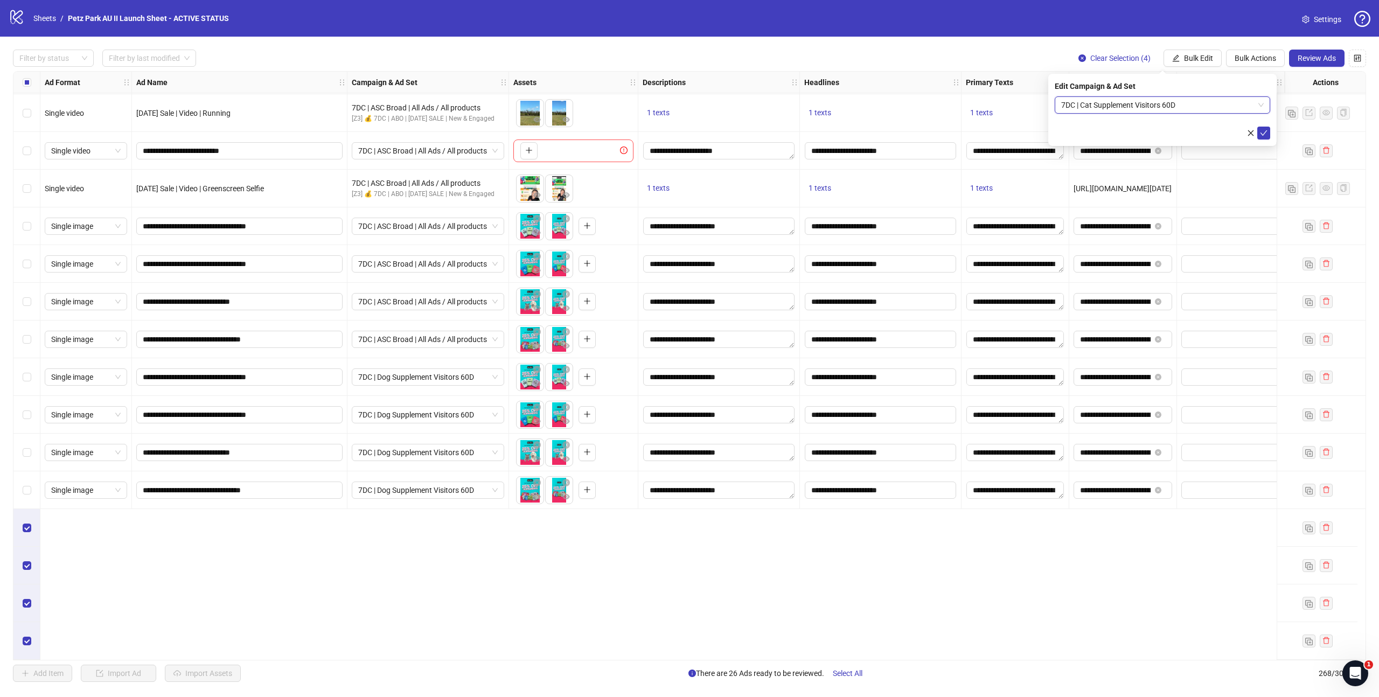
scroll to position [9347, 0]
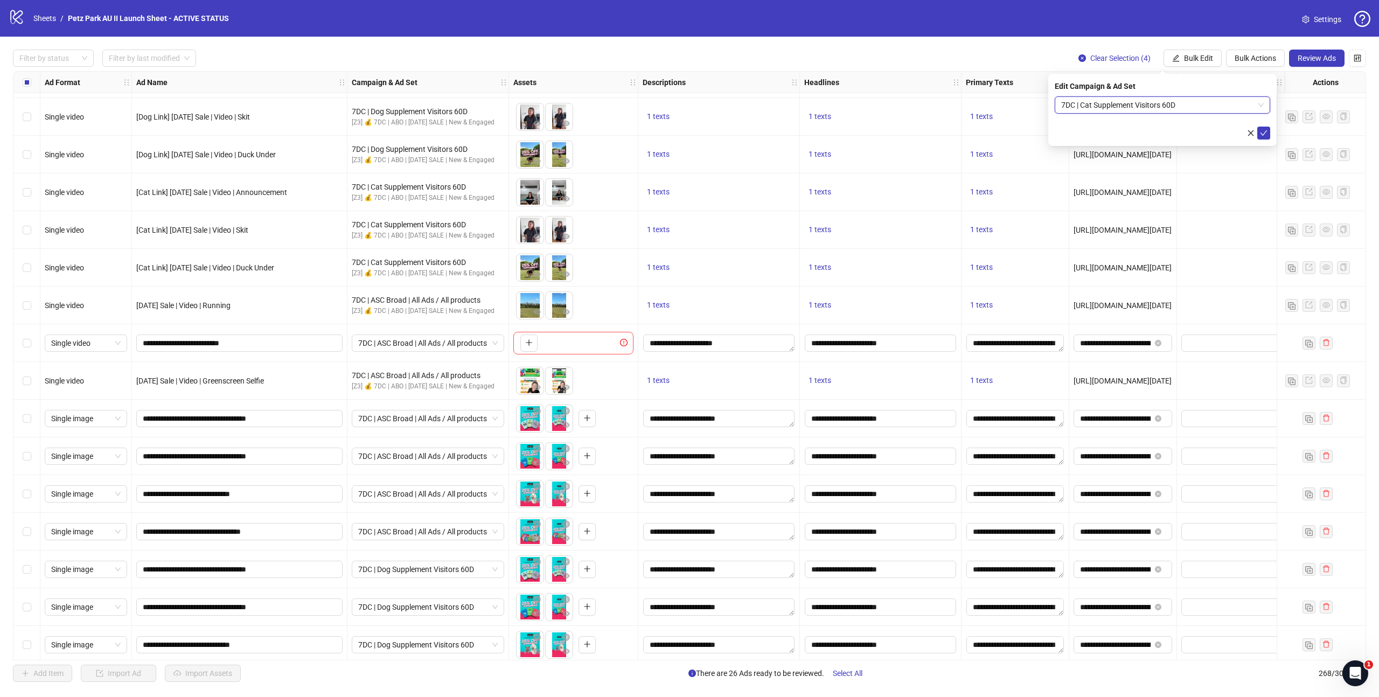
click at [1160, 191] on span "[URL][DOMAIN_NAME][DATE]" at bounding box center [1123, 192] width 98 height 9
copy span "[URL][DOMAIN_NAME][DATE]"
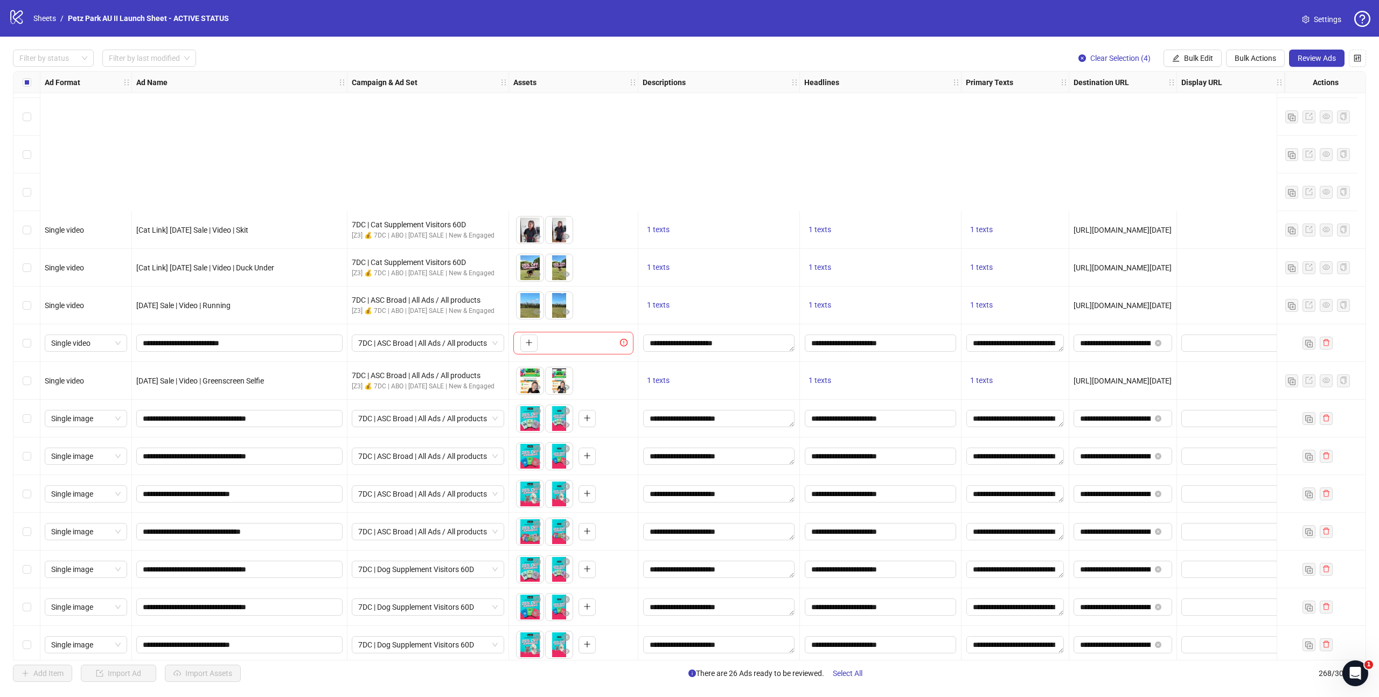
scroll to position [9544, 0]
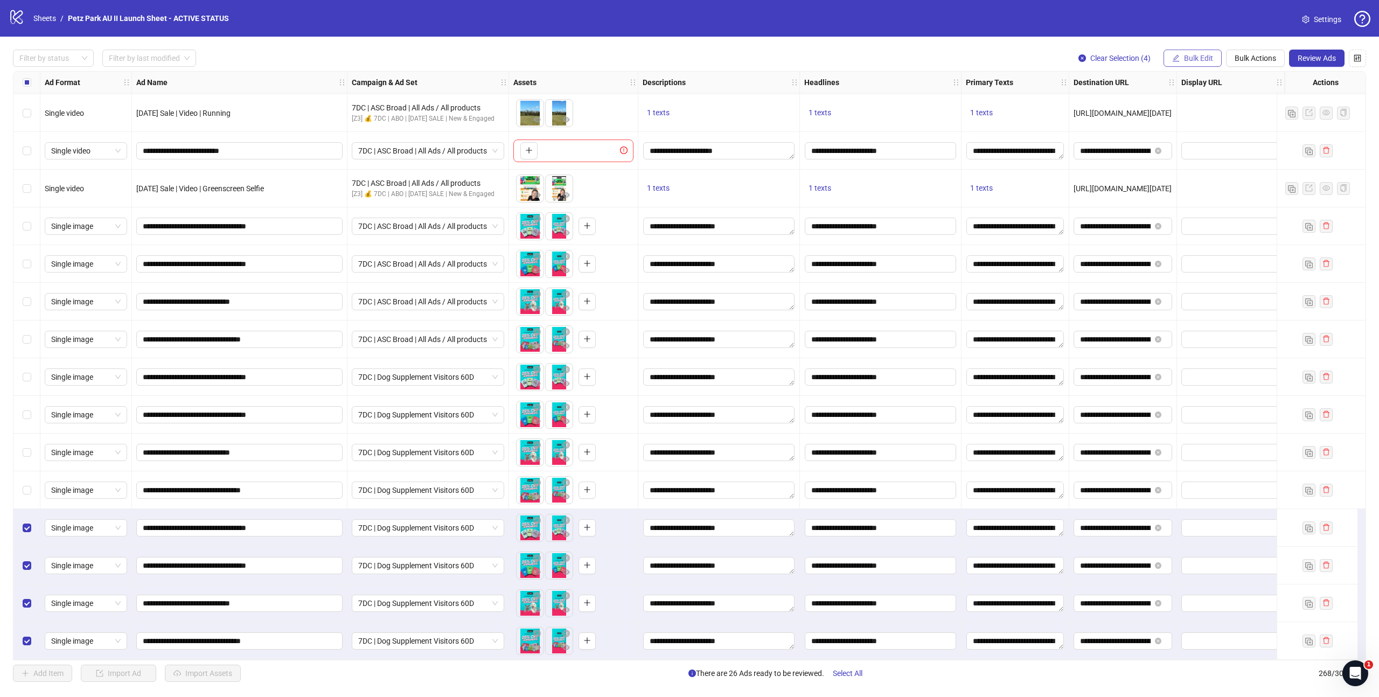
click at [1203, 60] on span "Bulk Edit" at bounding box center [1198, 58] width 29 height 9
click at [1215, 184] on span "Destination URL" at bounding box center [1203, 184] width 64 height 12
click at [1123, 105] on input "**********" at bounding box center [1158, 105] width 194 height 12
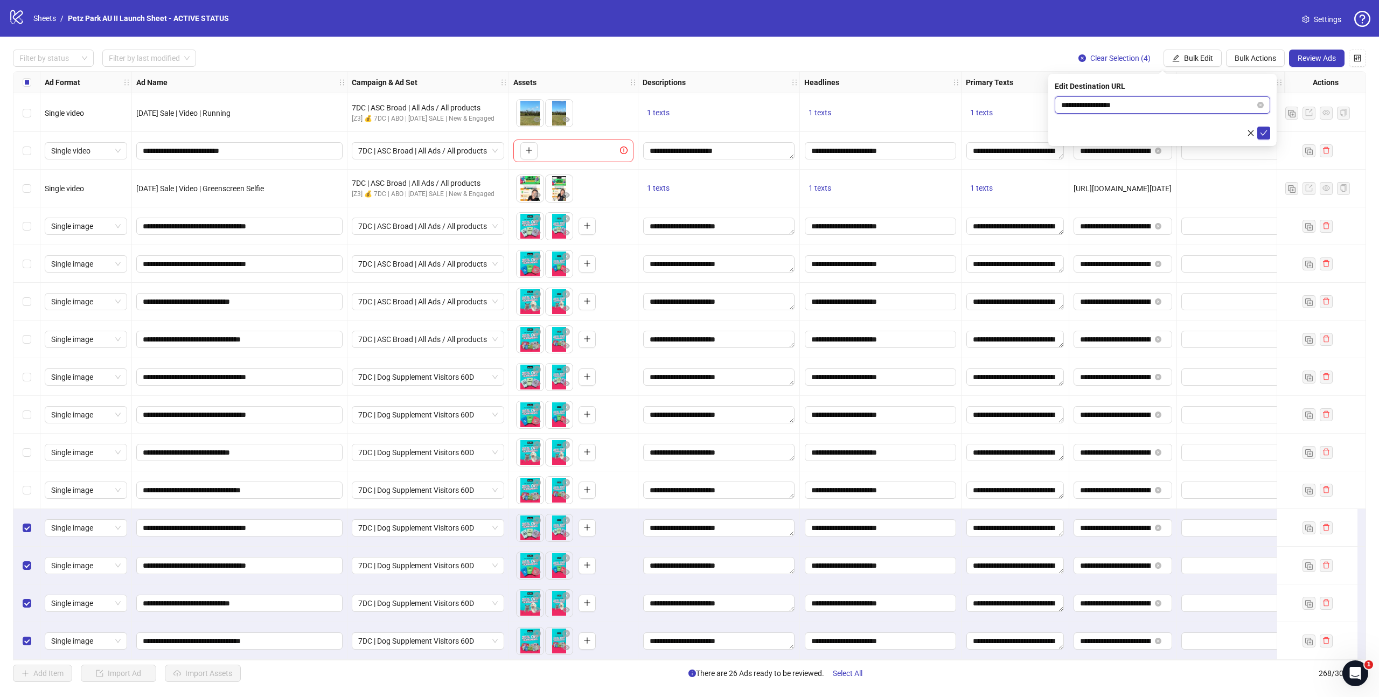
paste input "**********"
type input "**********"
click at [1265, 135] on icon "check" at bounding box center [1264, 133] width 8 height 8
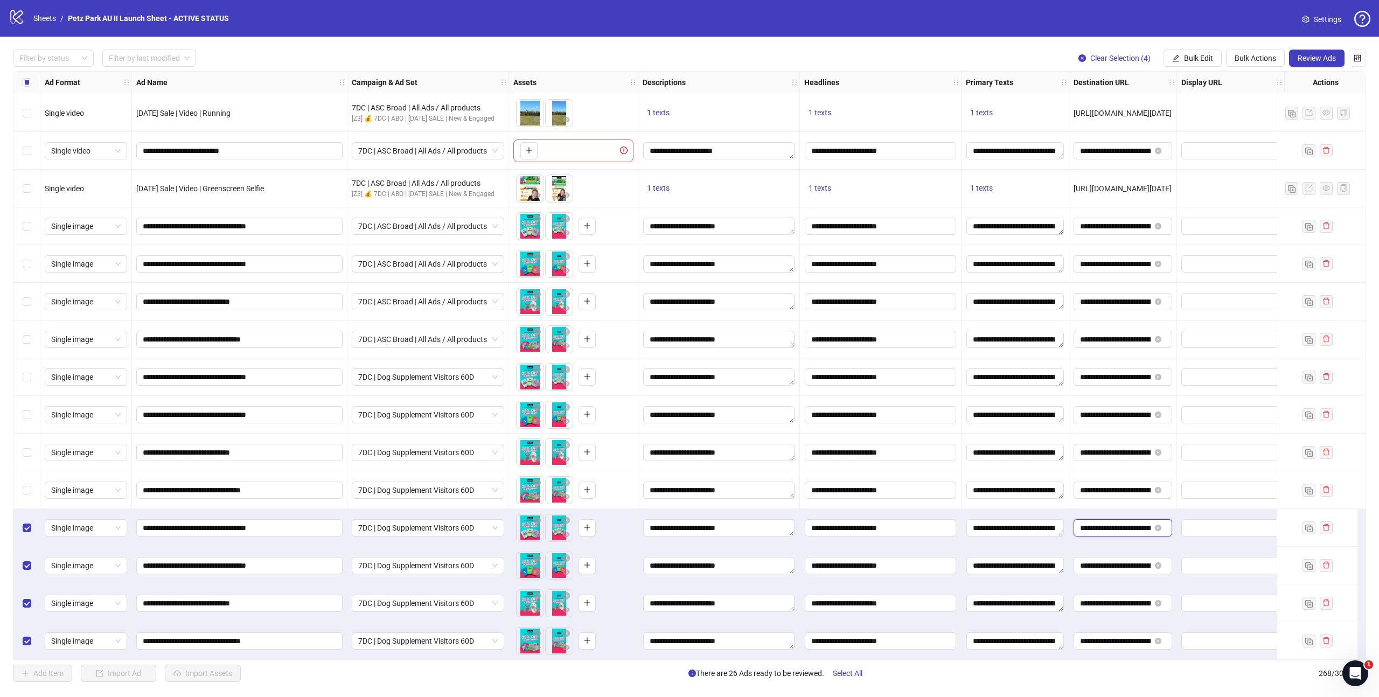
click at [1114, 522] on input "**********" at bounding box center [1115, 528] width 71 height 12
click at [1118, 527] on input "**********" at bounding box center [1115, 528] width 71 height 12
click at [1103, 547] on div "**********" at bounding box center [1123, 566] width 108 height 38
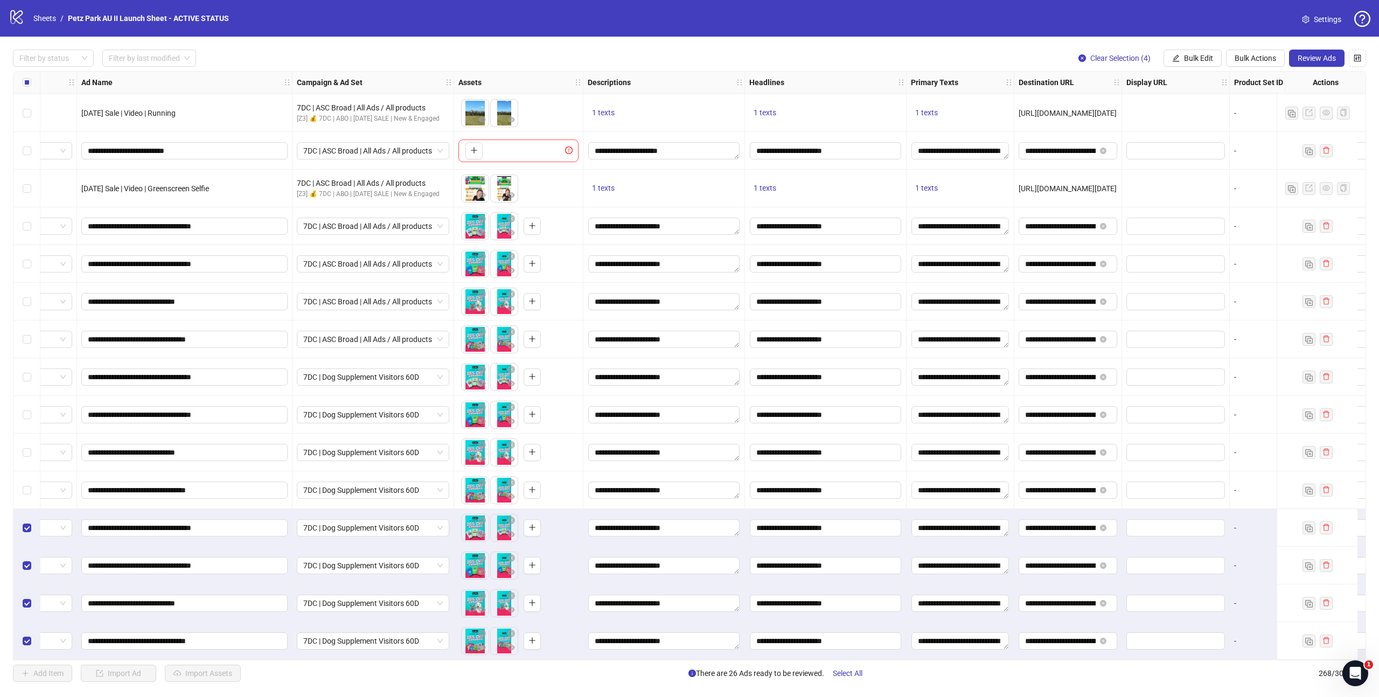
scroll to position [9544, 61]
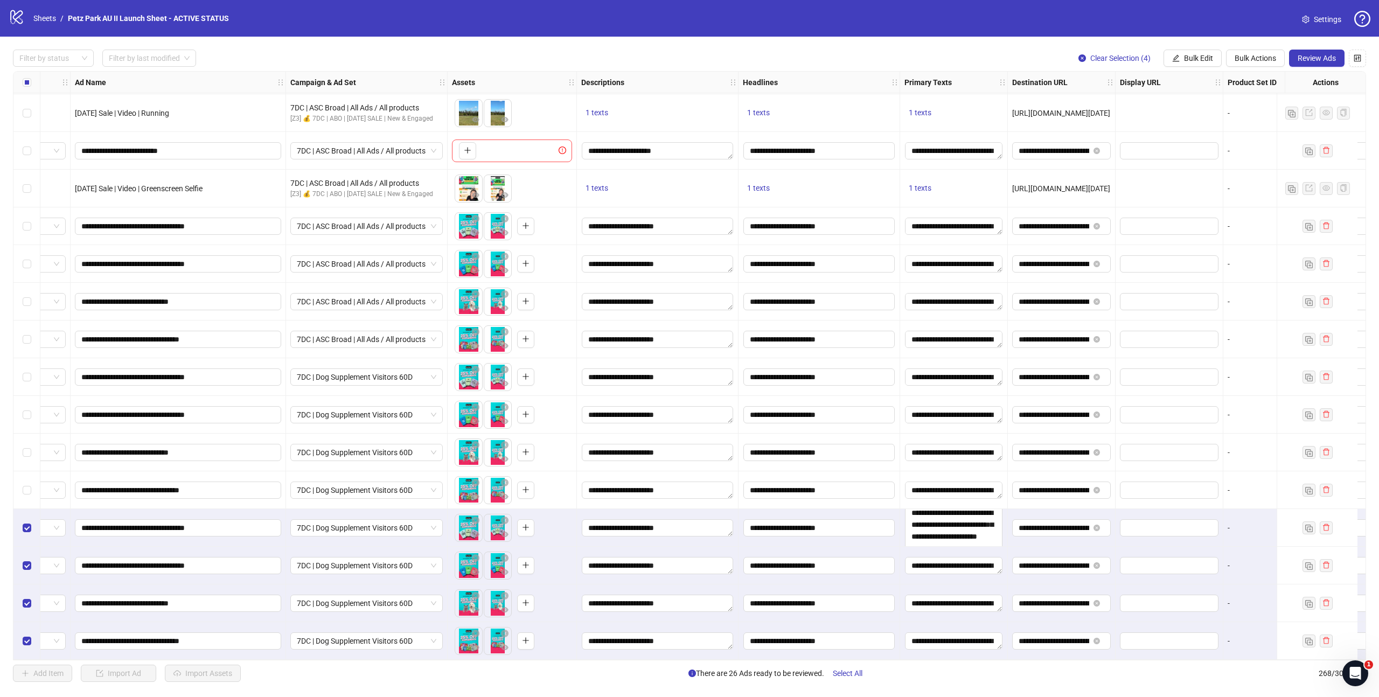
drag, startPoint x: 1000, startPoint y: 528, endPoint x: 1003, endPoint y: 635, distance: 106.2
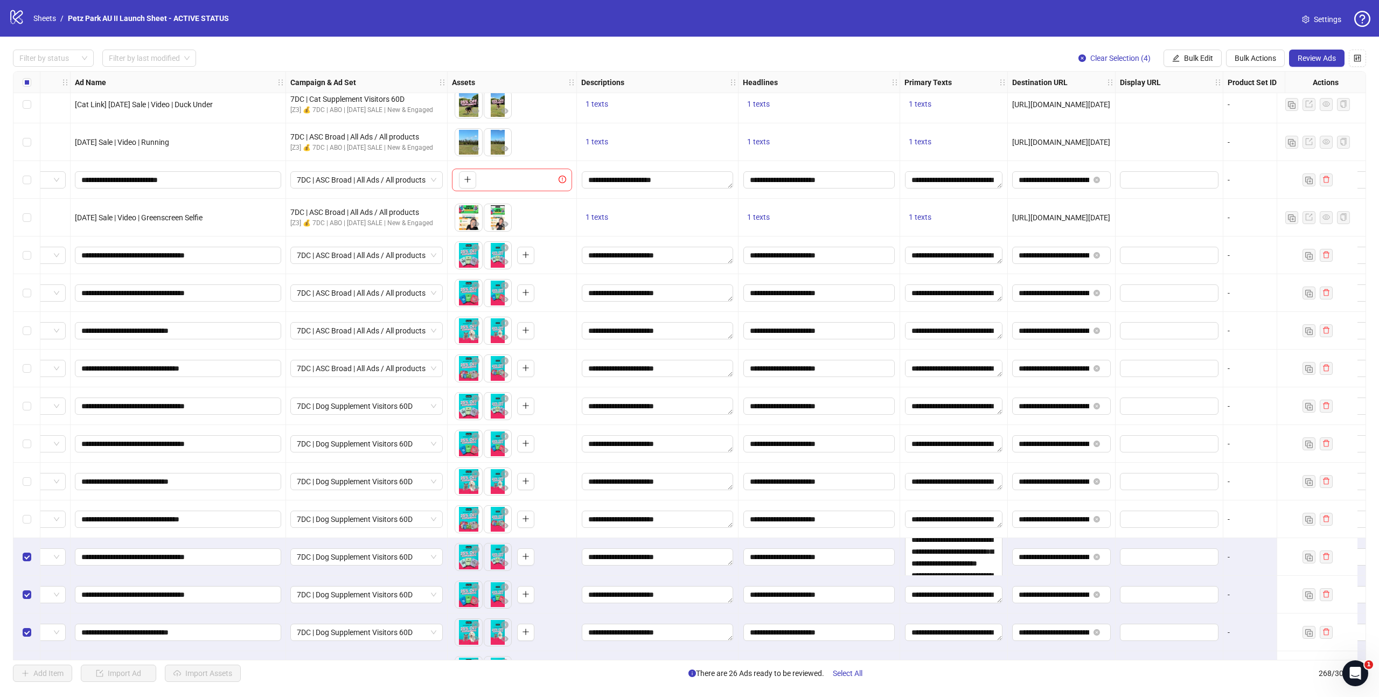
click at [1022, 577] on div "**********" at bounding box center [1062, 595] width 108 height 38
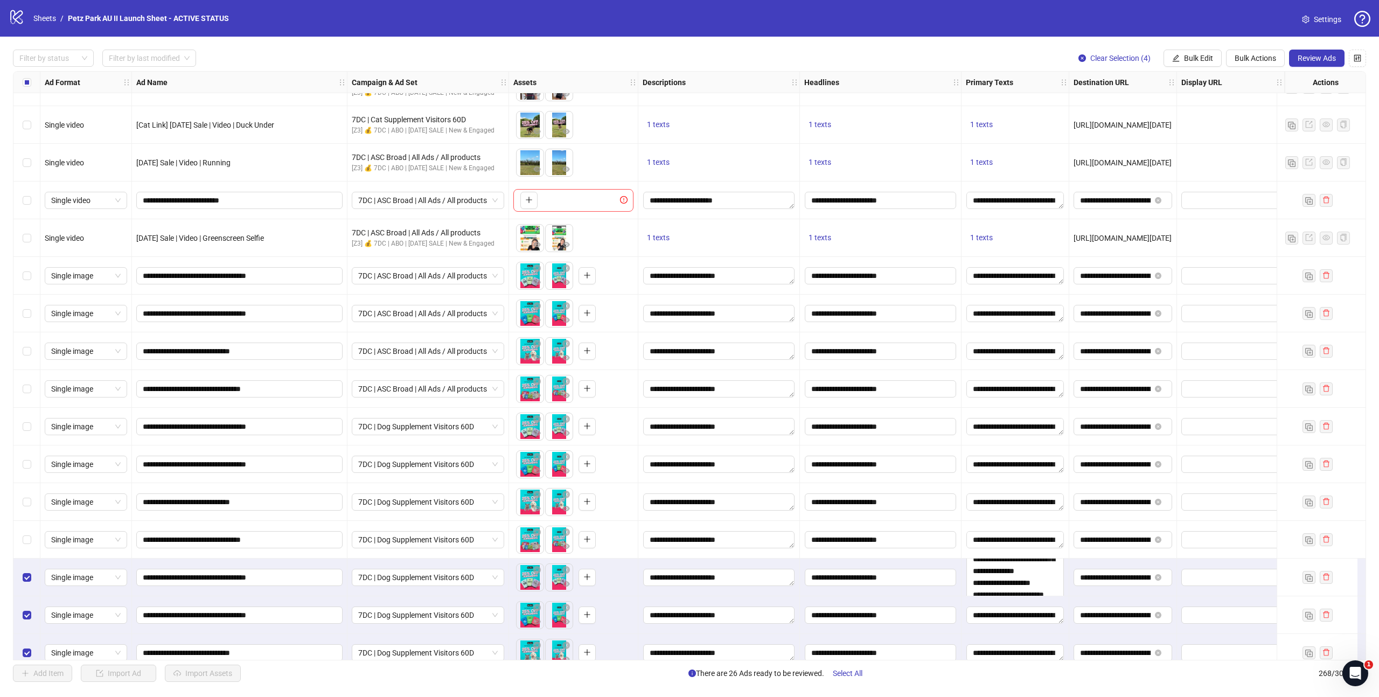
scroll to position [9544, 0]
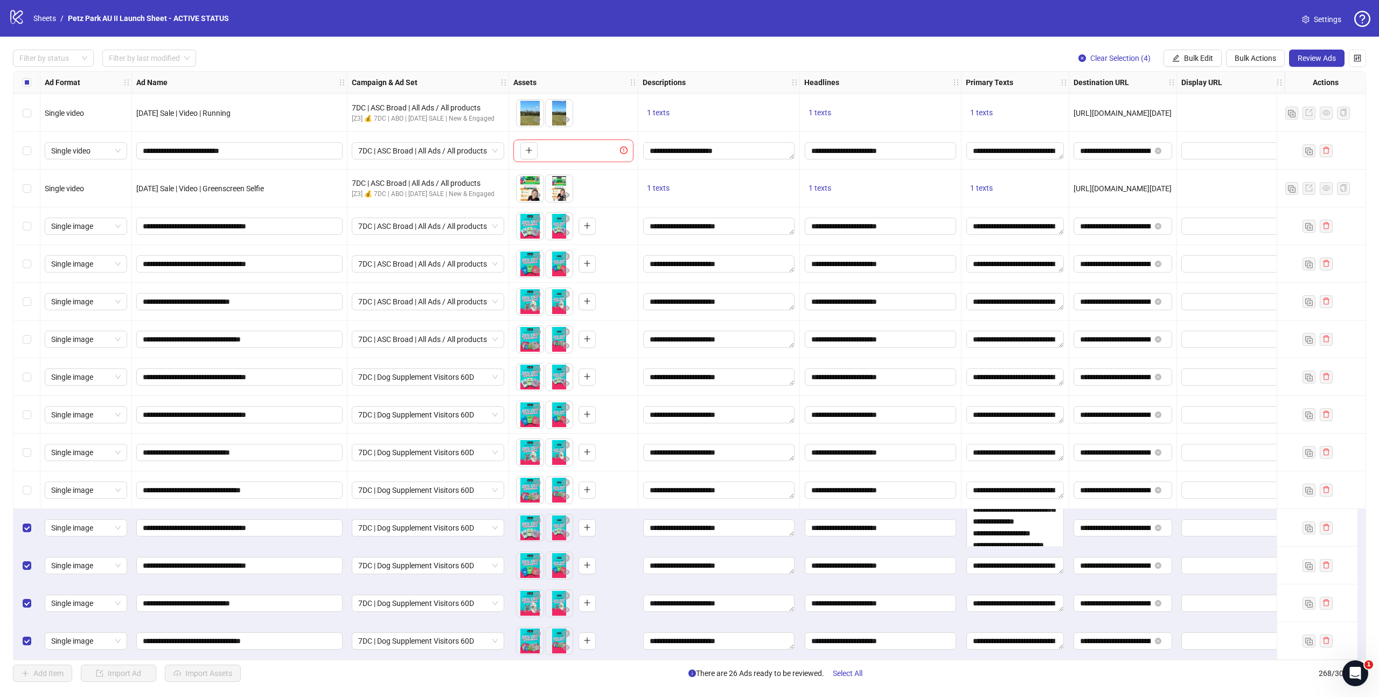
click at [922, 547] on div "**********" at bounding box center [881, 566] width 162 height 38
click at [925, 557] on input "**********" at bounding box center [880, 565] width 151 height 17
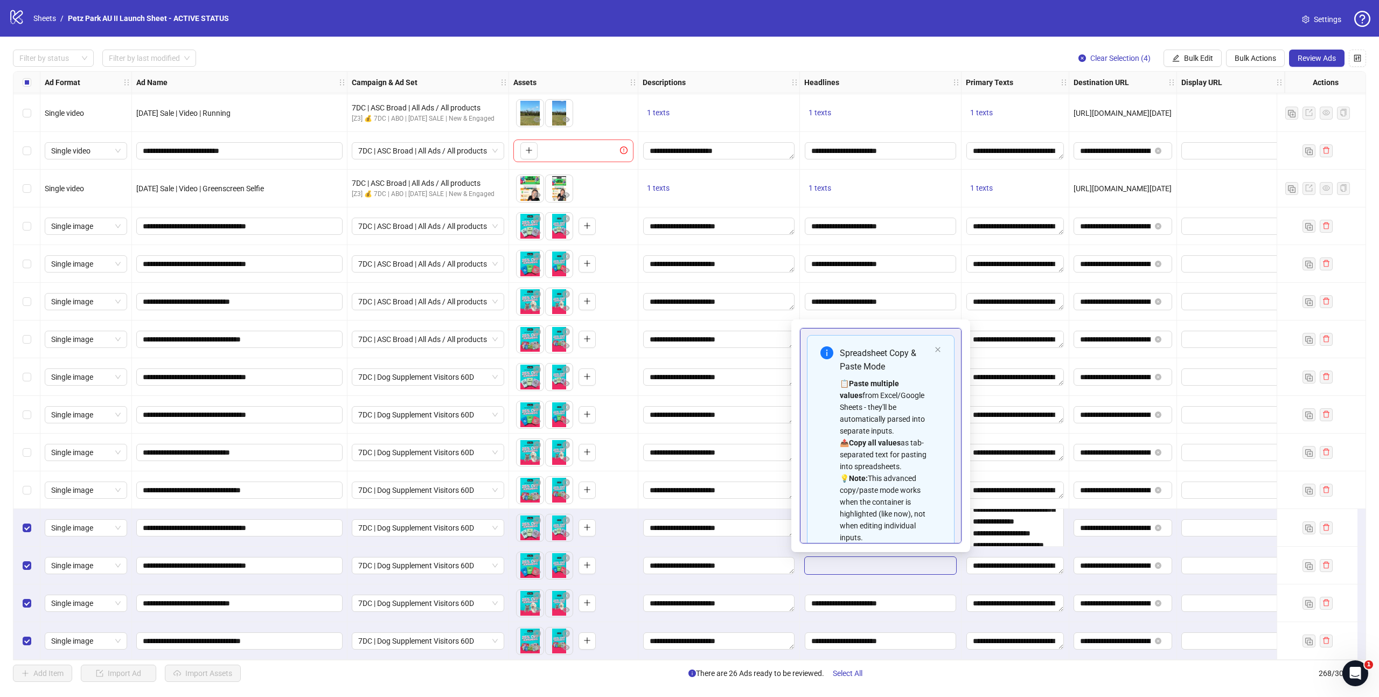
click at [762, 547] on div "**********" at bounding box center [719, 566] width 162 height 38
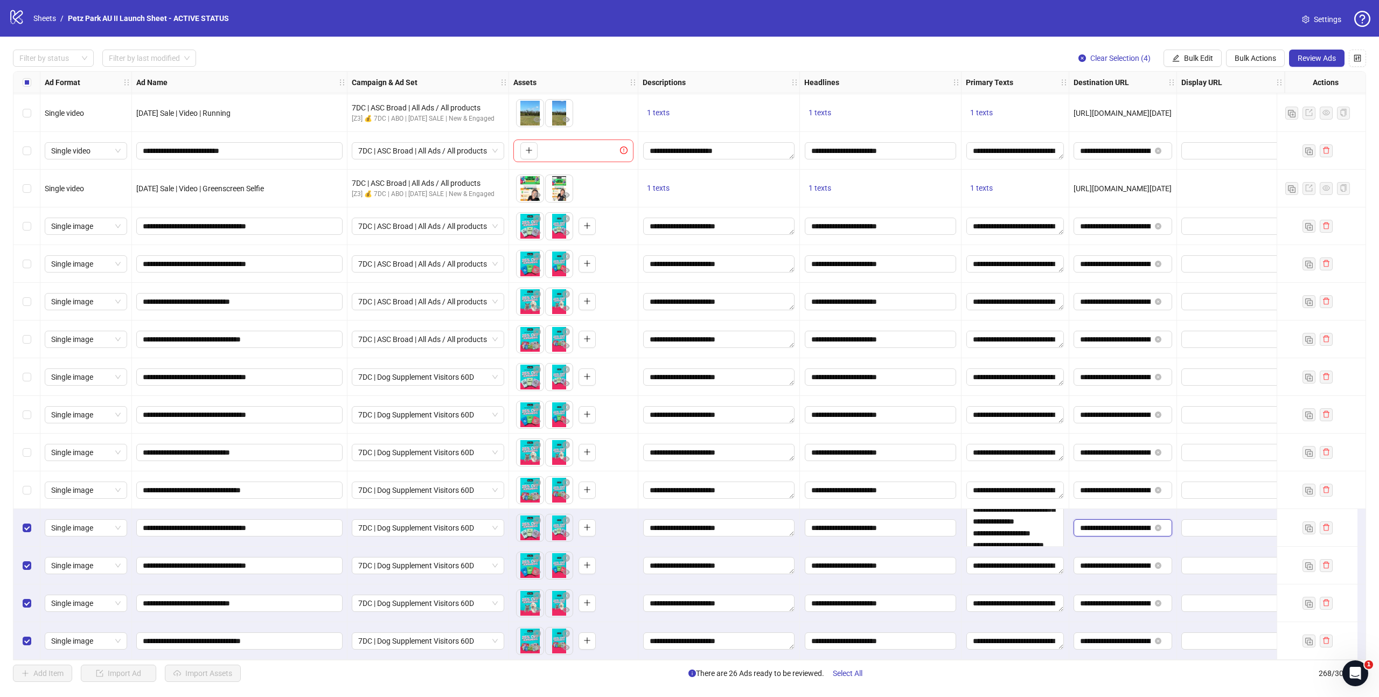
click at [1111, 522] on input "**********" at bounding box center [1115, 528] width 71 height 12
click at [1199, 51] on button "Bulk Edit" at bounding box center [1193, 58] width 58 height 17
click at [1217, 110] on span "Campaign & Ad Set" at bounding box center [1203, 115] width 64 height 12
click at [1172, 103] on span "7DC | Dog Supplement Visitors 60D" at bounding box center [1162, 105] width 203 height 16
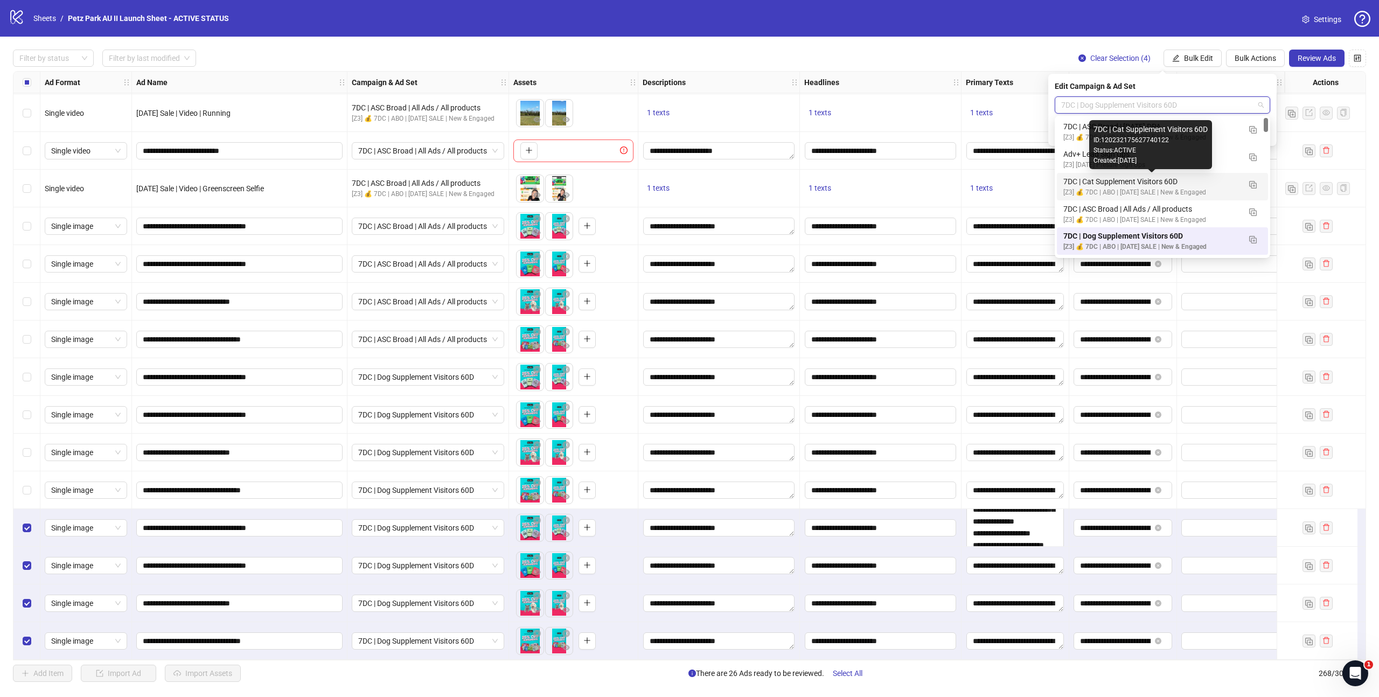
click at [1124, 183] on div "7DC | Cat Supplement Visitors 60D" at bounding box center [1151, 182] width 177 height 12
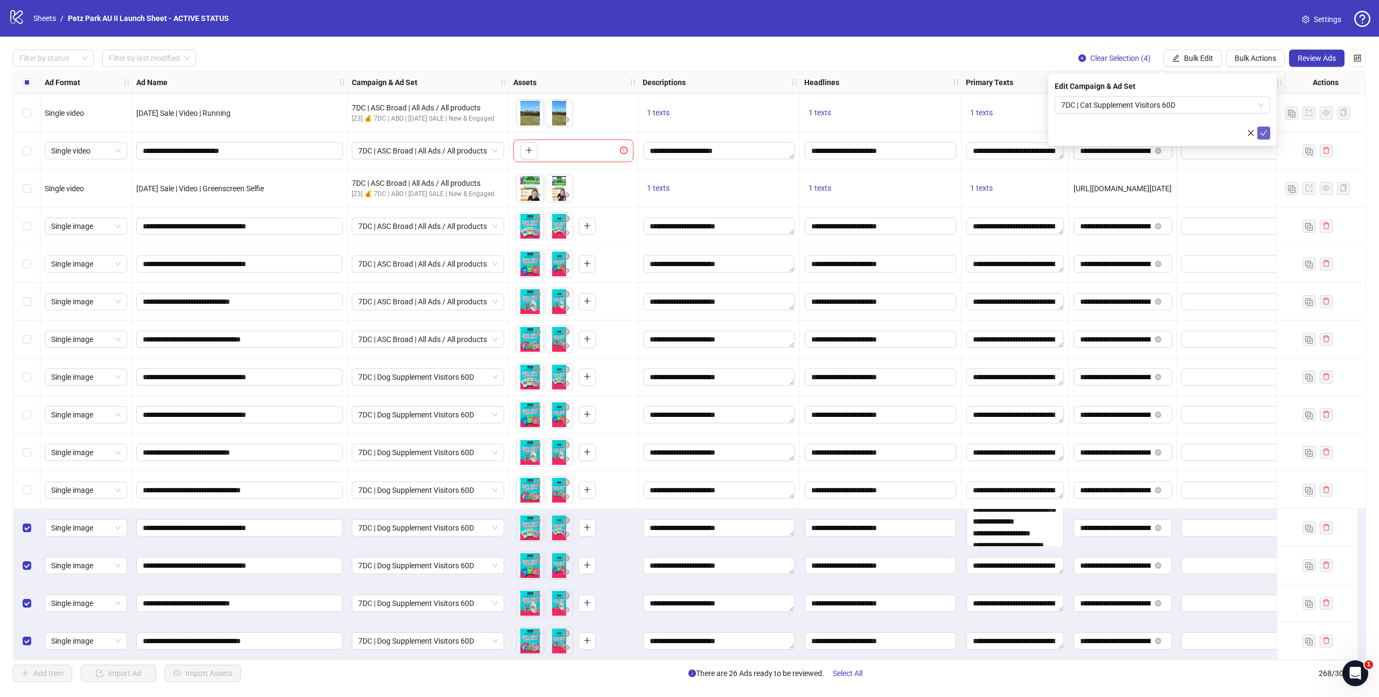
click at [1264, 134] on icon "check" at bounding box center [1264, 133] width 8 height 8
click at [1105, 523] on input "**********" at bounding box center [1115, 528] width 71 height 12
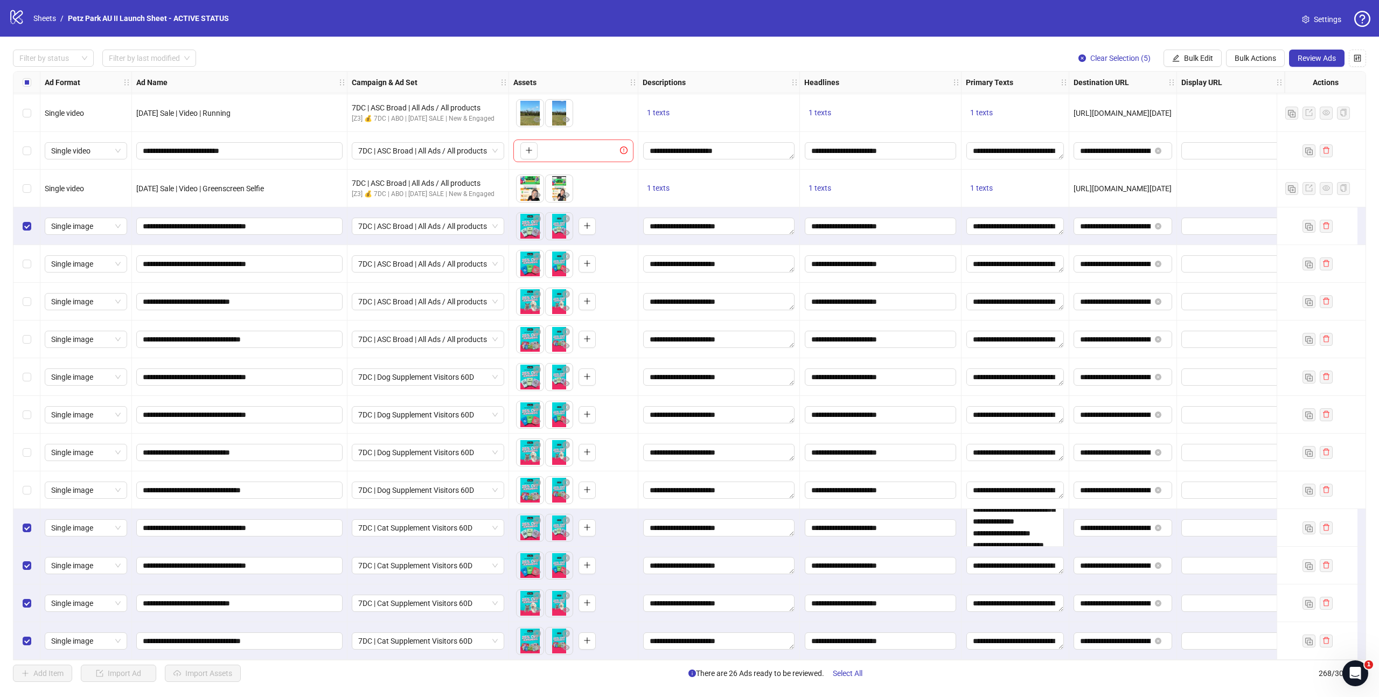
click at [25, 492] on div "Select row 264" at bounding box center [26, 490] width 27 height 38
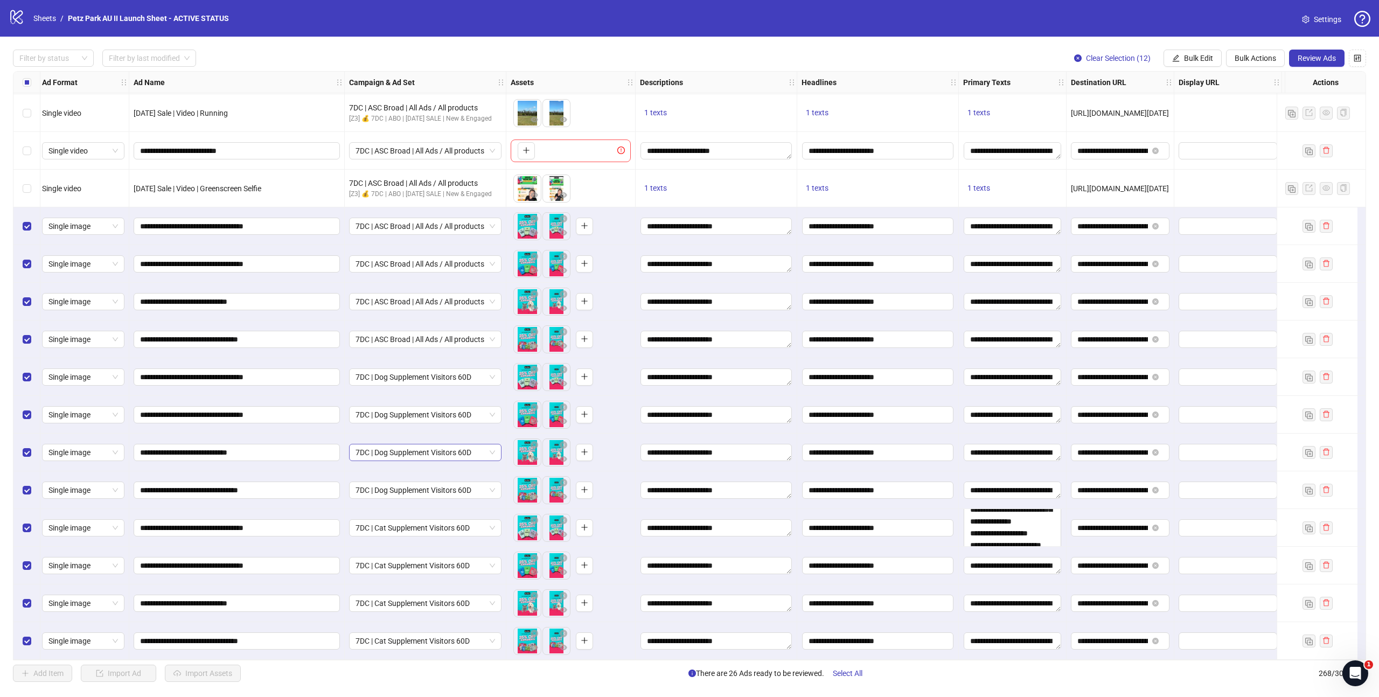
scroll to position [9544, 0]
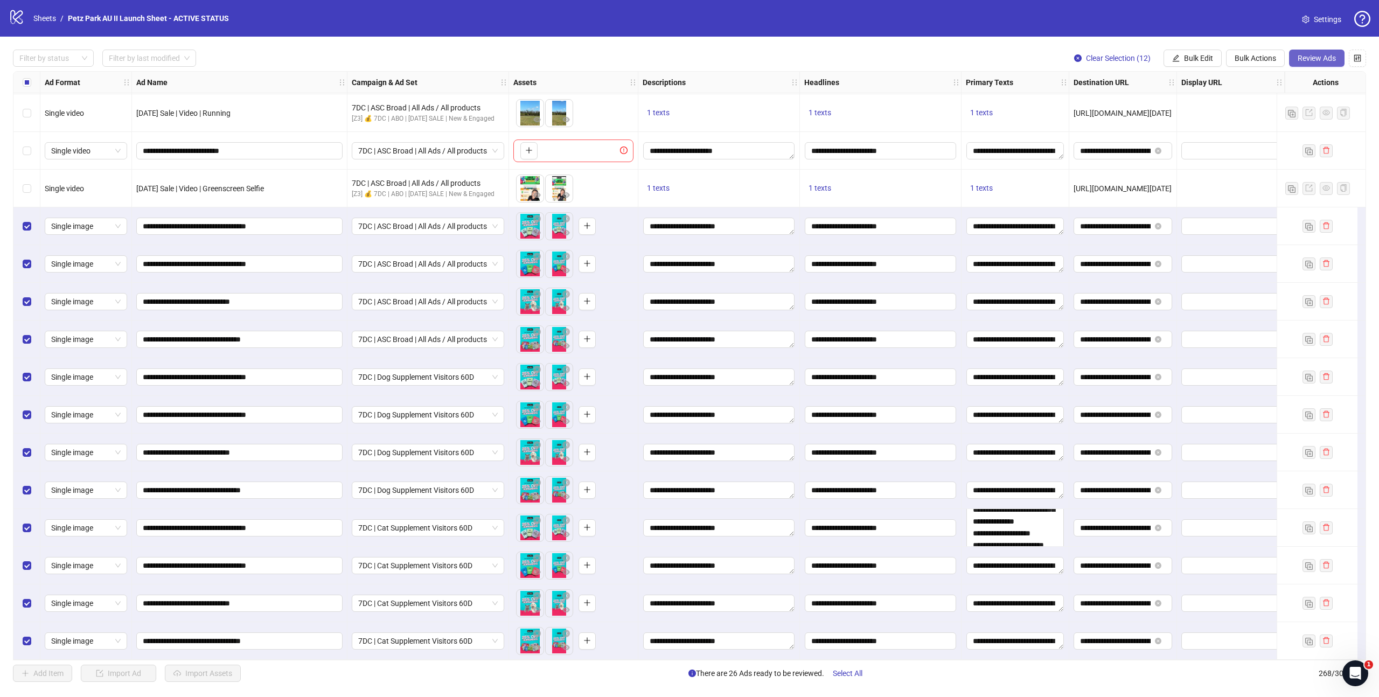
click at [1309, 59] on span "Review Ads" at bounding box center [1317, 58] width 38 height 9
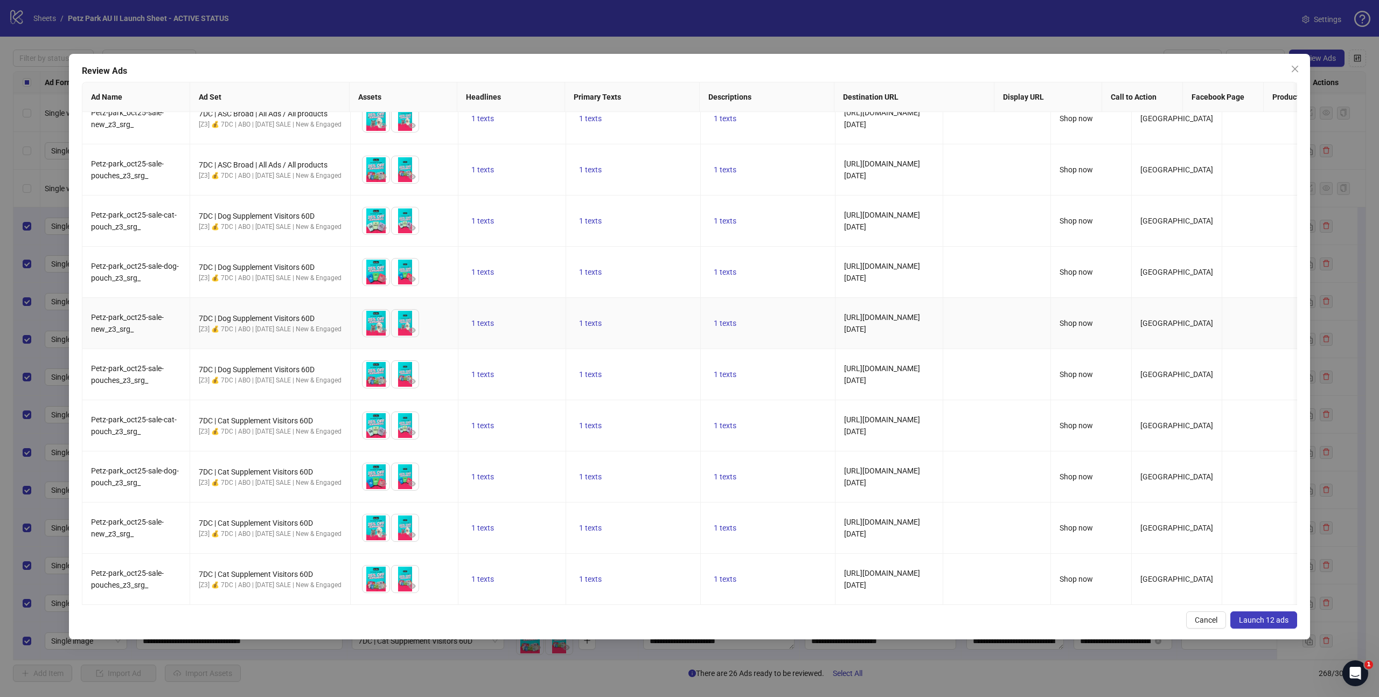
scroll to position [0, 0]
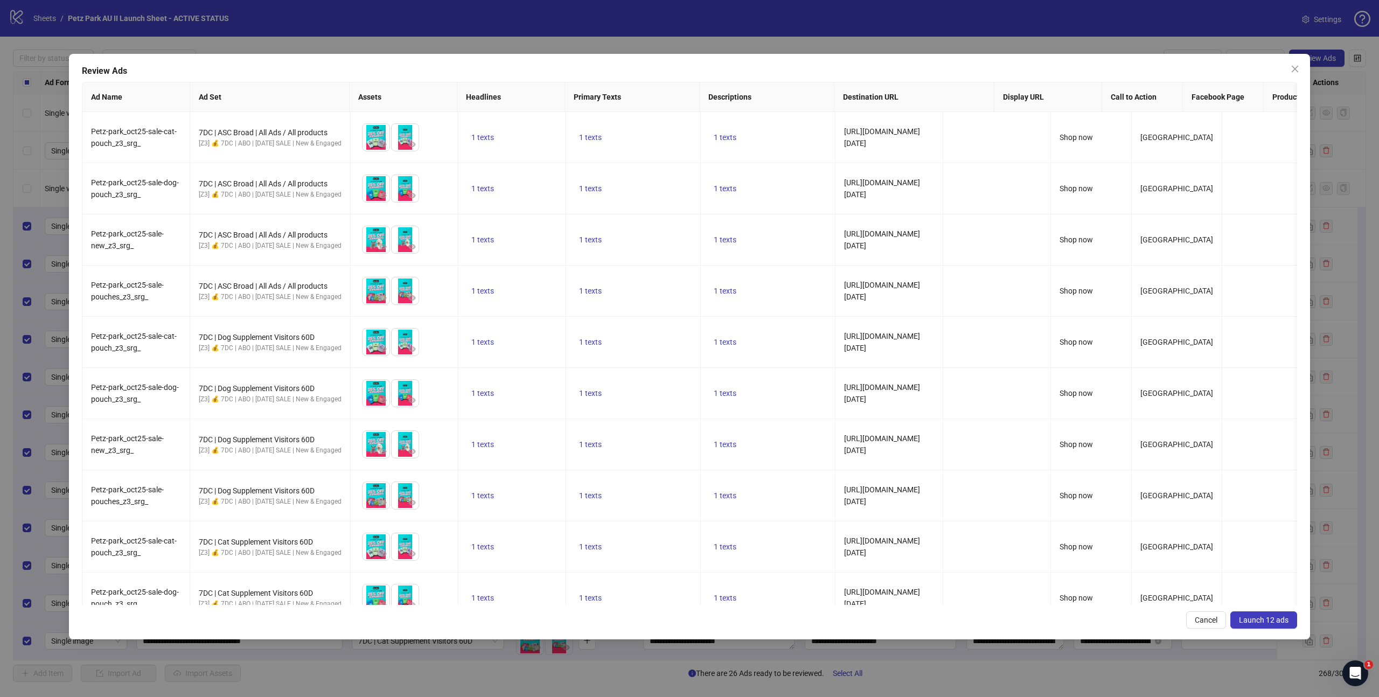
click at [1259, 624] on span "Launch 12 ads" at bounding box center [1264, 620] width 50 height 9
